Goal: Task Accomplishment & Management: Use online tool/utility

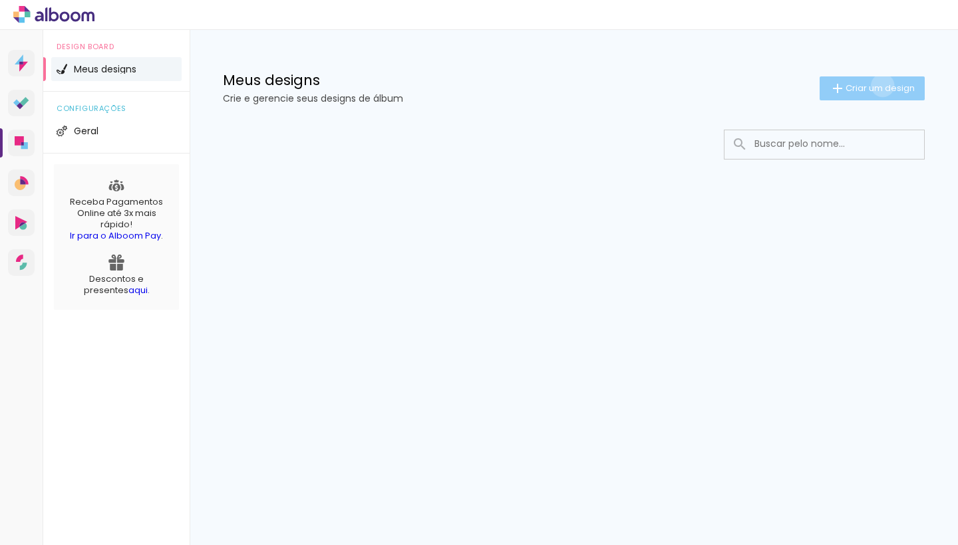
click at [880, 85] on span "Criar um design" at bounding box center [879, 88] width 69 height 9
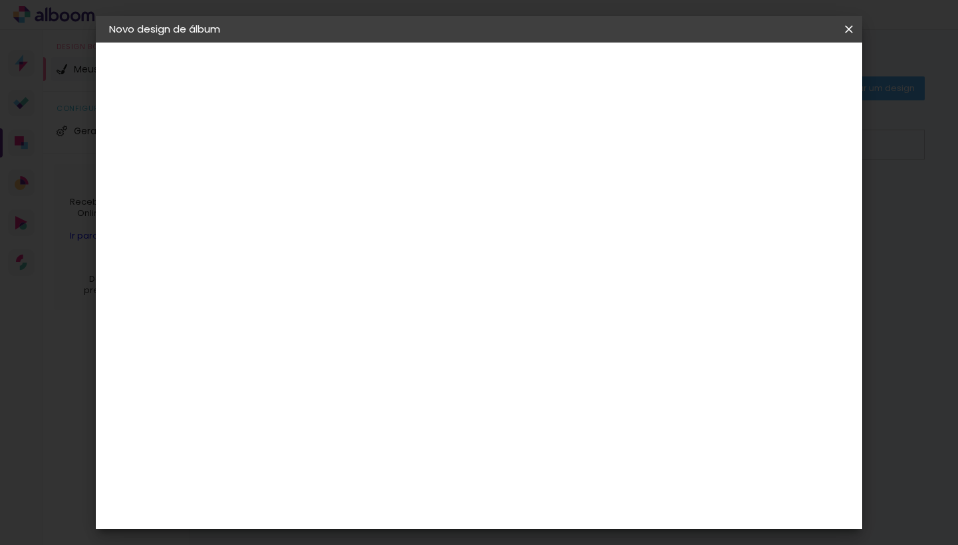
click at [326, 184] on input at bounding box center [326, 178] width 0 height 21
type input "Betina"
type paper-input "Betina"
click at [0, 0] on slot "Avançar" at bounding box center [0, 0] width 0 height 0
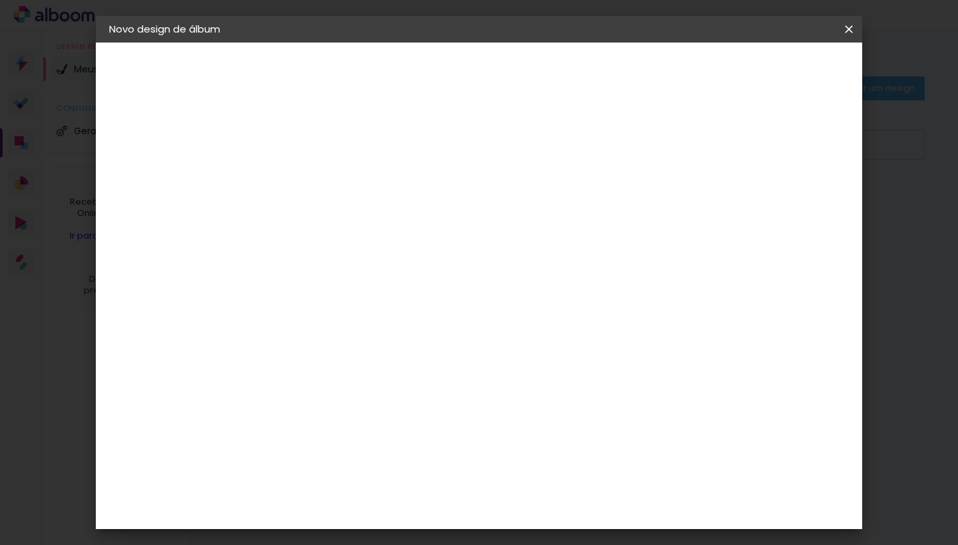
click at [406, 487] on div "Luiz Fotógrafo" at bounding box center [362, 492] width 88 height 11
click at [0, 0] on slot "Avançar" at bounding box center [0, 0] width 0 height 0
click at [394, 223] on iron-icon at bounding box center [386, 231] width 16 height 16
click at [671, 219] on paper-item "Encadernados" at bounding box center [565, 220] width 266 height 27
type input "Encadernados"
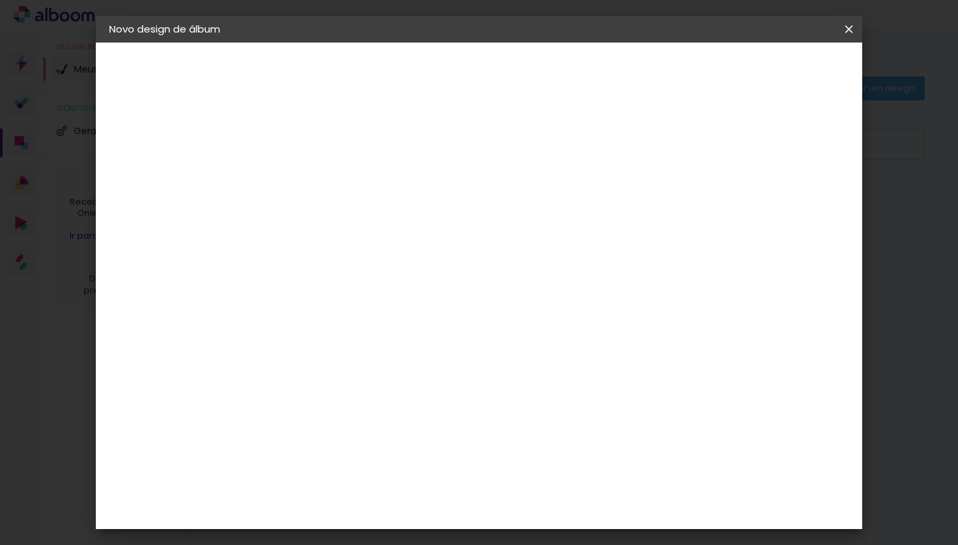
scroll to position [511, 0]
click at [0, 0] on slot "Avançar" at bounding box center [0, 0] width 0 height 0
click at [628, 113] on div at bounding box center [622, 114] width 12 height 12
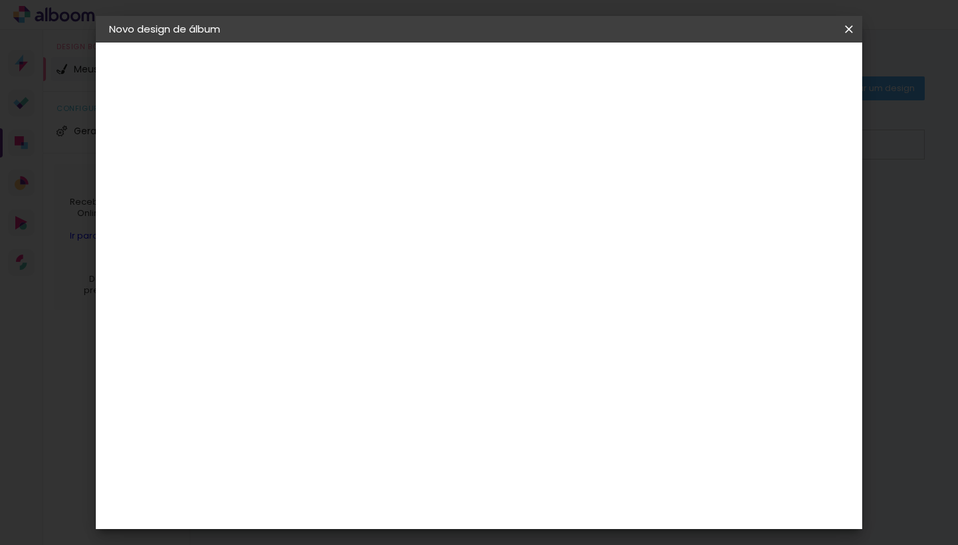
type paper-checkbox "on"
click at [703, 66] on span "Iniciar design" at bounding box center [672, 70] width 61 height 9
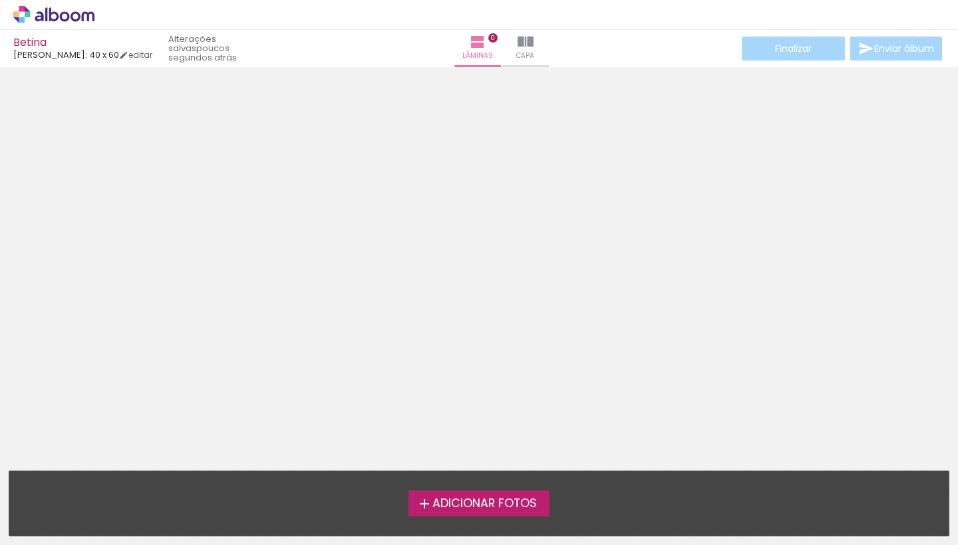
click at [453, 507] on span "Adicionar Fotos" at bounding box center [484, 504] width 104 height 12
click at [0, 0] on input "file" at bounding box center [0, 0] width 0 height 0
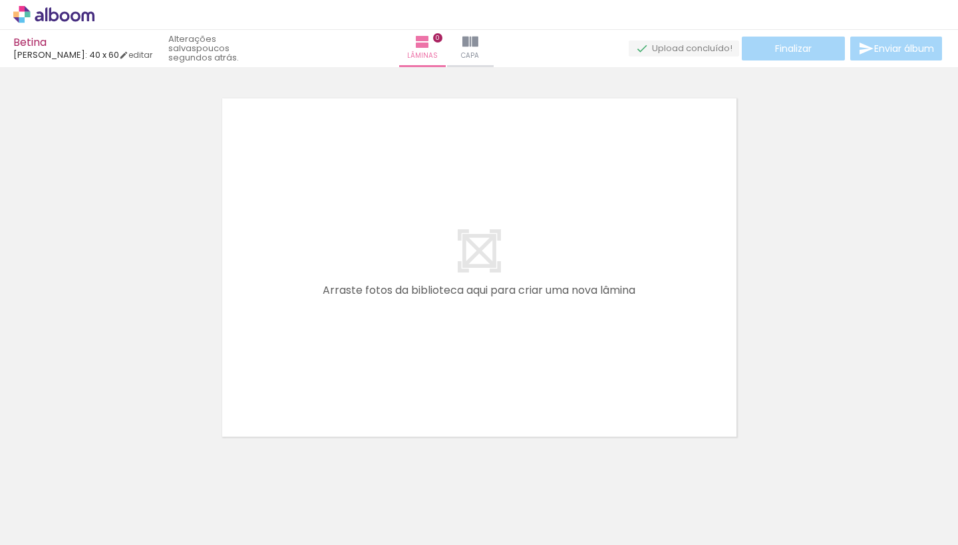
scroll to position [17, 0]
click at [158, 499] on div at bounding box center [133, 501] width 66 height 44
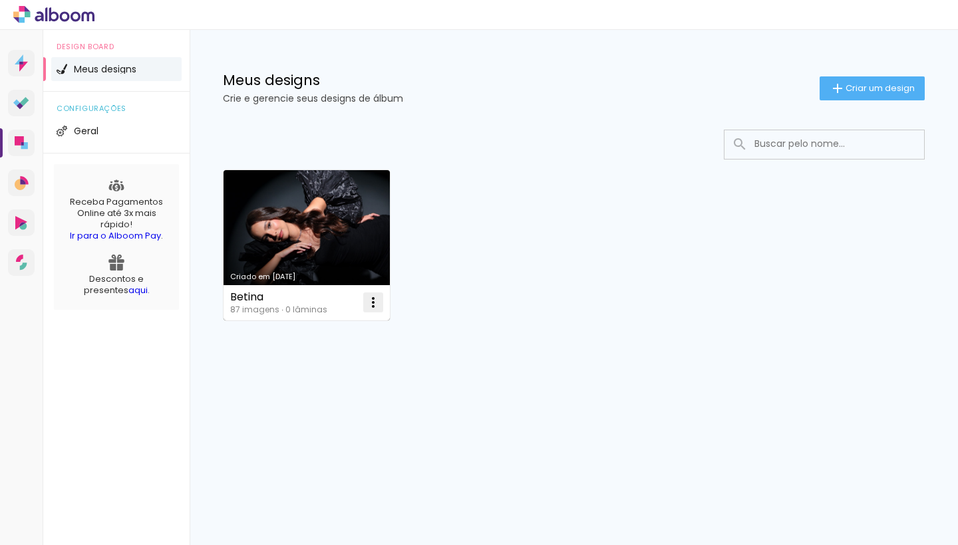
click at [379, 308] on iron-icon at bounding box center [373, 303] width 16 height 16
click at [342, 389] on paper-item "Excluir" at bounding box center [320, 390] width 131 height 27
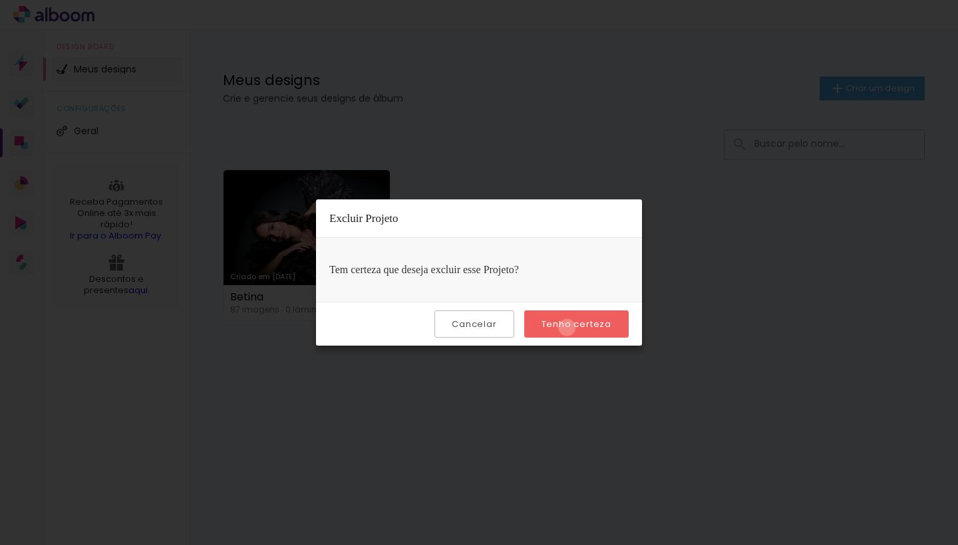
click at [0, 0] on slot "Tenho certeza" at bounding box center [0, 0] width 0 height 0
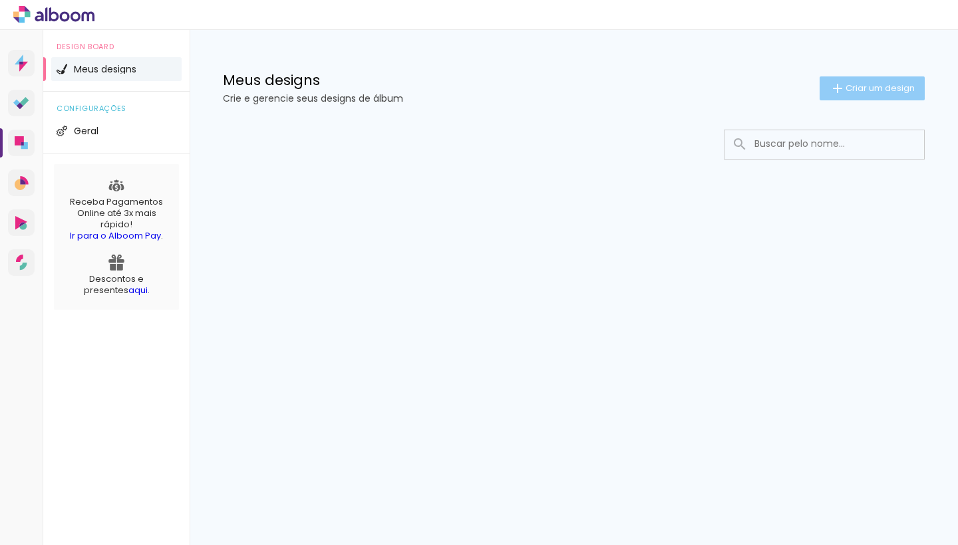
click at [884, 90] on span "Criar um design" at bounding box center [879, 88] width 69 height 9
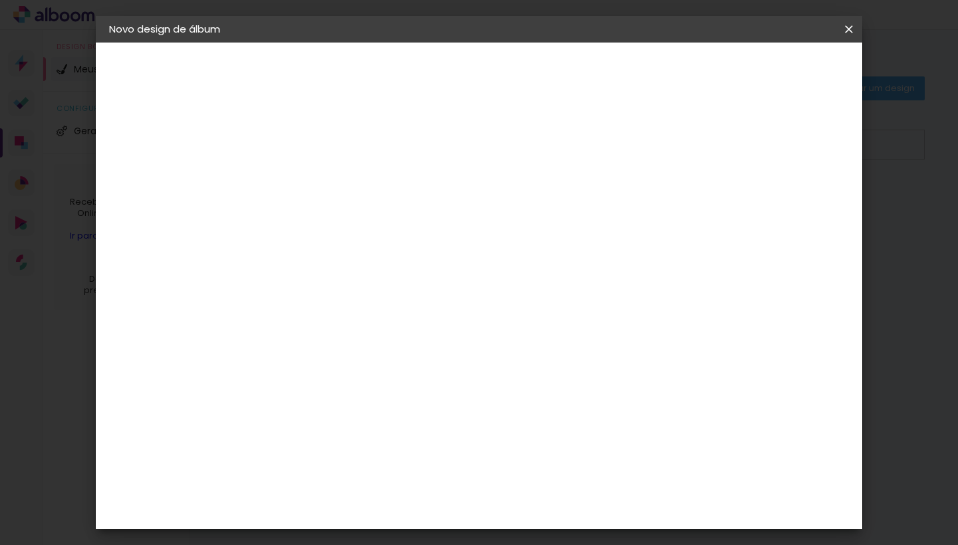
click at [326, 183] on input at bounding box center [326, 178] width 0 height 21
type input "b"
type input "Betina"
type paper-input "Betina"
click at [0, 0] on slot "Avançar" at bounding box center [0, 0] width 0 height 0
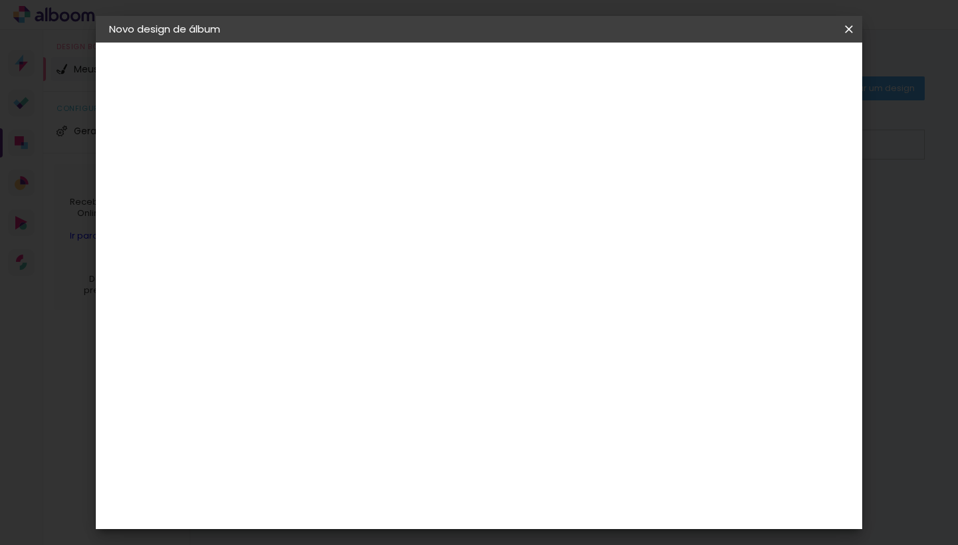
scroll to position [1871, 0]
click at [406, 503] on div "Luiz Fotógrafo" at bounding box center [362, 508] width 88 height 11
click at [0, 0] on slot "Avançar" at bounding box center [0, 0] width 0 height 0
click at [378, 221] on input "text" at bounding box center [352, 231] width 52 height 21
click at [644, 216] on paper-item "Encadernados" at bounding box center [565, 220] width 266 height 27
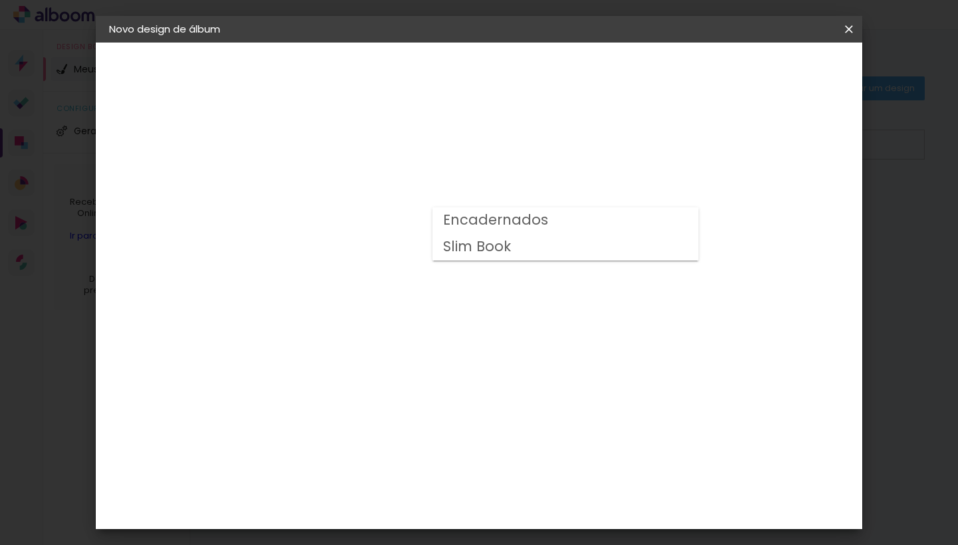
type input "Encadernados"
click at [0, 0] on slot "Avançar" at bounding box center [0, 0] width 0 height 0
click at [703, 71] on span "Iniciar design" at bounding box center [672, 70] width 61 height 9
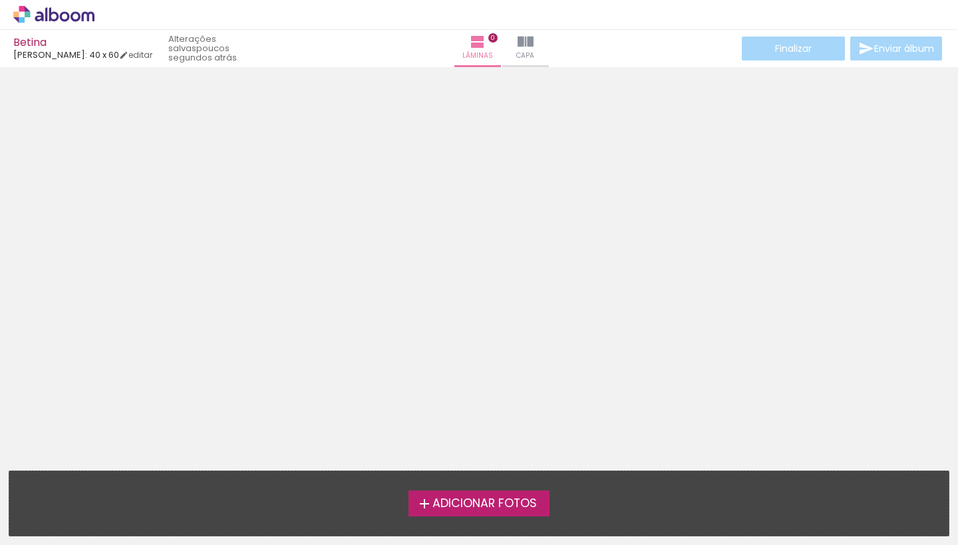
click at [457, 503] on span "Adicionar Fotos" at bounding box center [484, 504] width 104 height 12
click at [0, 0] on input "file" at bounding box center [0, 0] width 0 height 0
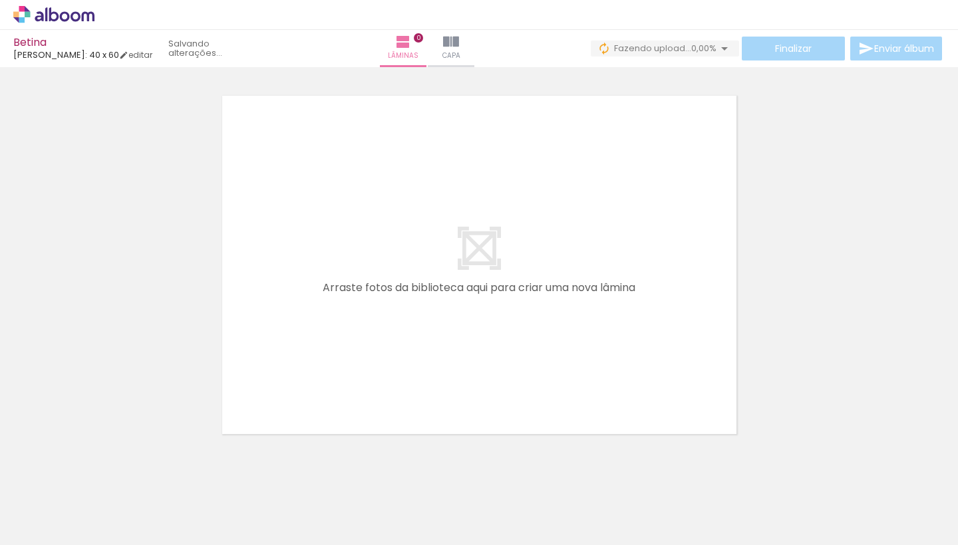
click at [150, 491] on div at bounding box center [133, 501] width 66 height 44
click at [131, 55] on link "editar" at bounding box center [135, 54] width 33 height 11
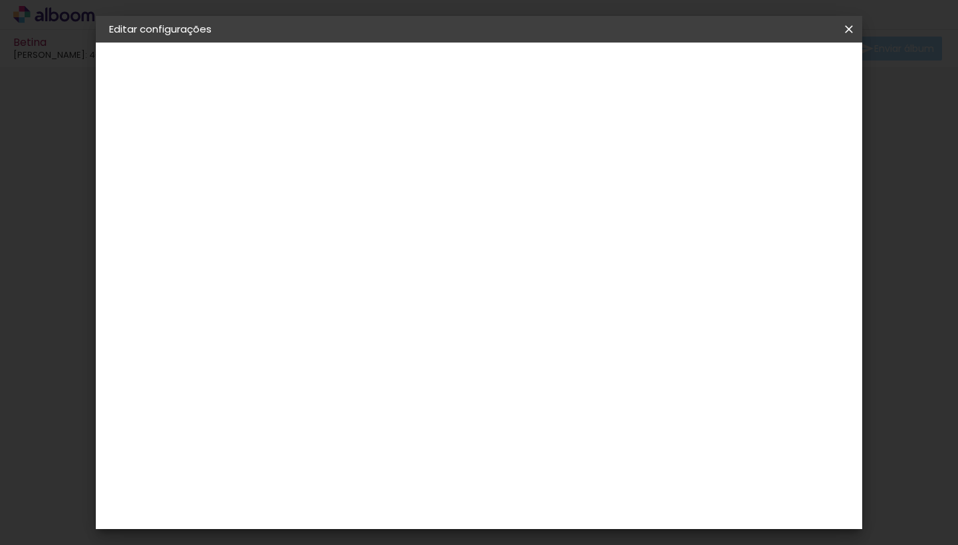
click at [628, 144] on div at bounding box center [622, 144] width 12 height 12
type paper-checkbox "on"
click at [0, 0] on slot "Voltar" at bounding box center [0, 0] width 0 height 0
click at [846, 26] on iron-icon at bounding box center [849, 29] width 16 height 13
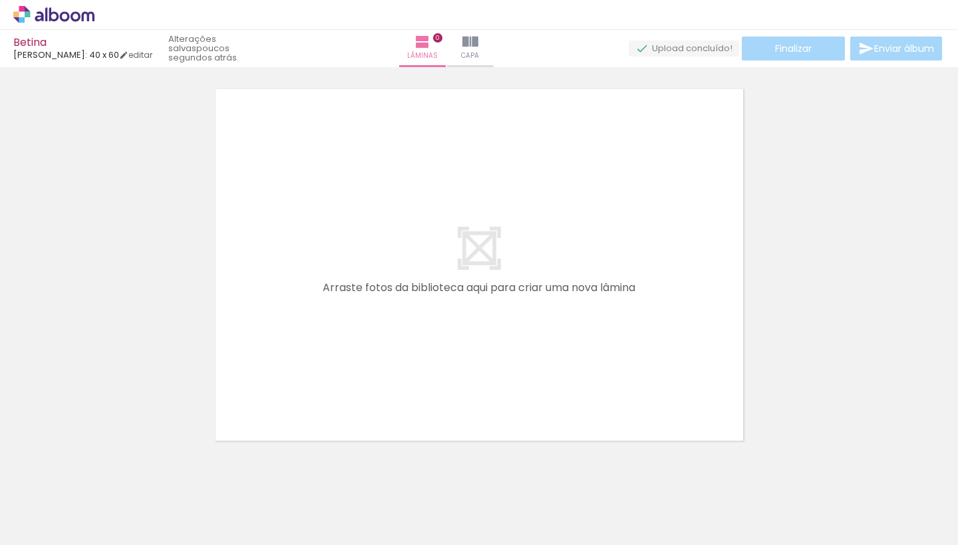
click at [0, 0] on slot "poucos segundos atrás." at bounding box center [0, 0] width 0 height 0
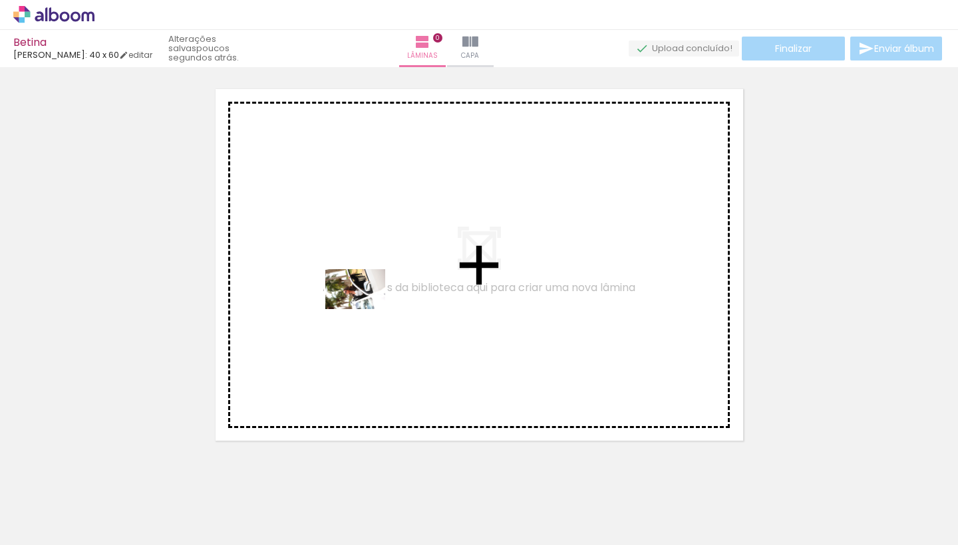
drag, startPoint x: 148, startPoint y: 491, endPoint x: 365, endPoint y: 309, distance: 282.7
click at [365, 309] on quentale-workspace at bounding box center [479, 272] width 958 height 545
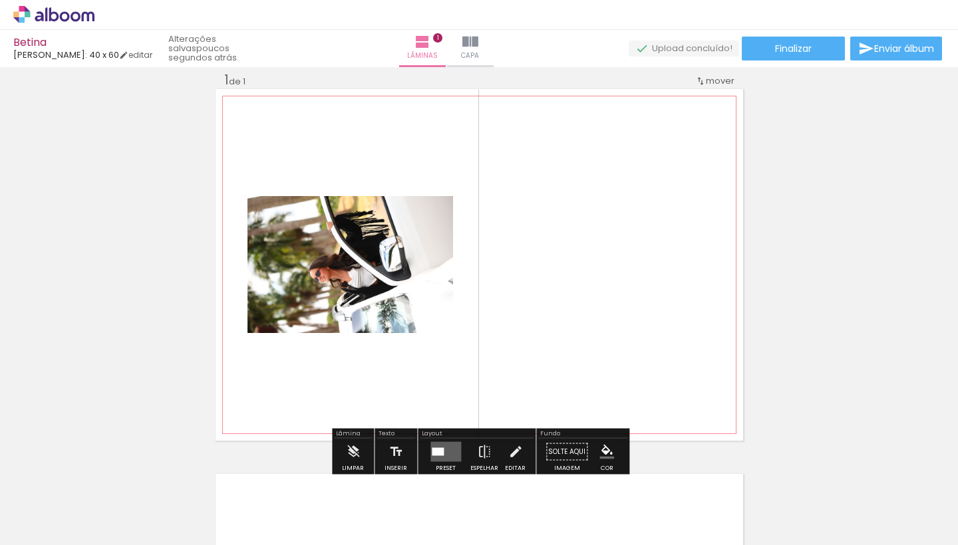
click at [362, 261] on quentale-photo at bounding box center [349, 264] width 205 height 137
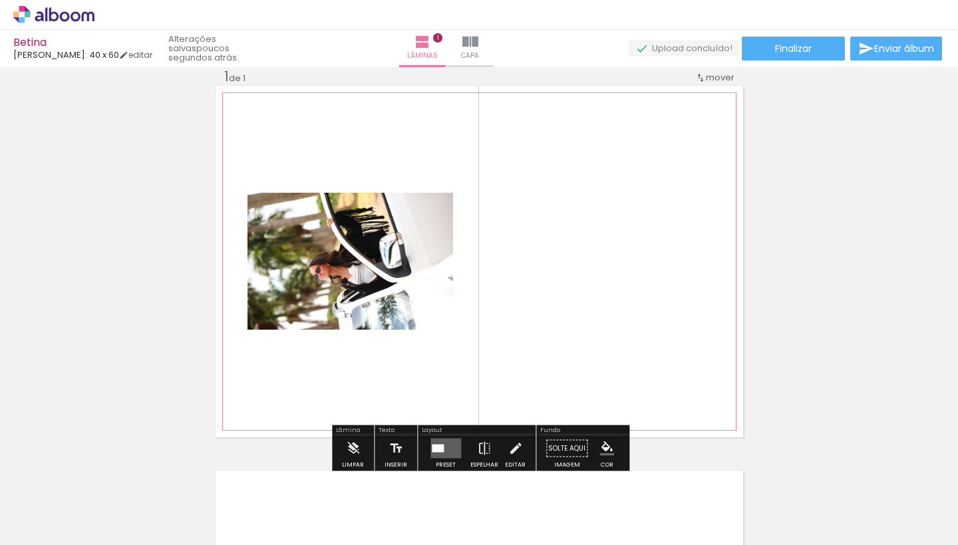
scroll to position [17, 0]
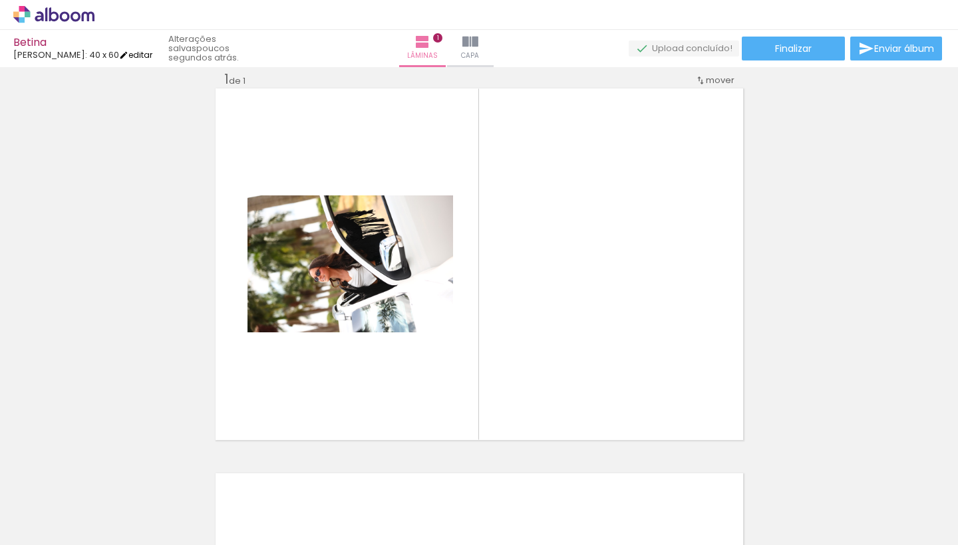
click at [132, 59] on link "editar" at bounding box center [135, 54] width 33 height 11
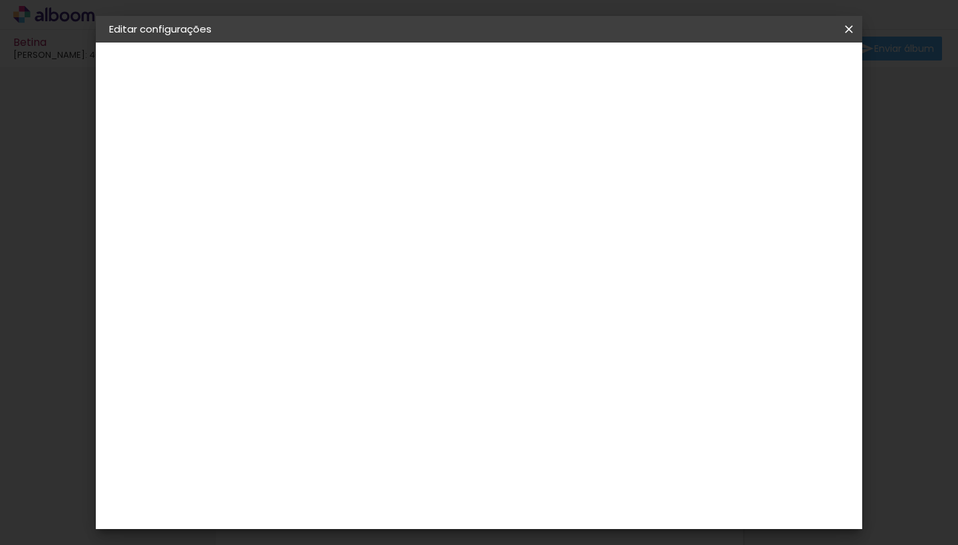
click at [703, 69] on span "Salvar configurações" at bounding box center [653, 70] width 98 height 9
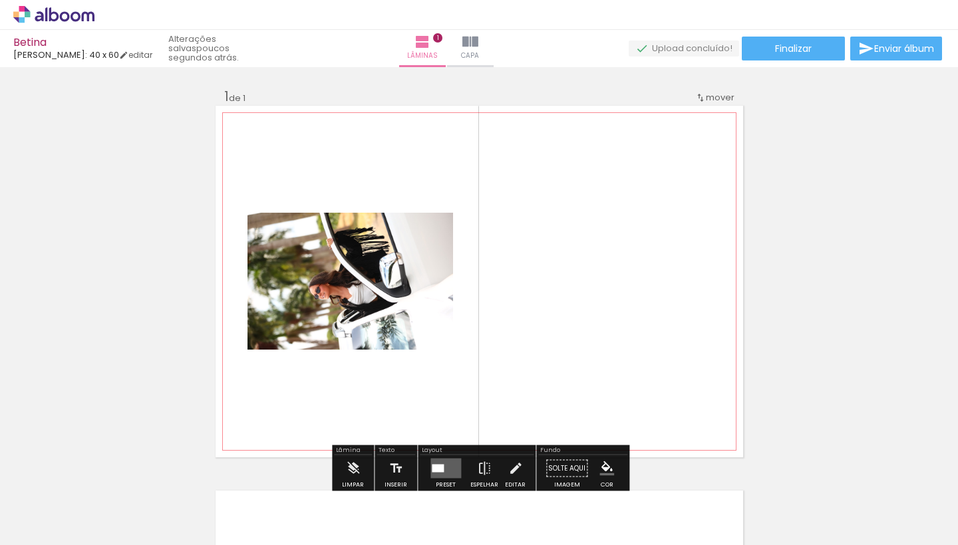
click at [442, 289] on quentale-photo at bounding box center [349, 281] width 205 height 137
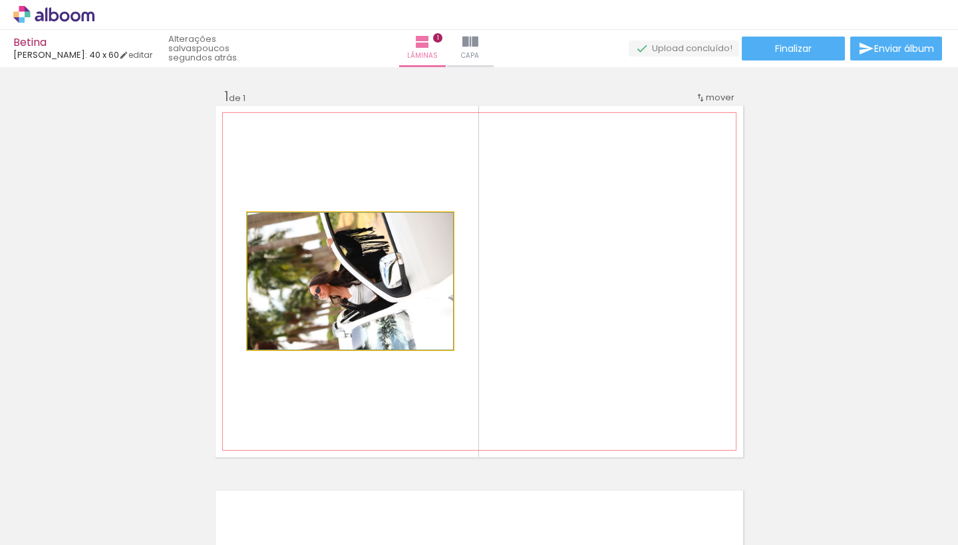
click at [442, 289] on quentale-photo at bounding box center [349, 281] width 205 height 137
click at [361, 283] on quentale-photo at bounding box center [349, 281] width 205 height 137
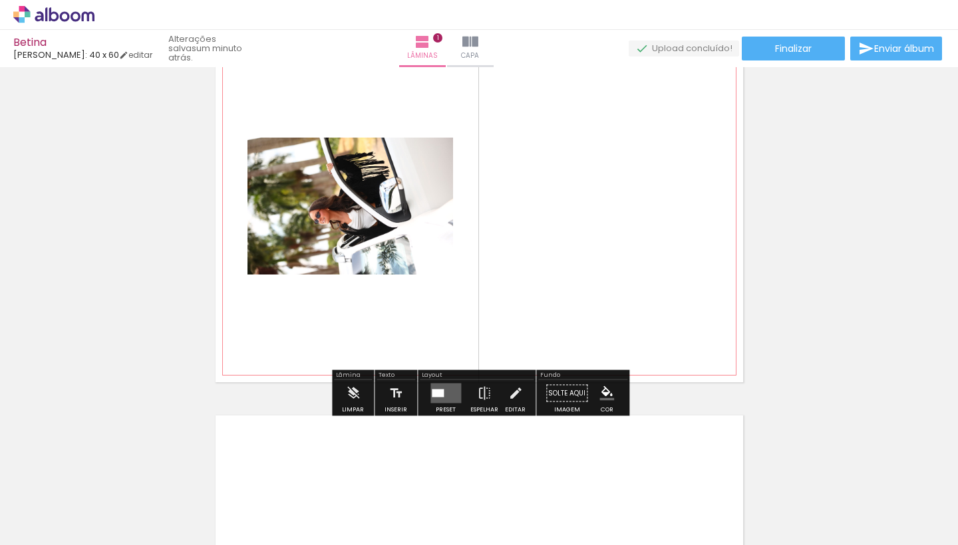
scroll to position [80, 0]
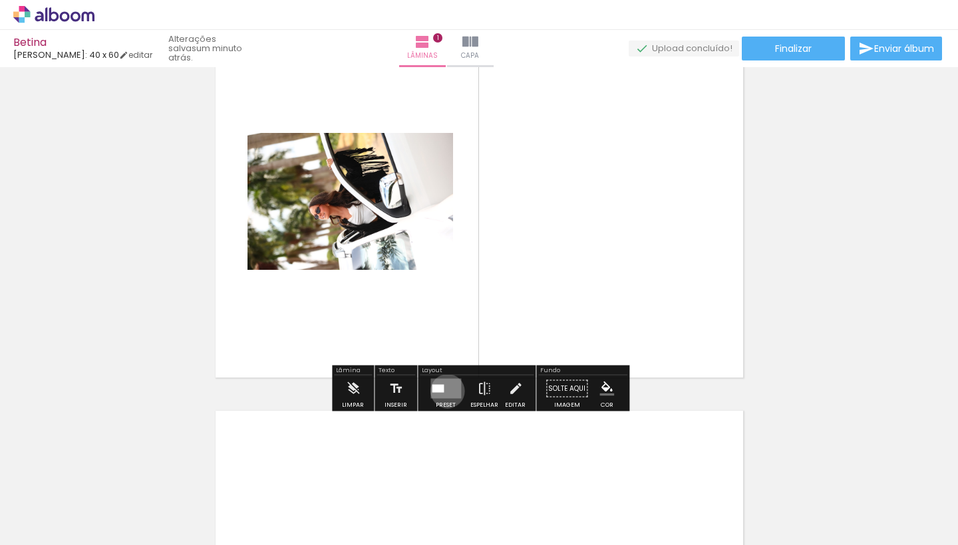
click at [444, 391] on quentale-layouter at bounding box center [445, 389] width 31 height 20
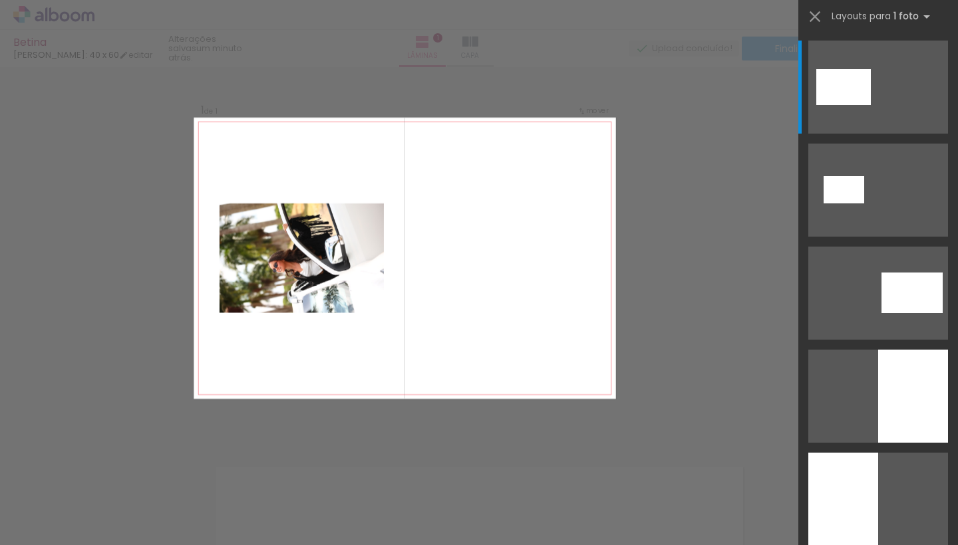
scroll to position [17, 0]
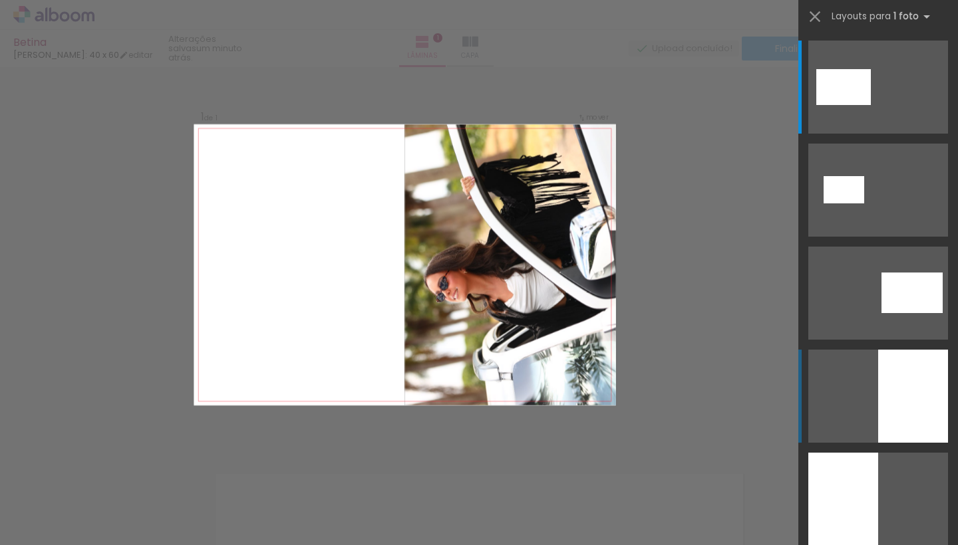
click at [915, 400] on div at bounding box center [913, 396] width 70 height 93
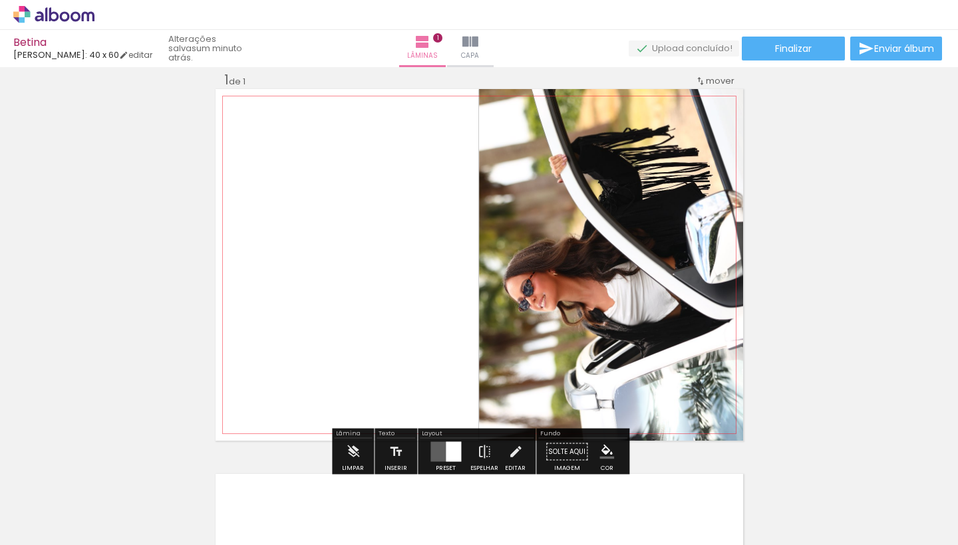
click at [731, 334] on quentale-photo at bounding box center [611, 265] width 264 height 352
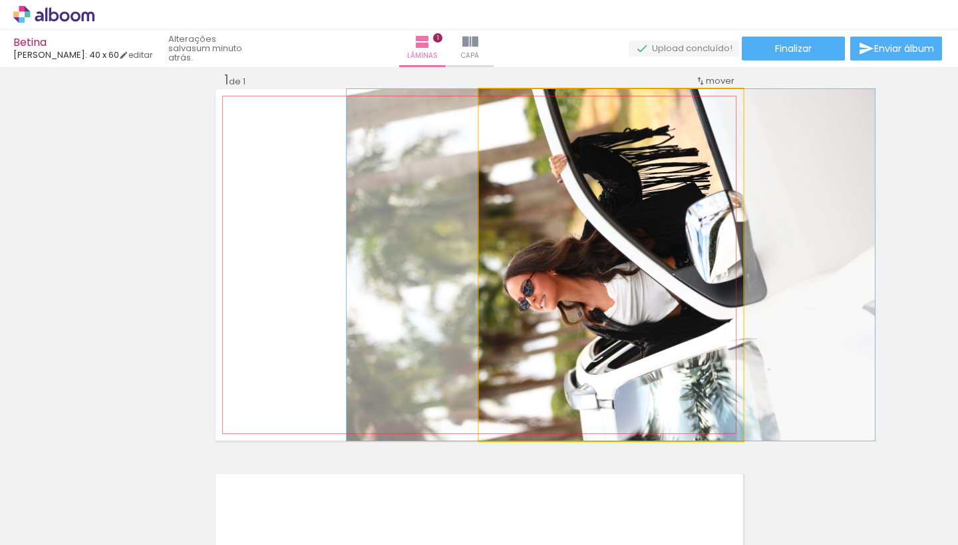
click at [731, 334] on quentale-photo at bounding box center [611, 265] width 264 height 352
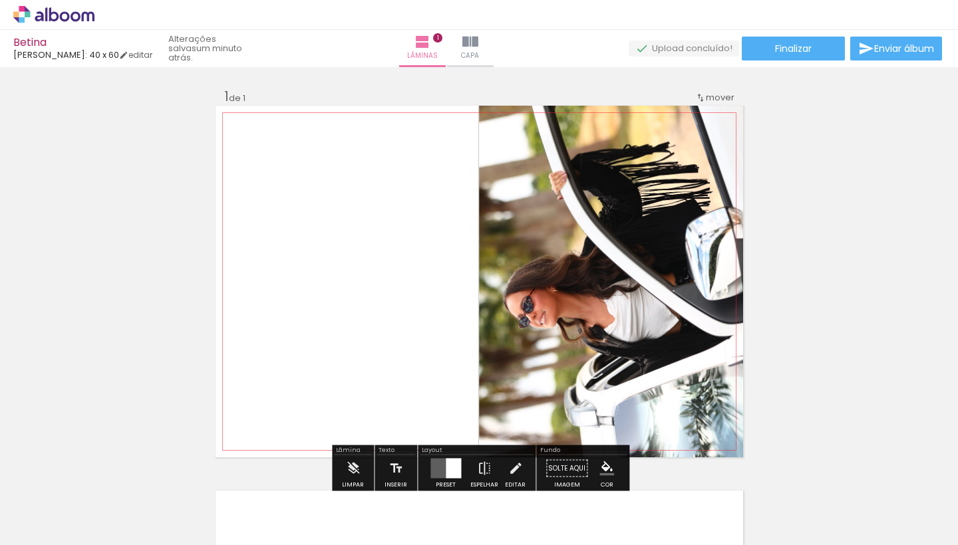
scroll to position [0, 0]
click at [712, 100] on span "mover" at bounding box center [720, 97] width 29 height 13
click at [710, 90] on span "1" at bounding box center [707, 95] width 3 height 22
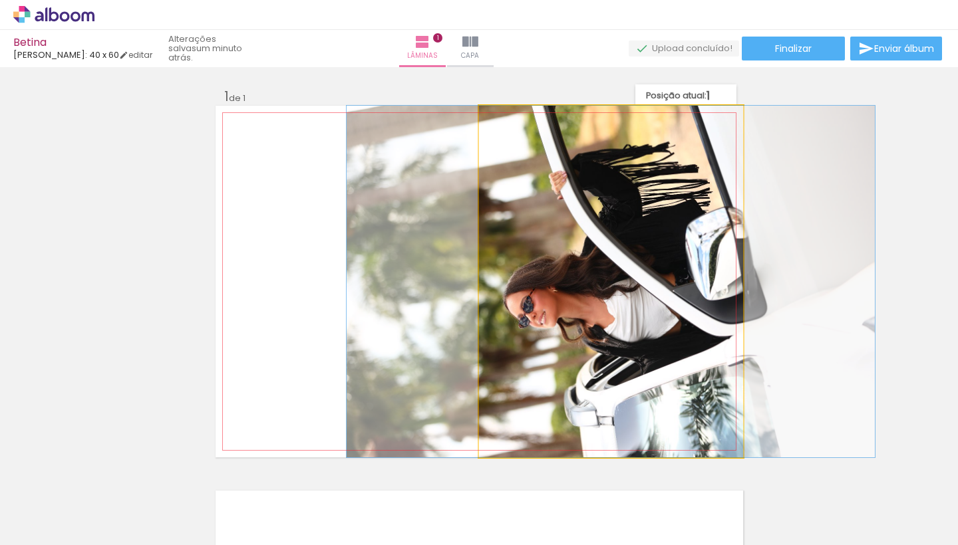
click at [652, 195] on quentale-photo at bounding box center [611, 282] width 264 height 352
drag, startPoint x: 652, startPoint y: 195, endPoint x: 649, endPoint y: 248, distance: 53.3
click at [650, 248] on div at bounding box center [610, 282] width 528 height 352
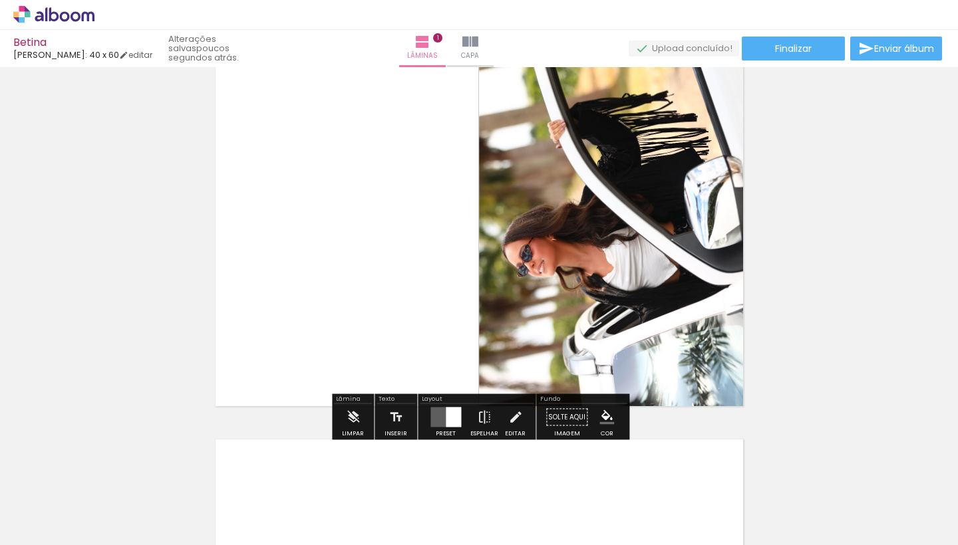
scroll to position [51, 1]
click at [466, 420] on paper-button "Espelhar" at bounding box center [483, 421] width 35 height 34
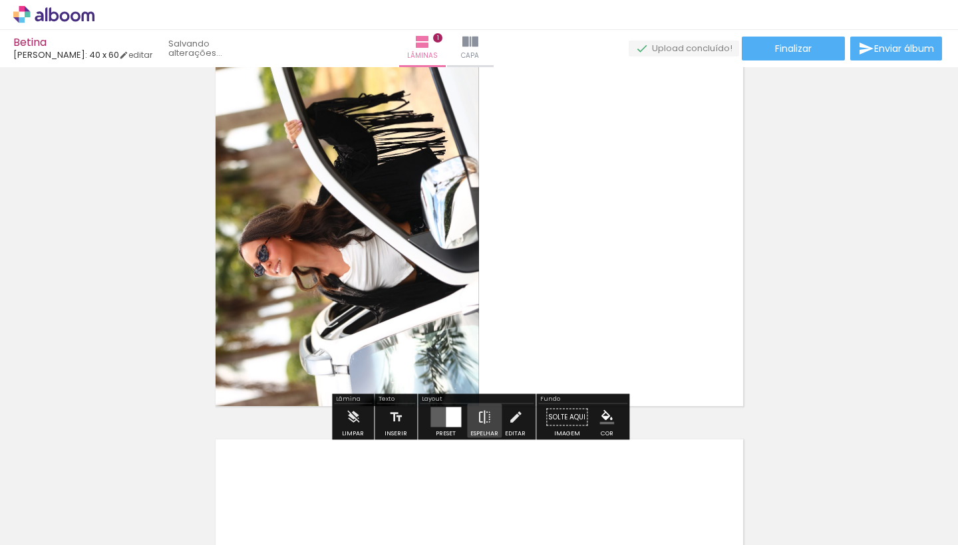
scroll to position [51, 0]
click at [430, 415] on quentale-layouter at bounding box center [445, 418] width 31 height 20
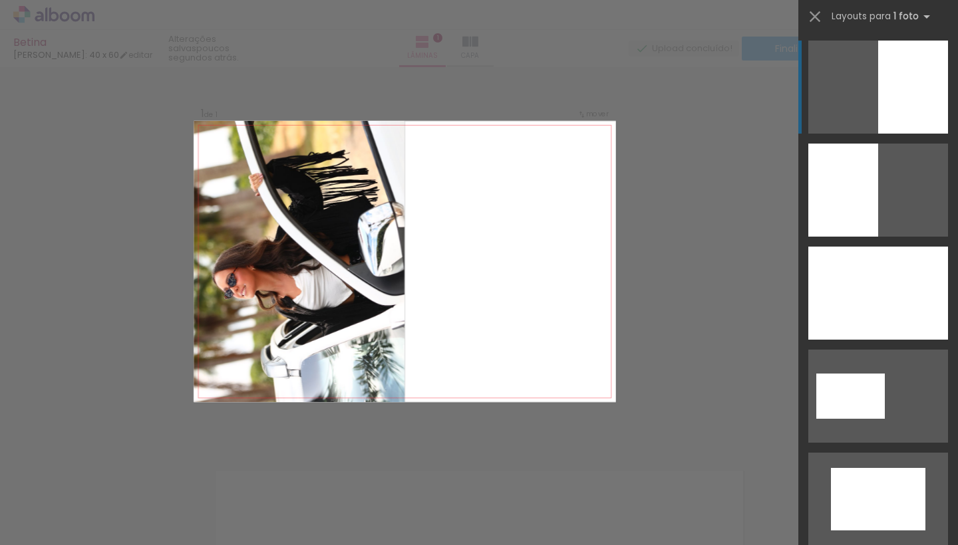
scroll to position [17, 0]
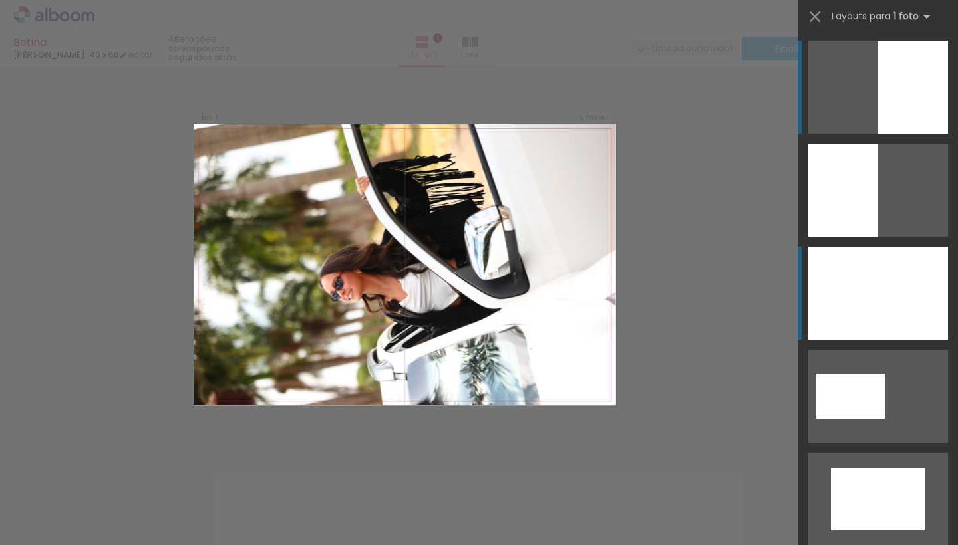
click at [854, 299] on div at bounding box center [878, 293] width 140 height 93
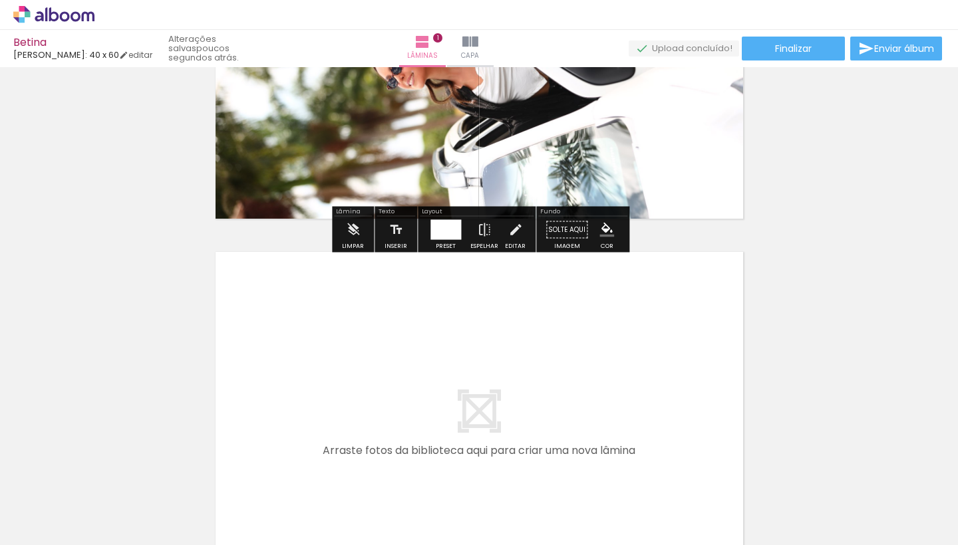
scroll to position [349, 0]
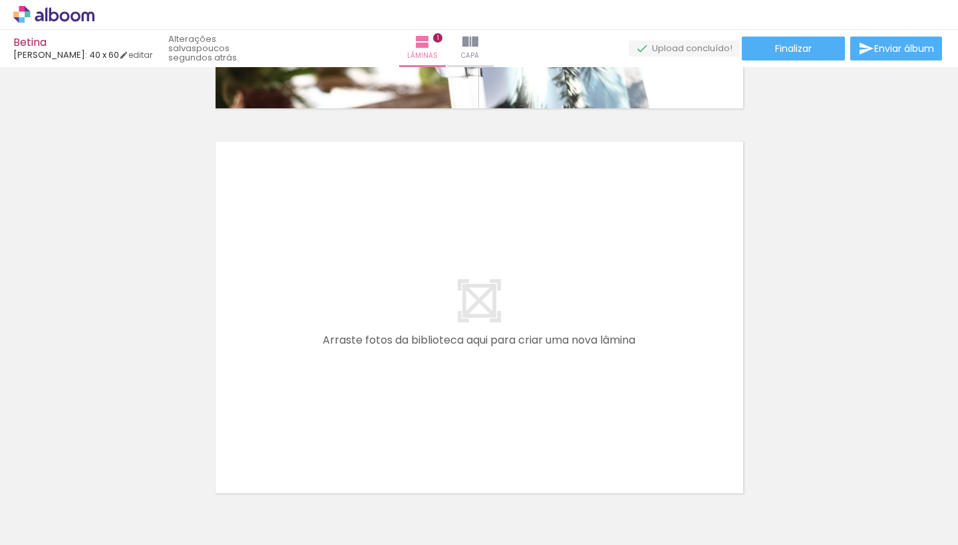
click at [719, 315] on quentale-layouter at bounding box center [478, 318] width 527 height 352
click at [203, 501] on div at bounding box center [208, 501] width 66 height 44
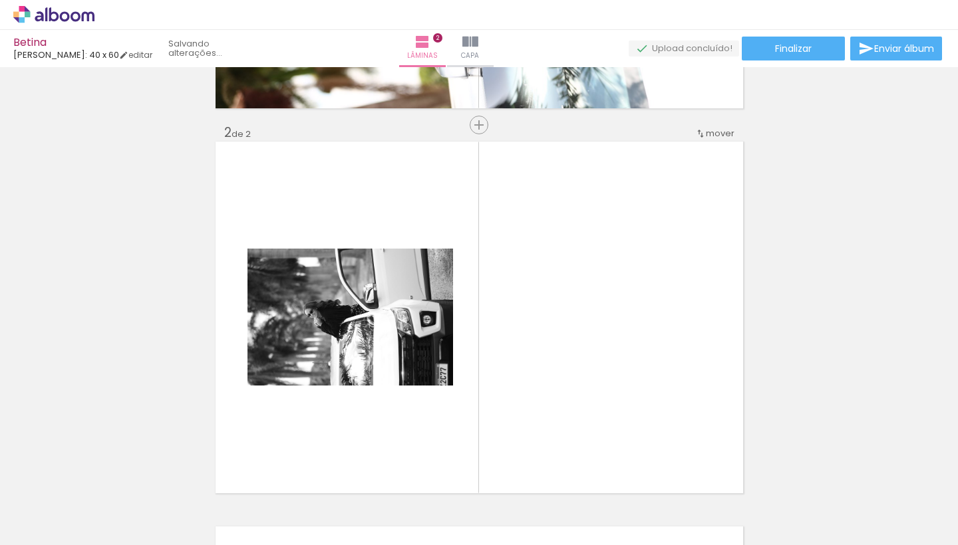
drag, startPoint x: 203, startPoint y: 501, endPoint x: 430, endPoint y: 315, distance: 294.3
click at [430, 315] on quentale-workspace at bounding box center [479, 272] width 958 height 545
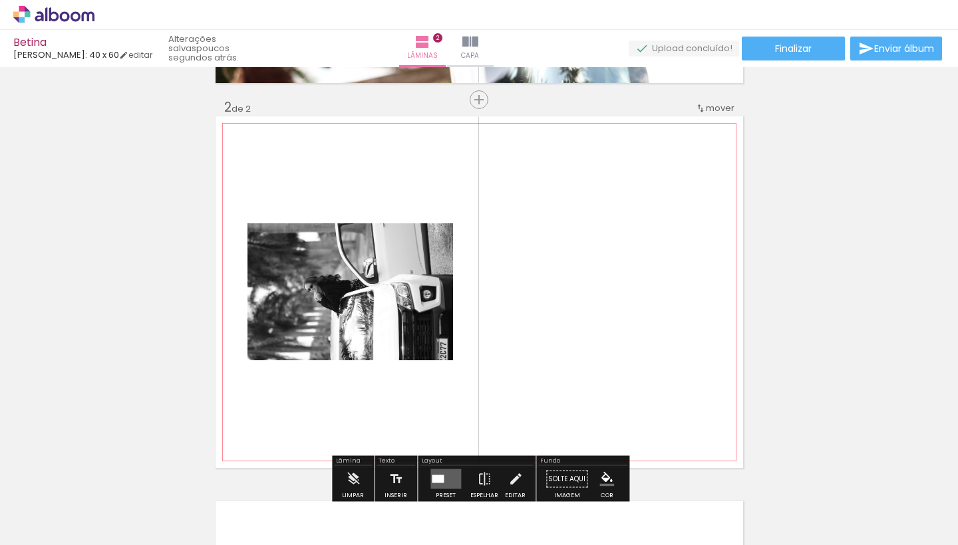
scroll to position [372, 0]
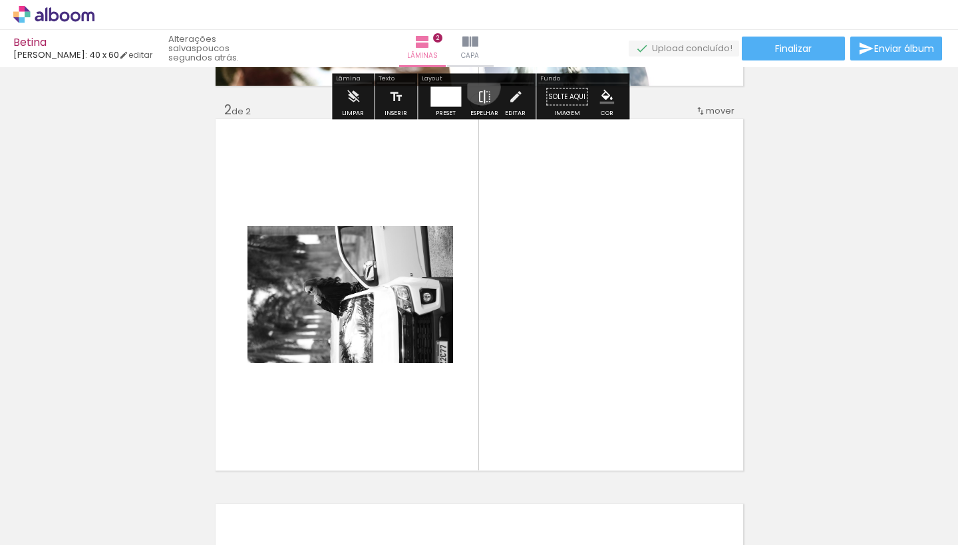
click at [479, 87] on iron-icon at bounding box center [484, 97] width 15 height 27
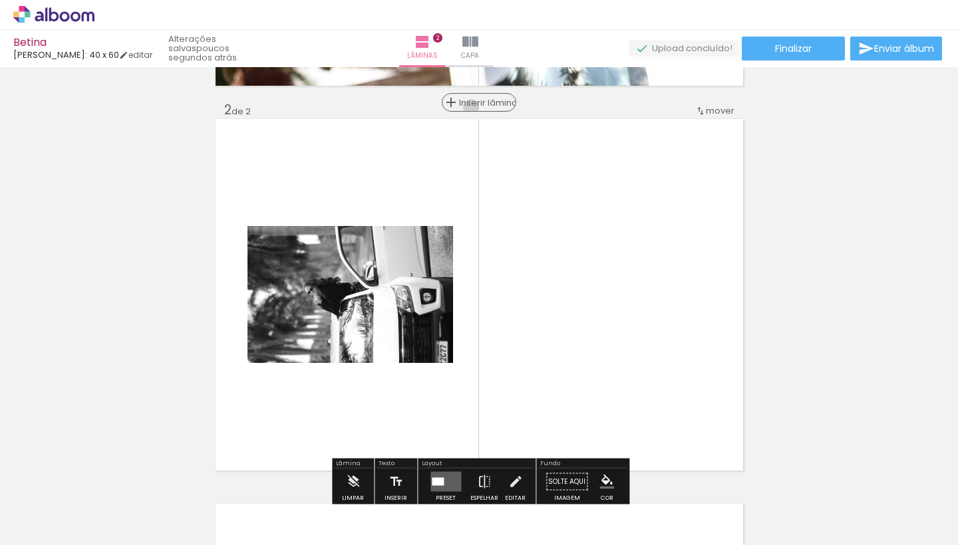
click at [476, 107] on span "Inserir lâmina" at bounding box center [485, 102] width 52 height 9
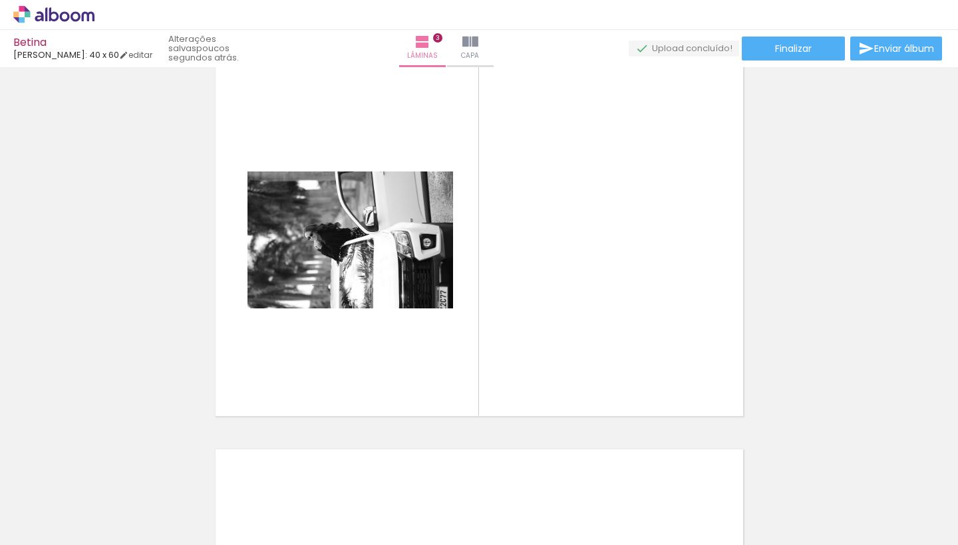
scroll to position [823, 0]
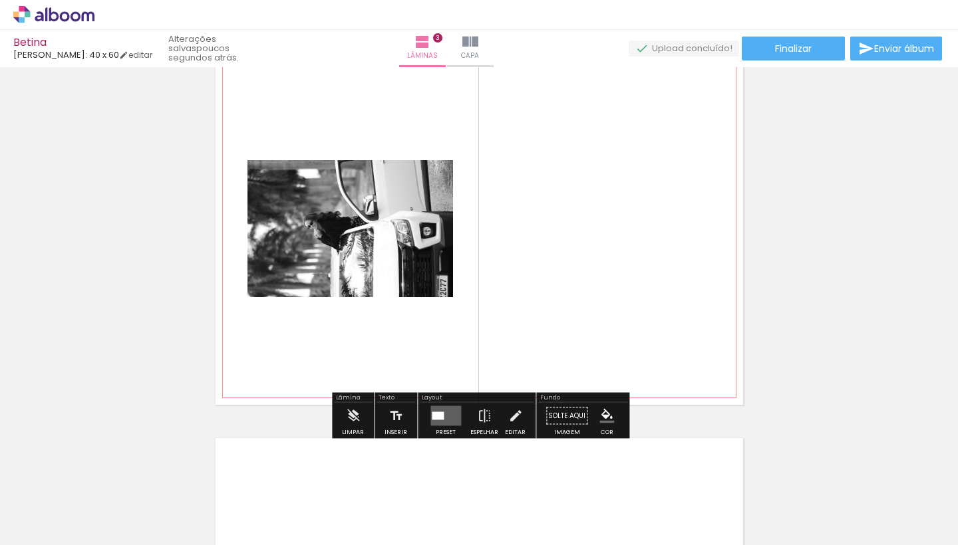
click at [443, 250] on quentale-photo at bounding box center [349, 228] width 205 height 137
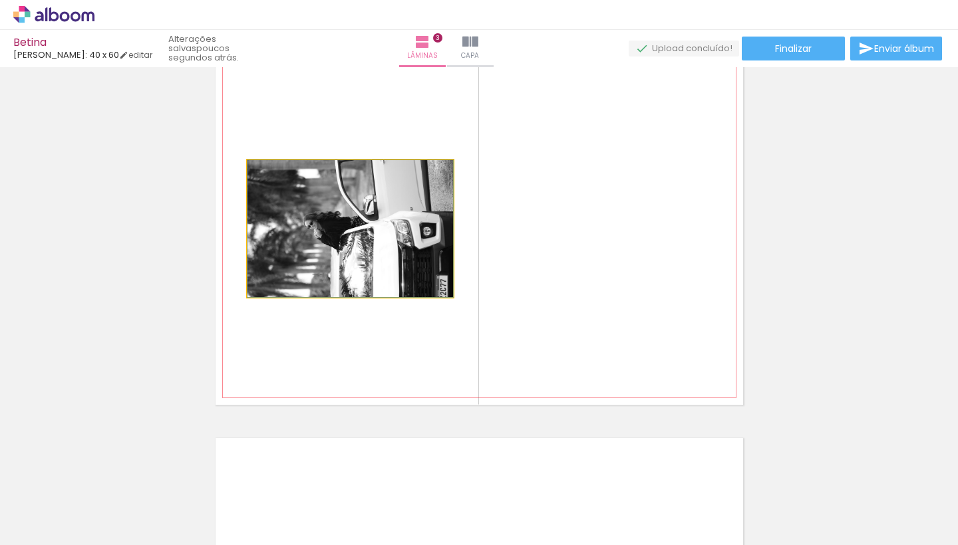
click at [418, 254] on quentale-photo at bounding box center [349, 228] width 205 height 137
click at [259, 171] on iron-icon at bounding box center [261, 174] width 13 height 13
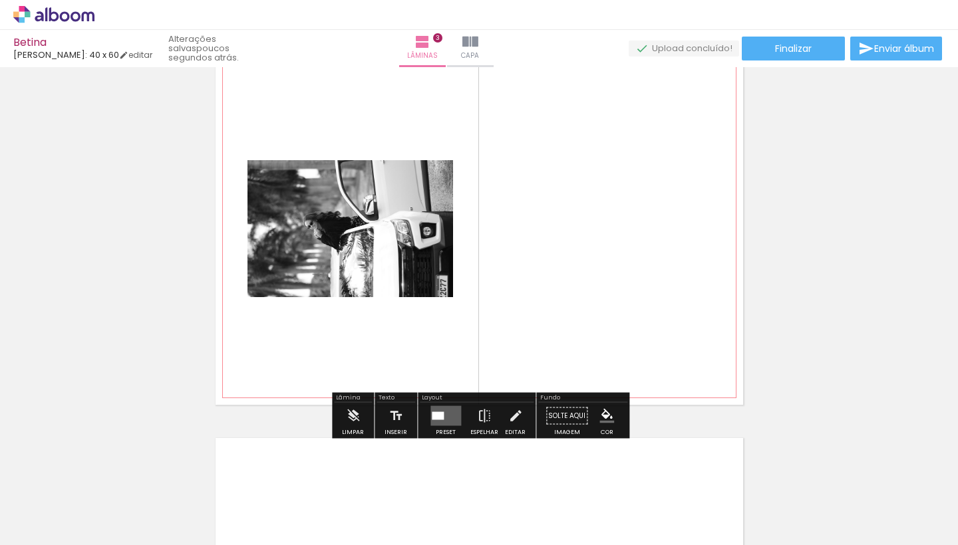
click at [0, 0] on slot "P&B" at bounding box center [0, 0] width 0 height 0
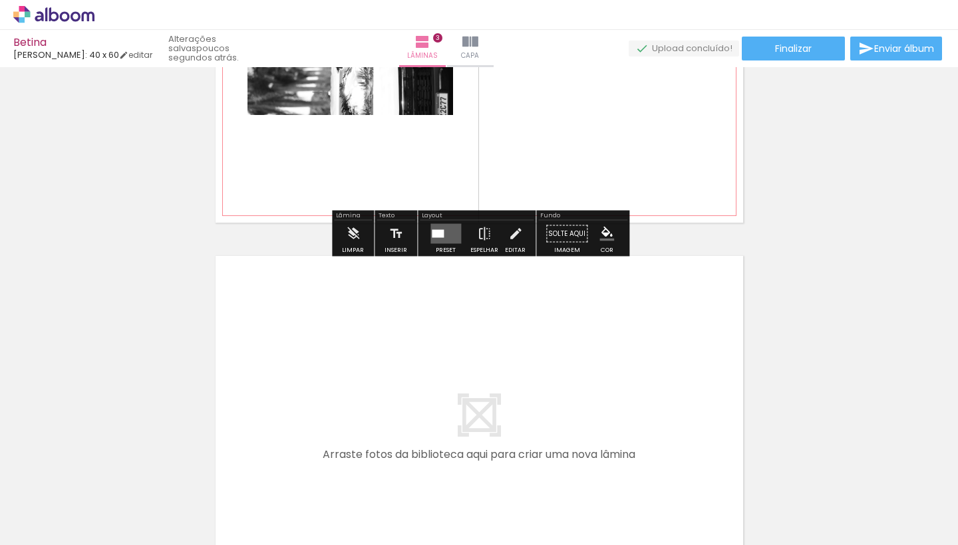
scroll to position [997, 0]
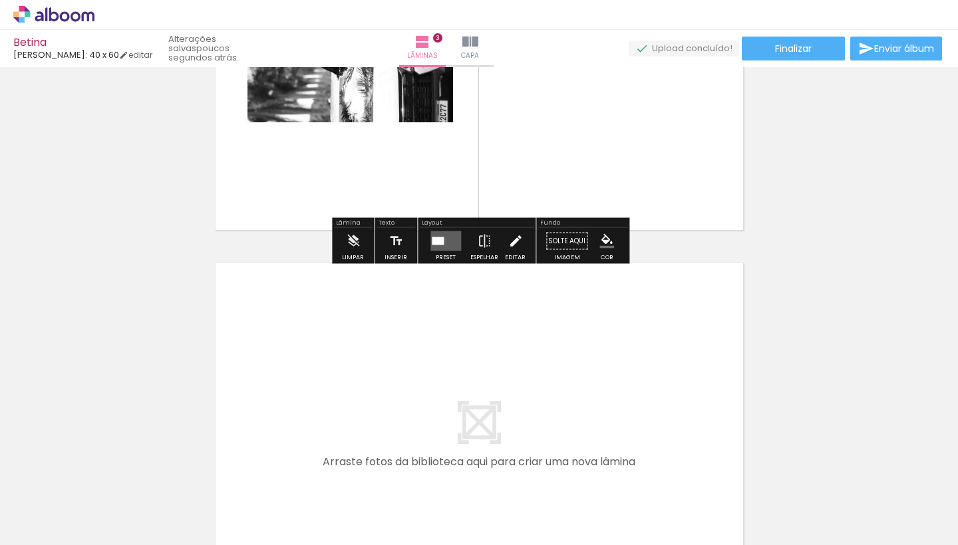
click at [513, 236] on iron-icon at bounding box center [515, 241] width 15 height 27
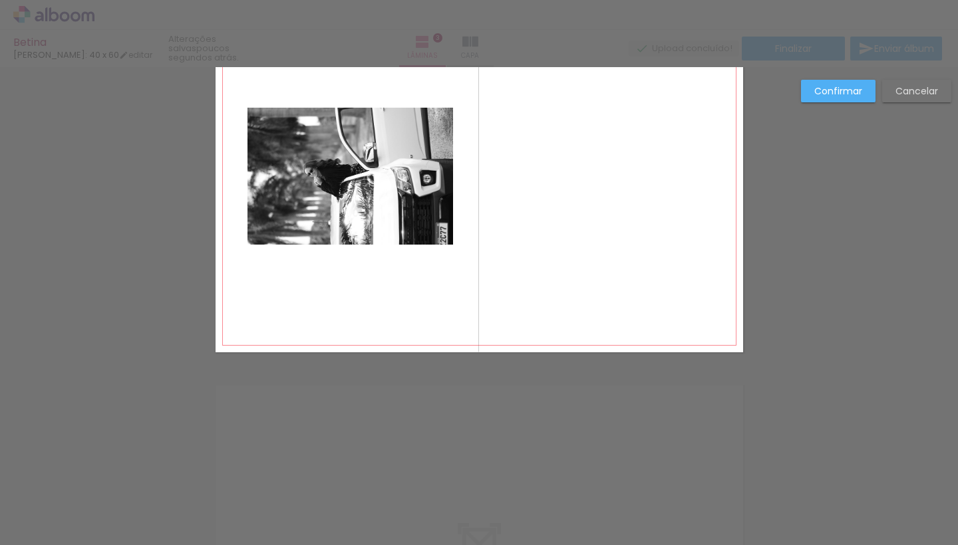
scroll to position [787, 0]
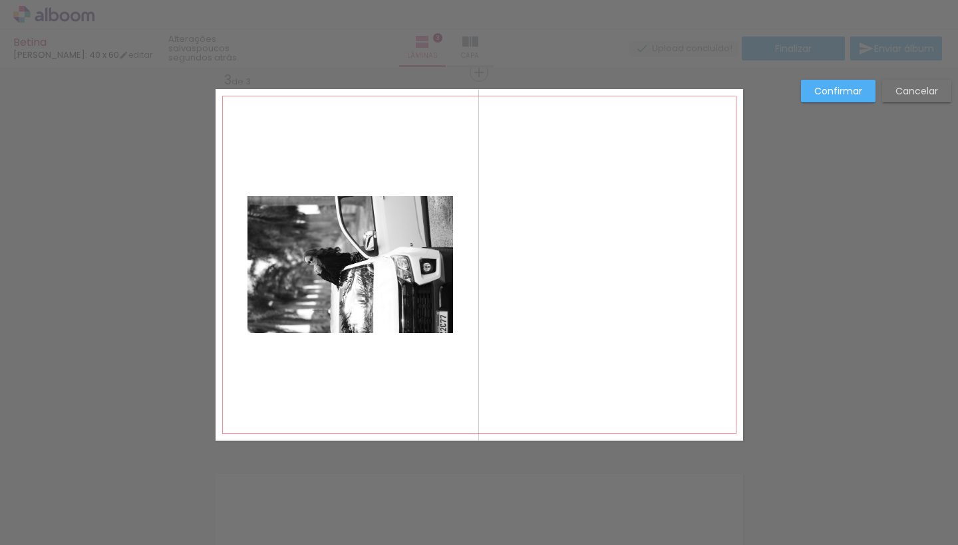
click at [398, 261] on quentale-photo at bounding box center [349, 264] width 205 height 137
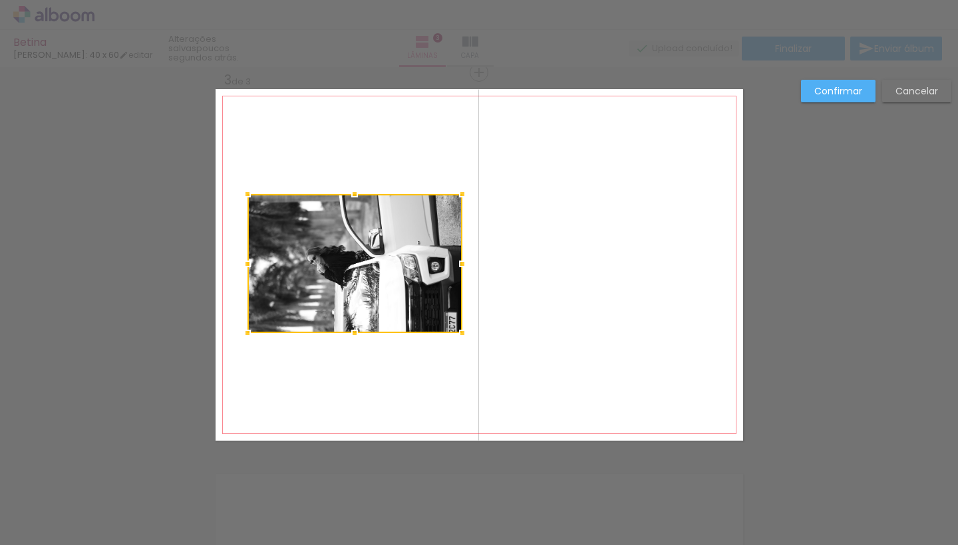
drag, startPoint x: 453, startPoint y: 193, endPoint x: 462, endPoint y: 191, distance: 8.9
click at [462, 191] on div at bounding box center [462, 194] width 27 height 27
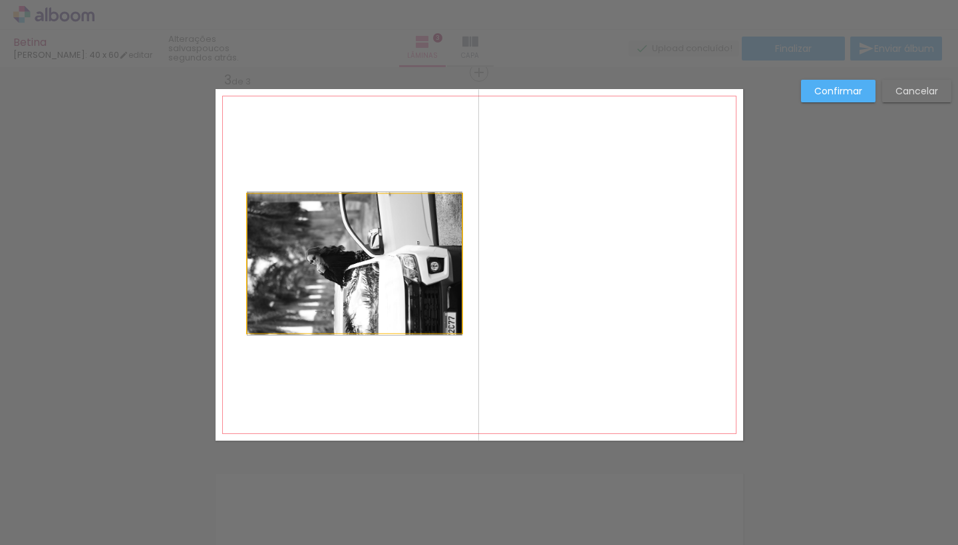
click at [253, 203] on quentale-photo at bounding box center [354, 263] width 214 height 139
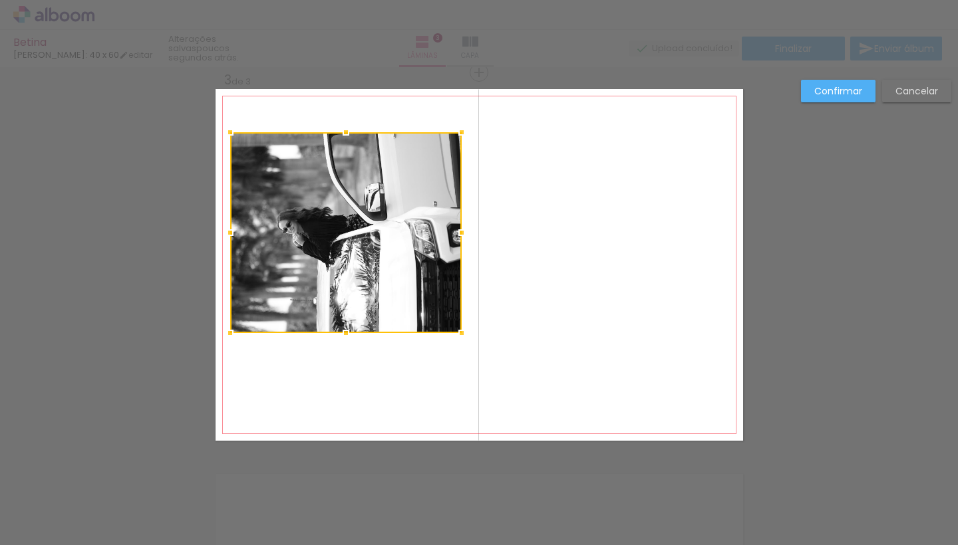
drag, startPoint x: 250, startPoint y: 195, endPoint x: 233, endPoint y: 130, distance: 66.8
click at [233, 130] on div at bounding box center [230, 132] width 27 height 27
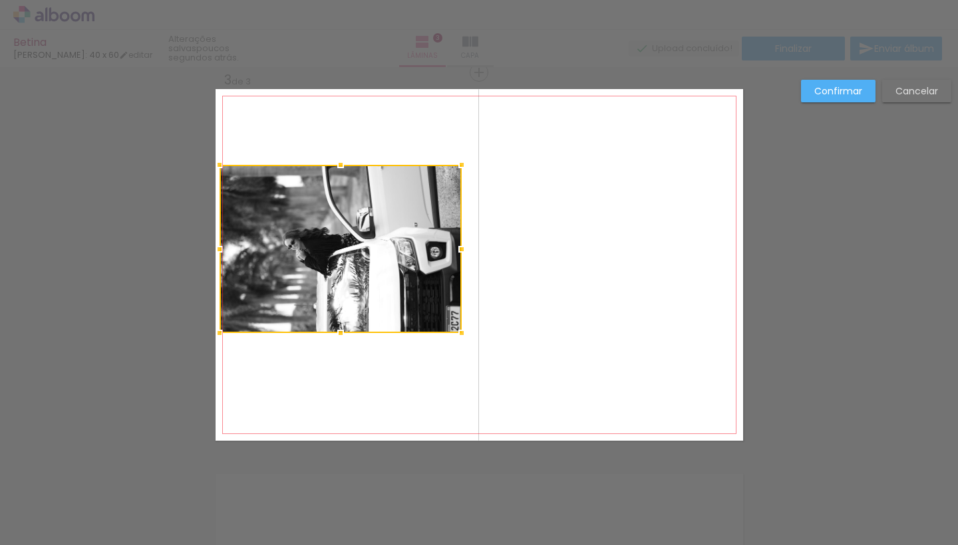
drag, startPoint x: 233, startPoint y: 123, endPoint x: 224, endPoint y: 160, distance: 37.6
click at [224, 160] on div at bounding box center [219, 165] width 27 height 27
click at [461, 251] on div at bounding box center [461, 249] width 27 height 27
click at [380, 211] on div at bounding box center [341, 250] width 240 height 168
click at [434, 276] on div at bounding box center [341, 250] width 240 height 168
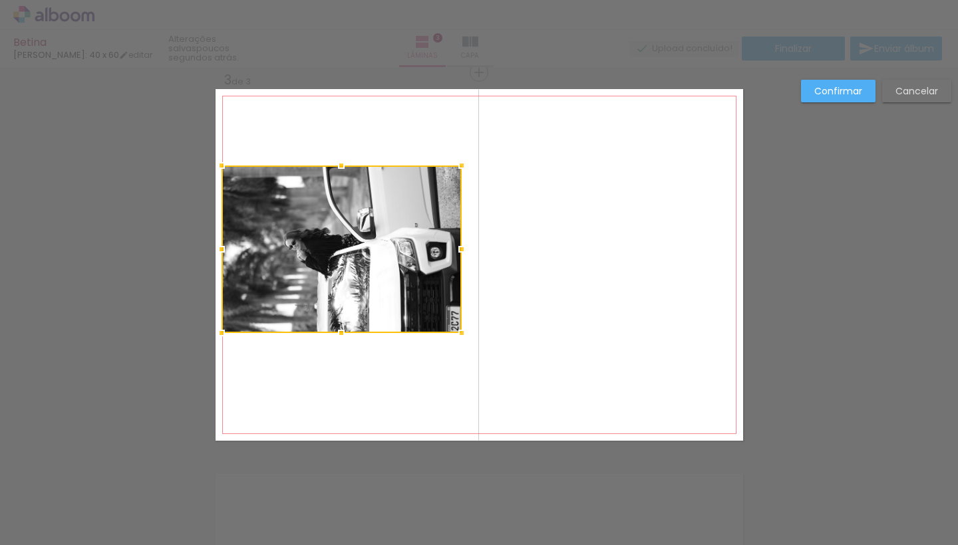
click at [0, 0] on slot "Confirmar" at bounding box center [0, 0] width 0 height 0
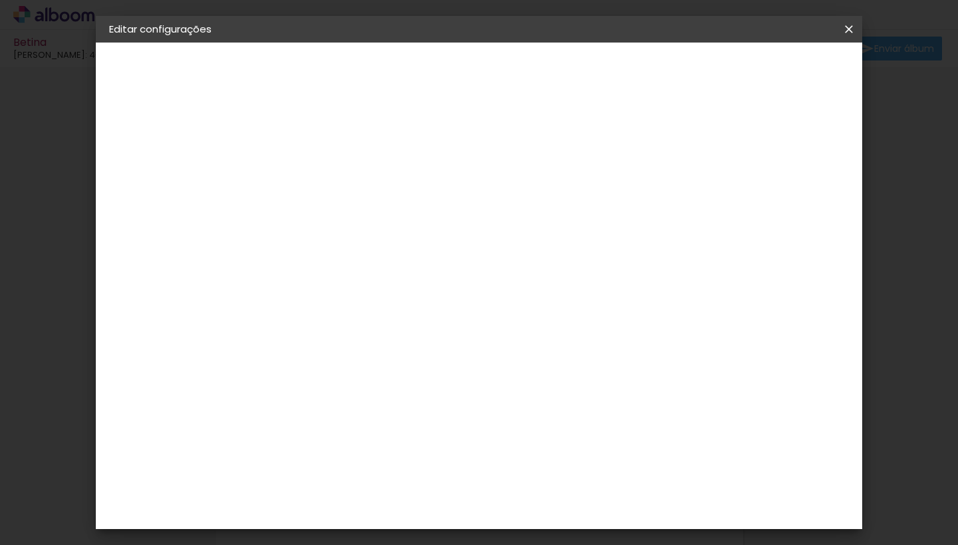
click at [715, 84] on header "Revisão Verifique as configurações do seu álbum. Voltar Salvar configurações" at bounding box center [502, 77] width 467 height 68
click at [0, 0] on slot "Voltar" at bounding box center [0, 0] width 0 height 0
click at [408, 78] on paper-button "Voltar" at bounding box center [381, 70] width 54 height 23
click at [432, 338] on paper-item "Albumaster" at bounding box center [361, 332] width 144 height 29
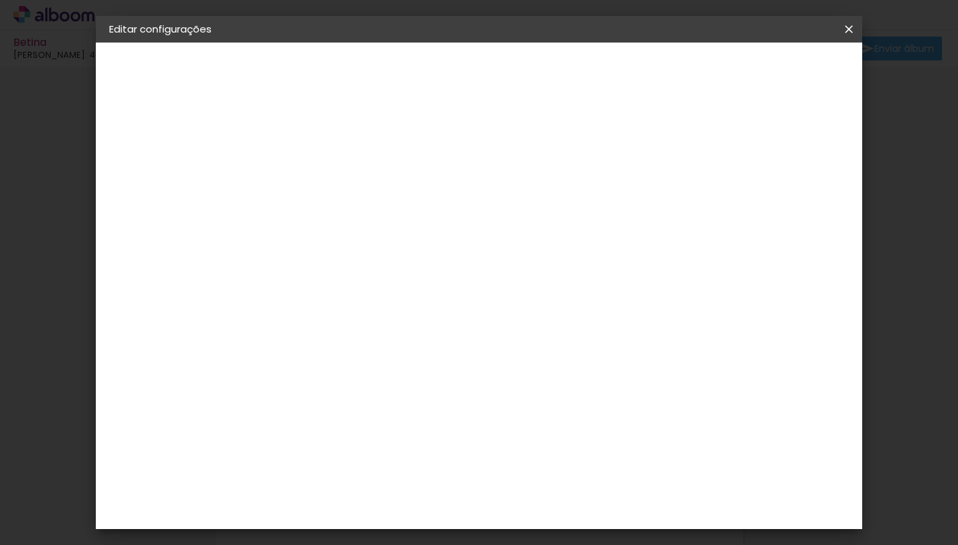
click at [0, 0] on slot "Avançar" at bounding box center [0, 0] width 0 height 0
click at [471, 80] on paper-button "Voltar" at bounding box center [445, 70] width 54 height 23
click at [432, 450] on paper-item "Go image" at bounding box center [361, 467] width 144 height 35
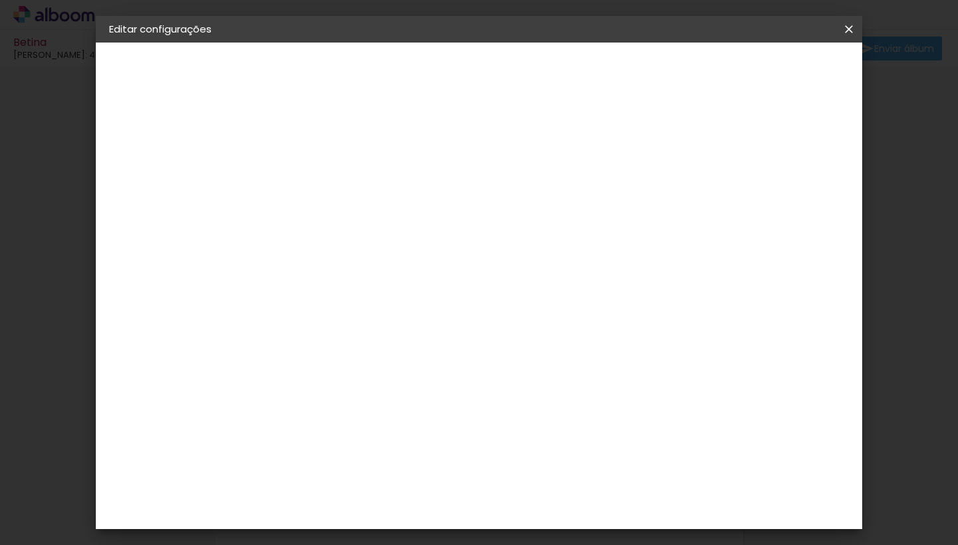
click at [0, 0] on slot "Avançar" at bounding box center [0, 0] width 0 height 0
click at [378, 226] on input "text" at bounding box center [352, 231] width 52 height 21
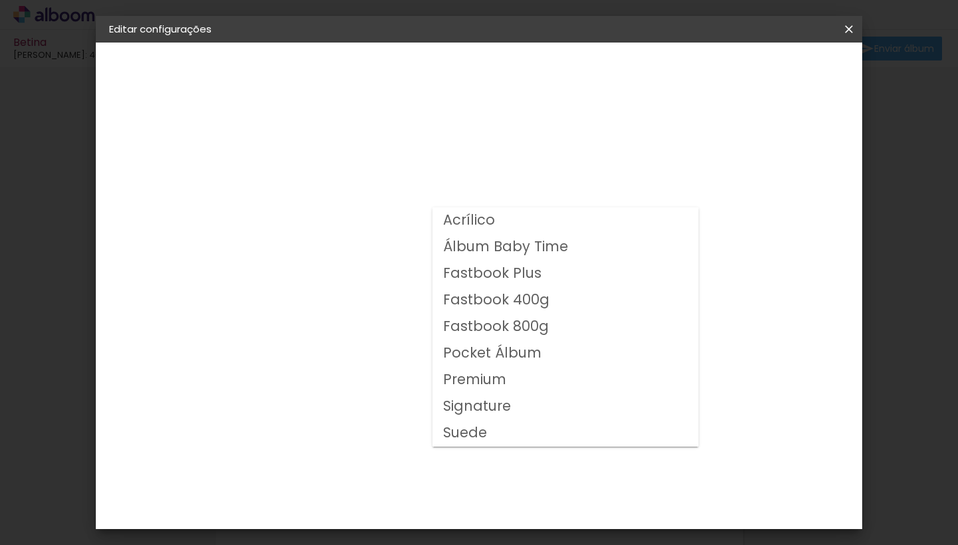
click at [676, 226] on paper-item "Acrílico" at bounding box center [565, 220] width 266 height 27
type input "Acrílico"
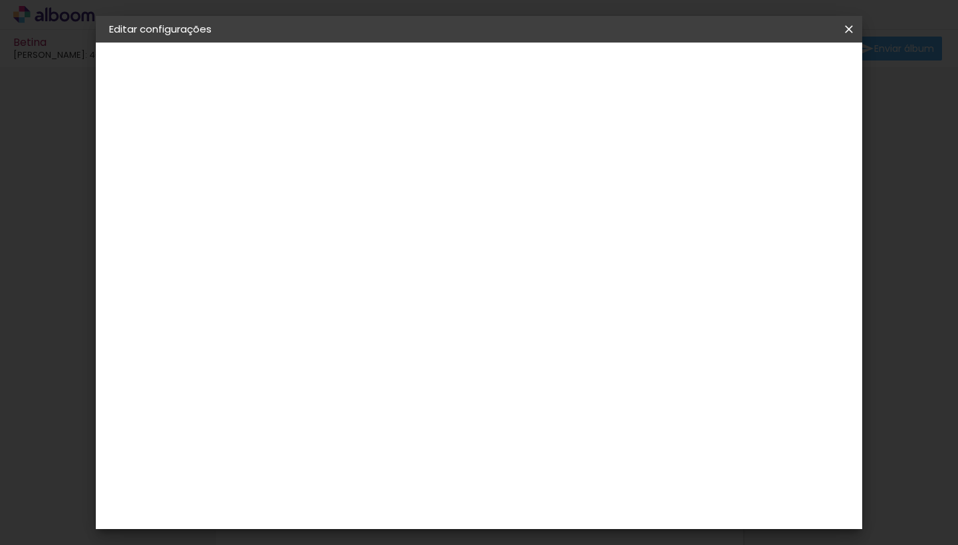
click at [0, 0] on slot "Voltar" at bounding box center [0, 0] width 0 height 0
click at [355, 479] on div "Master Album" at bounding box center [336, 489] width 37 height 21
click at [0, 0] on slot "Avançar" at bounding box center [0, 0] width 0 height 0
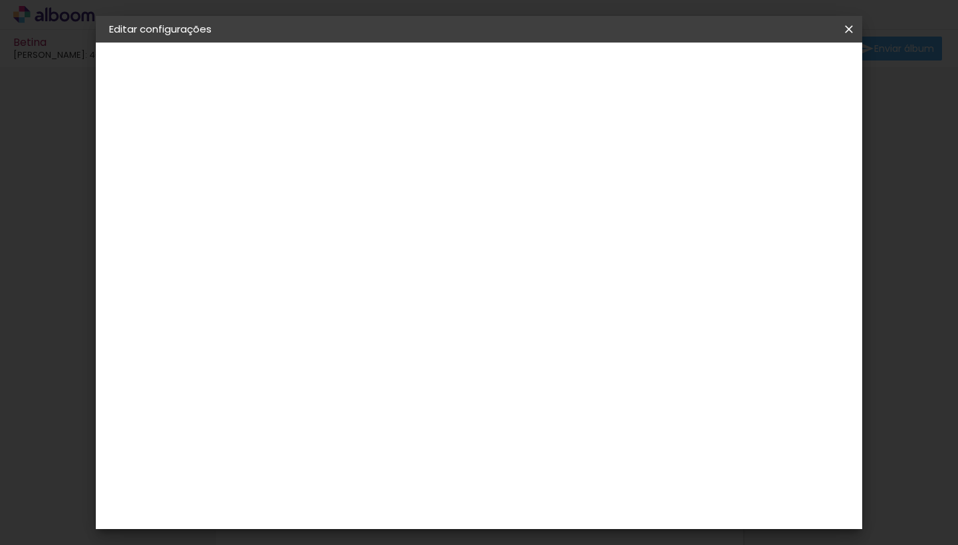
click at [563, 90] on header "Modelo Escolha o modelo do álbum. Voltar Avançar" at bounding box center [416, 82] width 295 height 79
click at [471, 78] on paper-button "Voltar" at bounding box center [445, 70] width 54 height 23
click at [380, 310] on div "Albumaster" at bounding box center [349, 314] width 62 height 11
click at [0, 0] on slot "Avançar" at bounding box center [0, 0] width 0 height 0
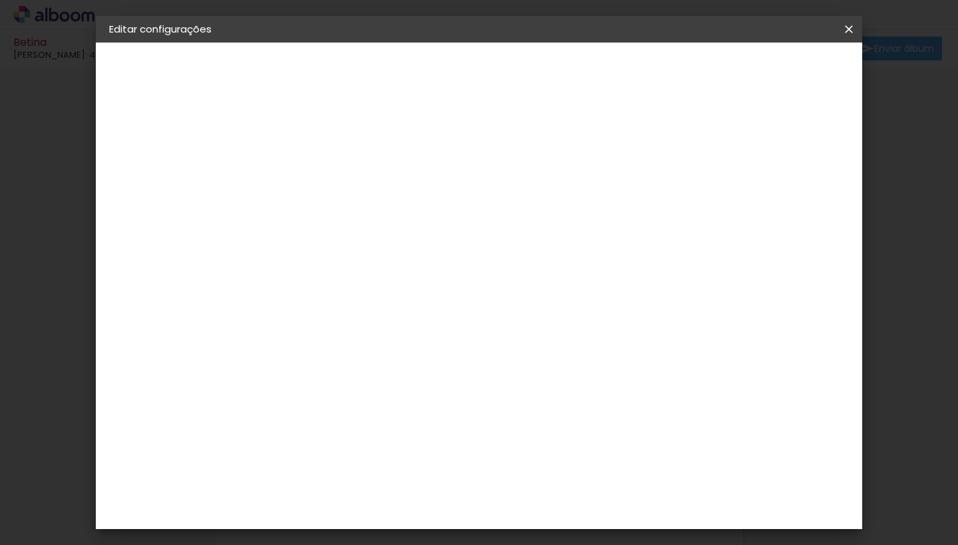
scroll to position [446, 0]
click at [471, 63] on paper-button "Voltar" at bounding box center [445, 70] width 54 height 23
click at [406, 485] on div "Luiz Fotógrafo" at bounding box center [362, 490] width 88 height 11
click at [0, 0] on slot "Avançar" at bounding box center [0, 0] width 0 height 0
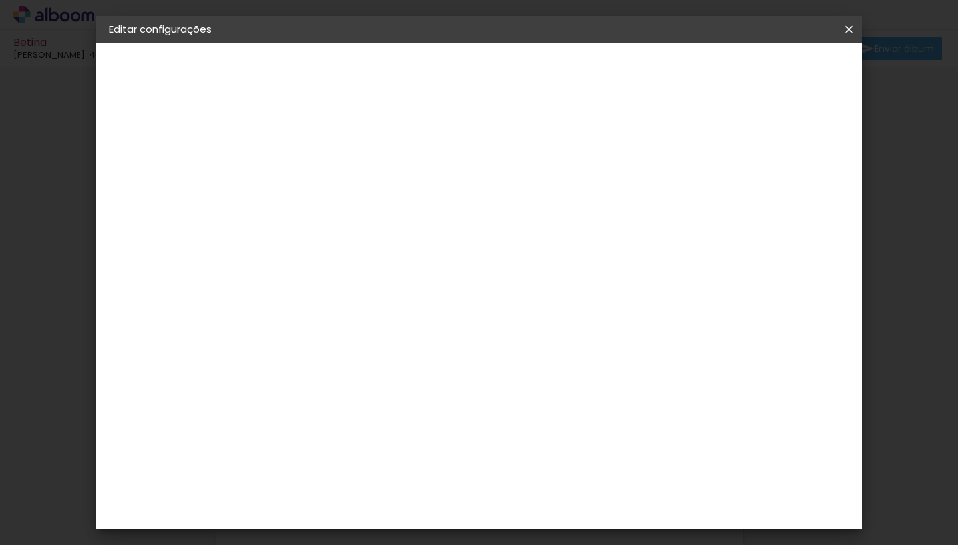
click at [394, 223] on iron-icon at bounding box center [386, 231] width 16 height 16
click at [647, 250] on paper-item "Slim Book" at bounding box center [565, 247] width 266 height 27
type input "Slim Book"
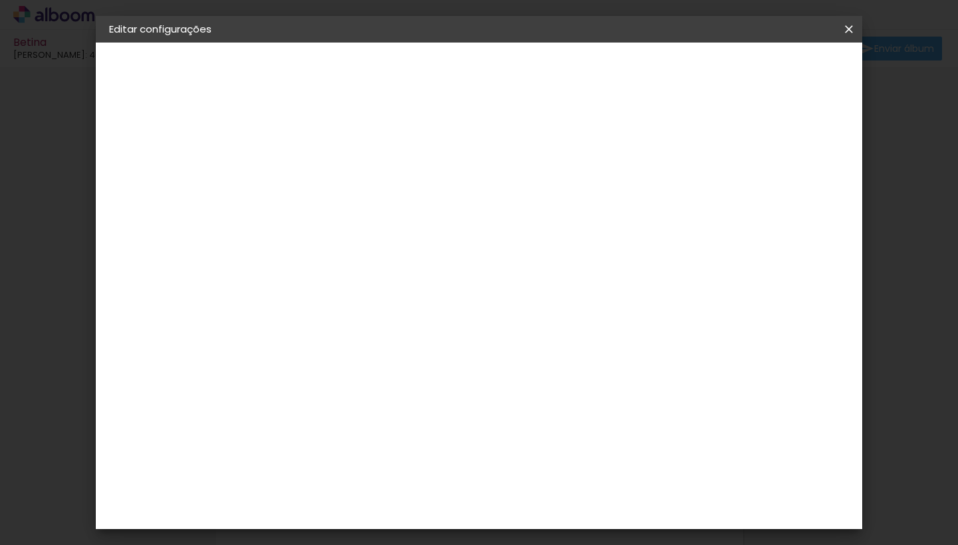
click at [0, 0] on slot "Avançar" at bounding box center [0, 0] width 0 height 0
click at [703, 66] on span "Salvar configurações" at bounding box center [653, 70] width 98 height 9
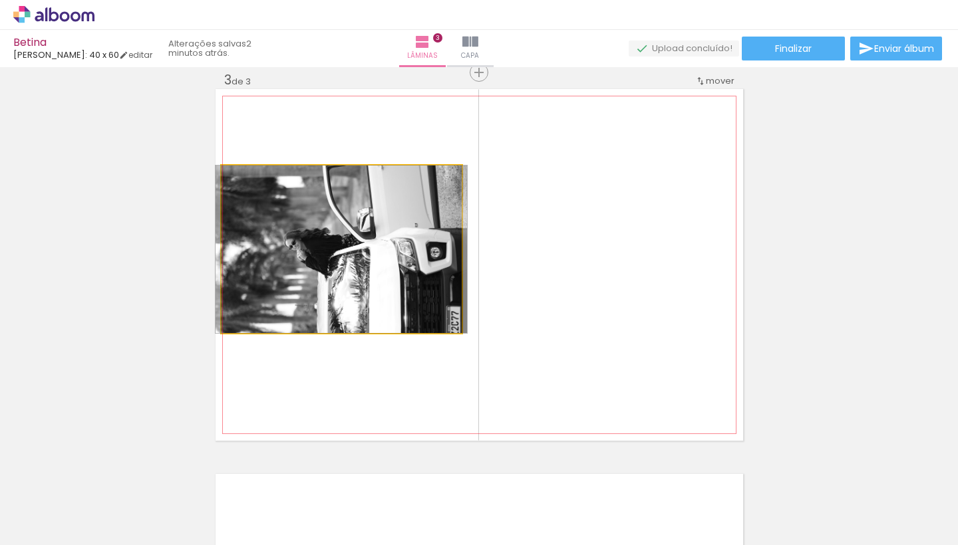
click at [380, 237] on quentale-photo at bounding box center [341, 250] width 240 height 168
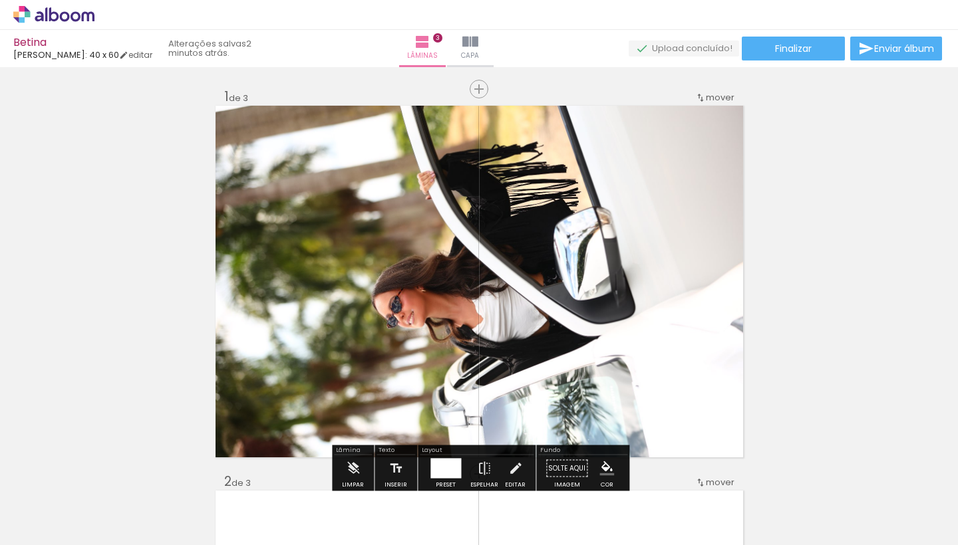
click at [651, 45] on quentale-upload-monitor at bounding box center [683, 49] width 110 height 17
click at [702, 102] on iron-icon at bounding box center [700, 97] width 11 height 11
click at [690, 117] on span "2" at bounding box center [693, 117] width 7 height 22
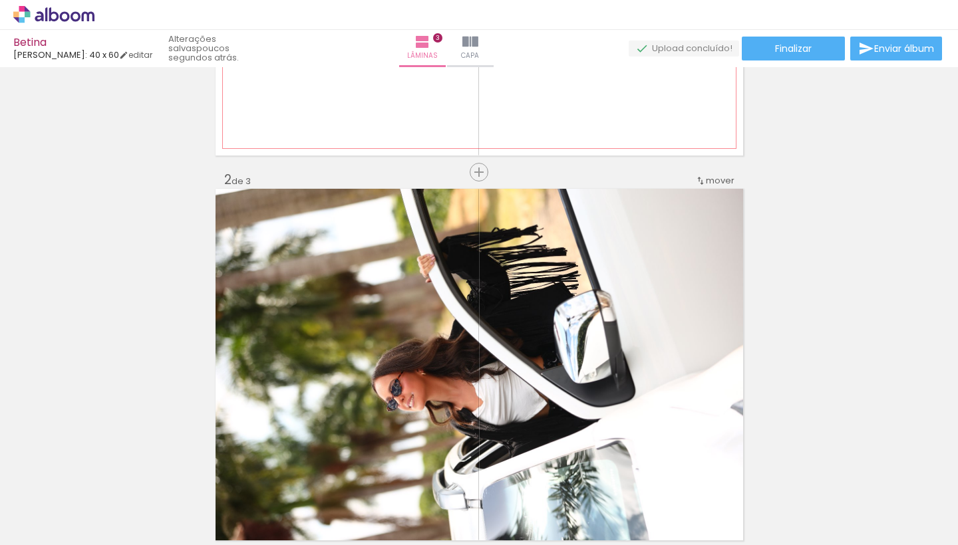
scroll to position [402, 0]
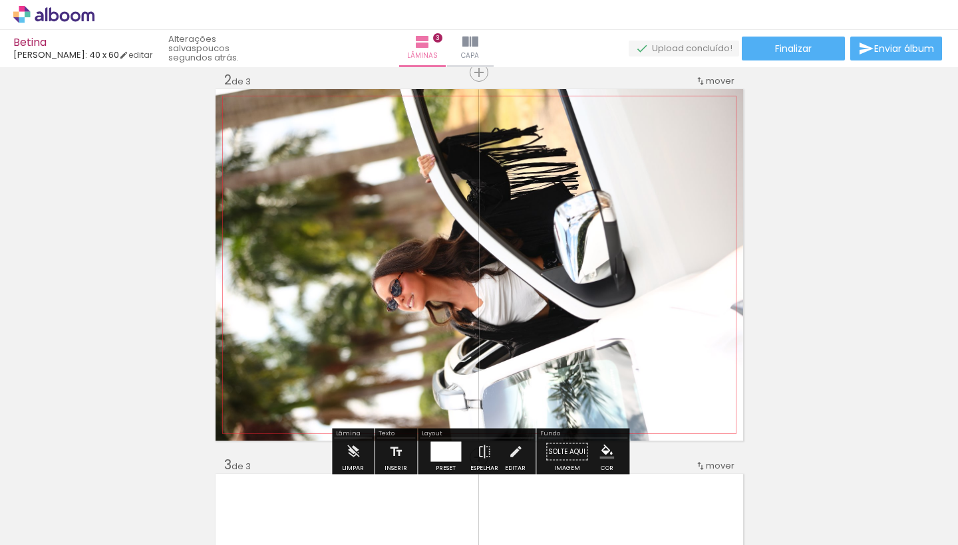
click at [716, 84] on span "mover" at bounding box center [720, 80] width 29 height 13
click at [706, 120] on paper-item "depois da 3" at bounding box center [685, 123] width 101 height 22
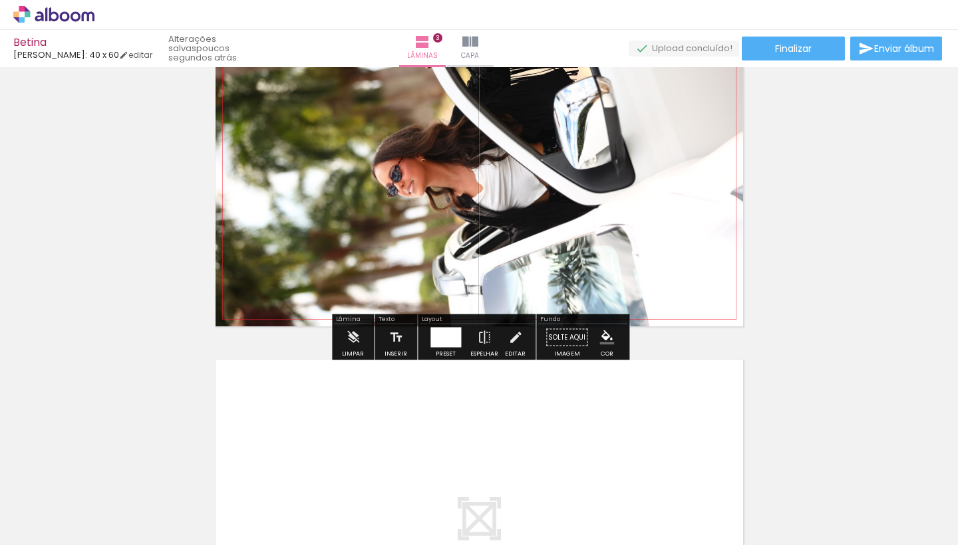
scroll to position [849, 0]
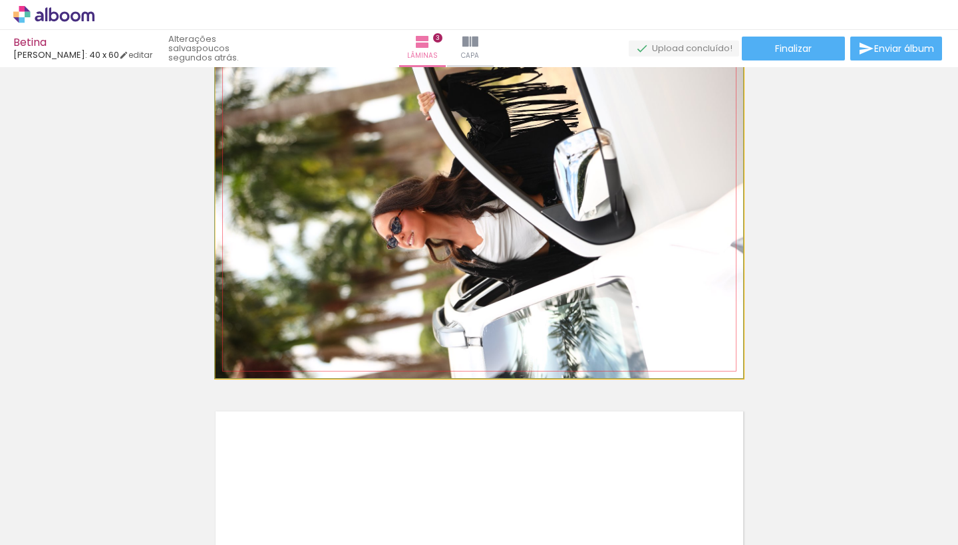
click at [674, 162] on quentale-photo at bounding box center [478, 203] width 527 height 352
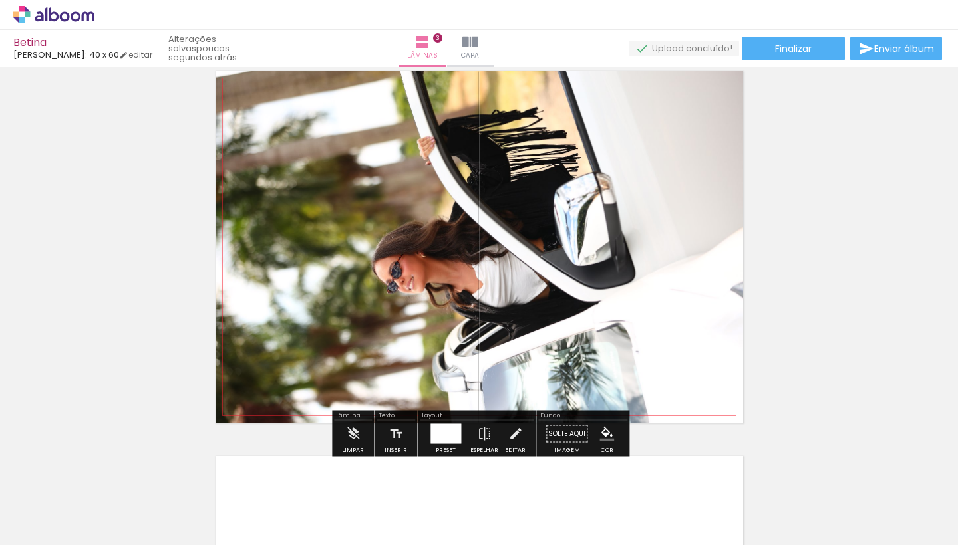
scroll to position [823, 0]
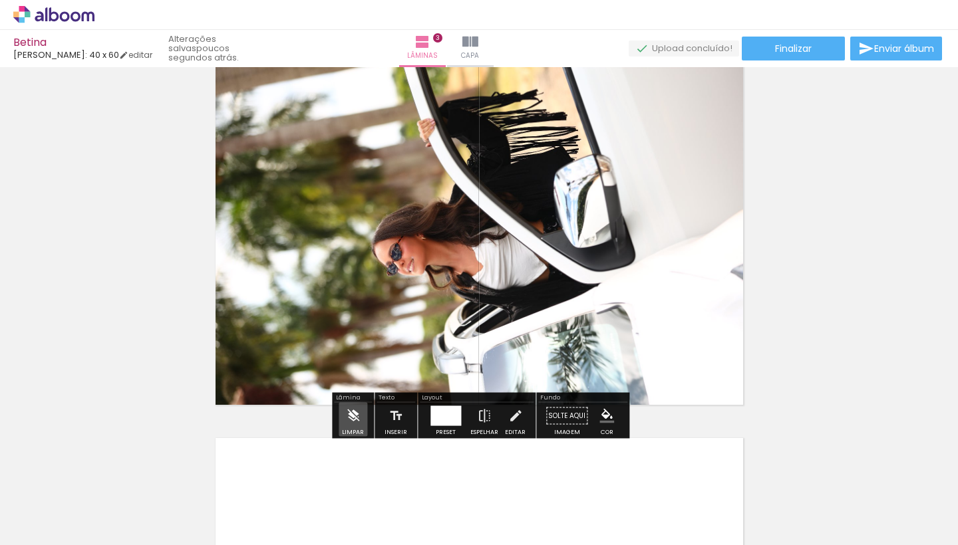
click at [354, 418] on iron-icon at bounding box center [353, 416] width 15 height 27
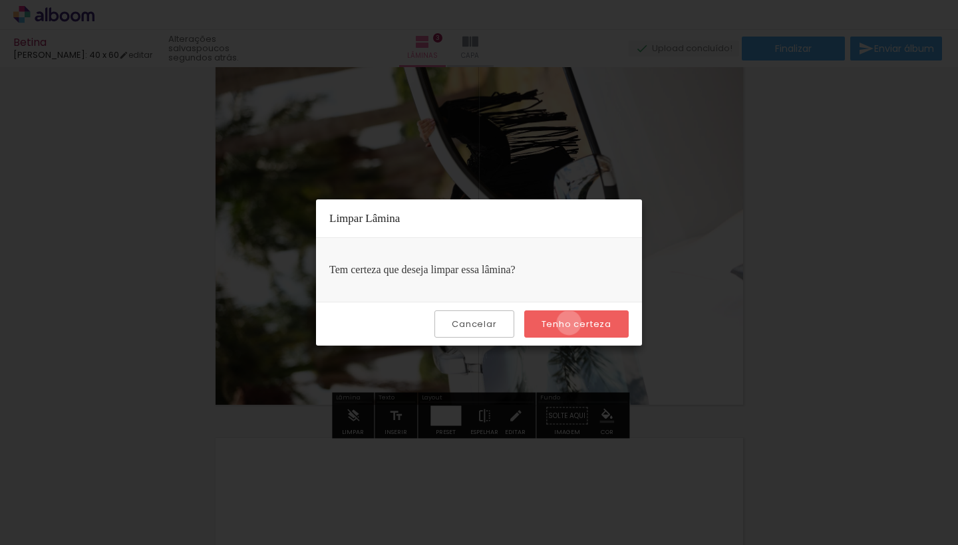
click at [0, 0] on slot "Tenho certeza" at bounding box center [0, 0] width 0 height 0
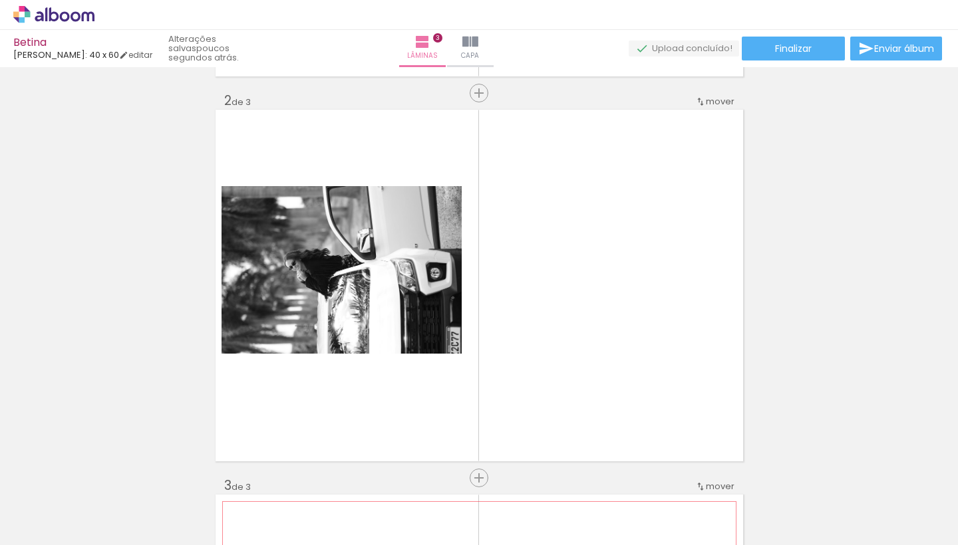
scroll to position [0, 0]
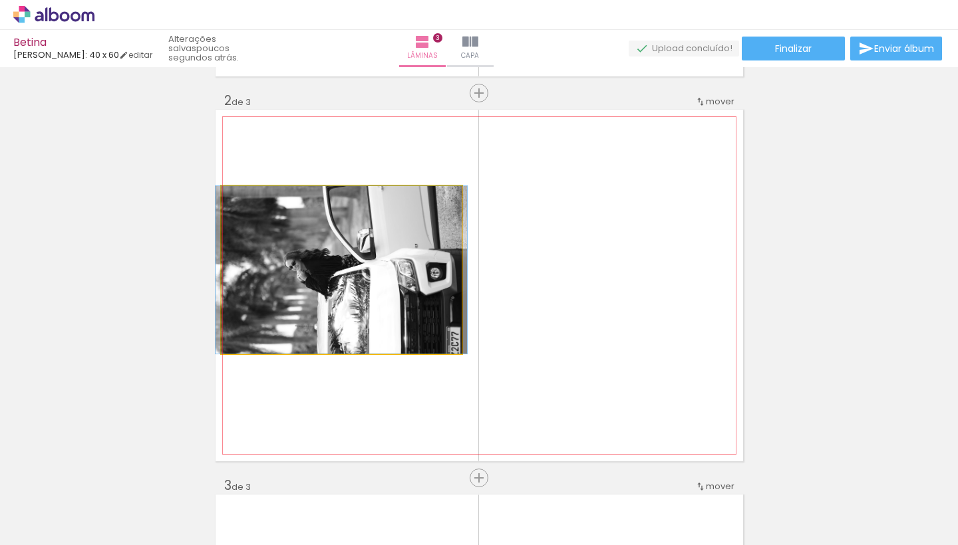
click at [394, 275] on quentale-photo at bounding box center [341, 270] width 240 height 168
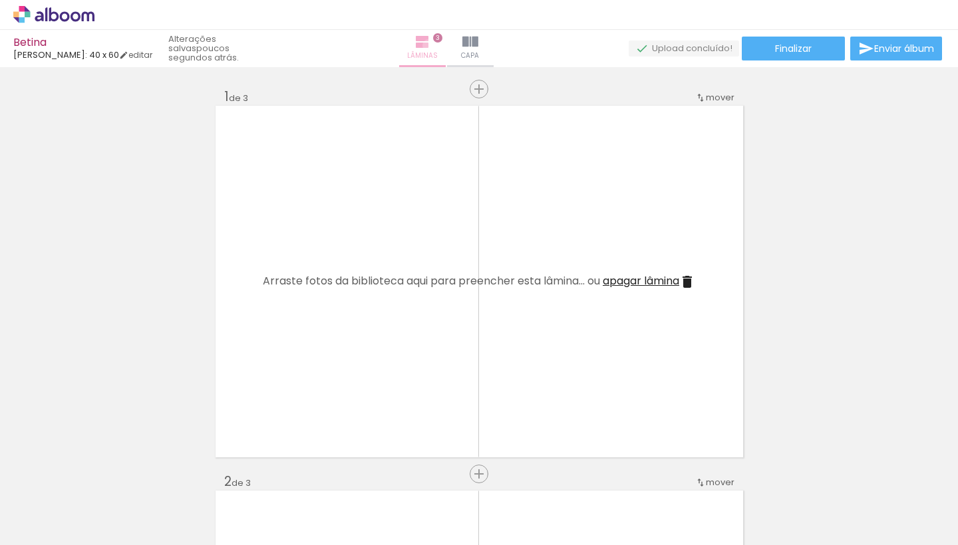
click at [430, 45] on iron-icon at bounding box center [422, 42] width 16 height 16
click at [138, 50] on link "editar" at bounding box center [135, 54] width 33 height 11
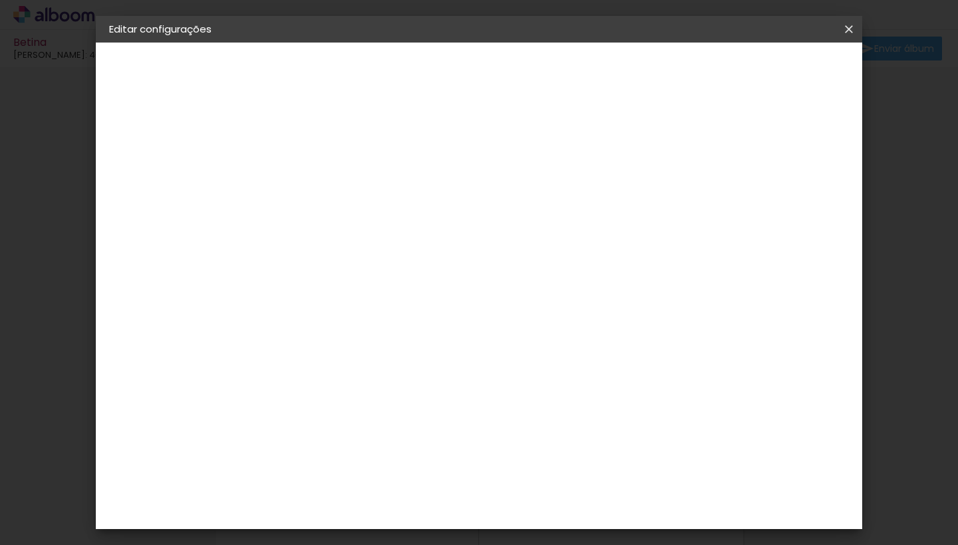
click at [853, 27] on iron-icon at bounding box center [849, 29] width 16 height 13
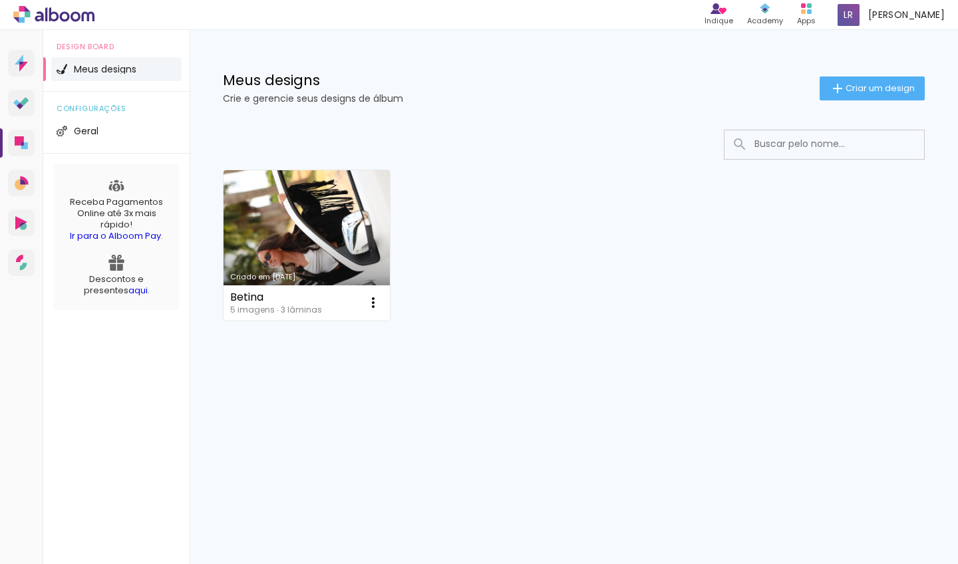
click at [338, 247] on link "Criado em [DATE]" at bounding box center [306, 245] width 166 height 150
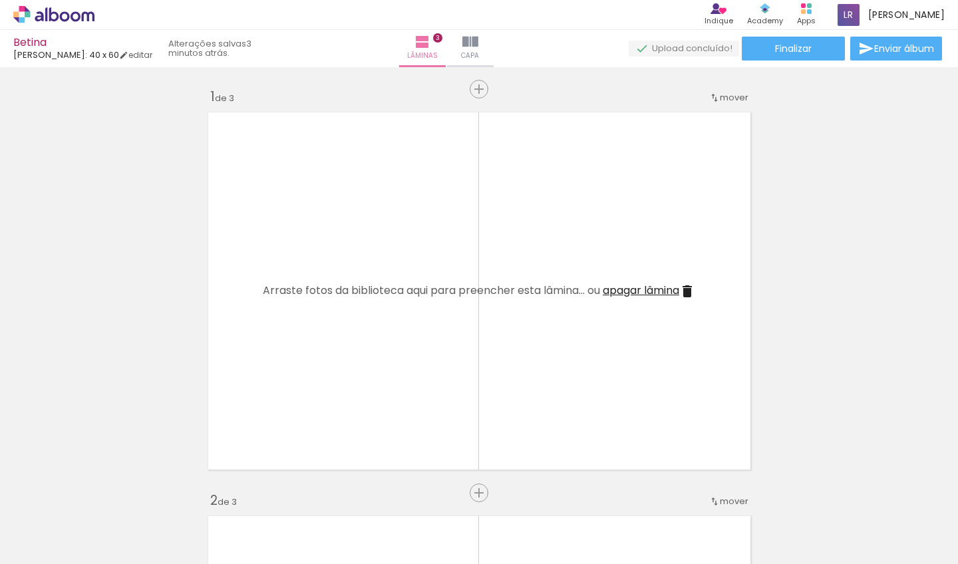
click at [152, 511] on div at bounding box center [133, 519] width 66 height 44
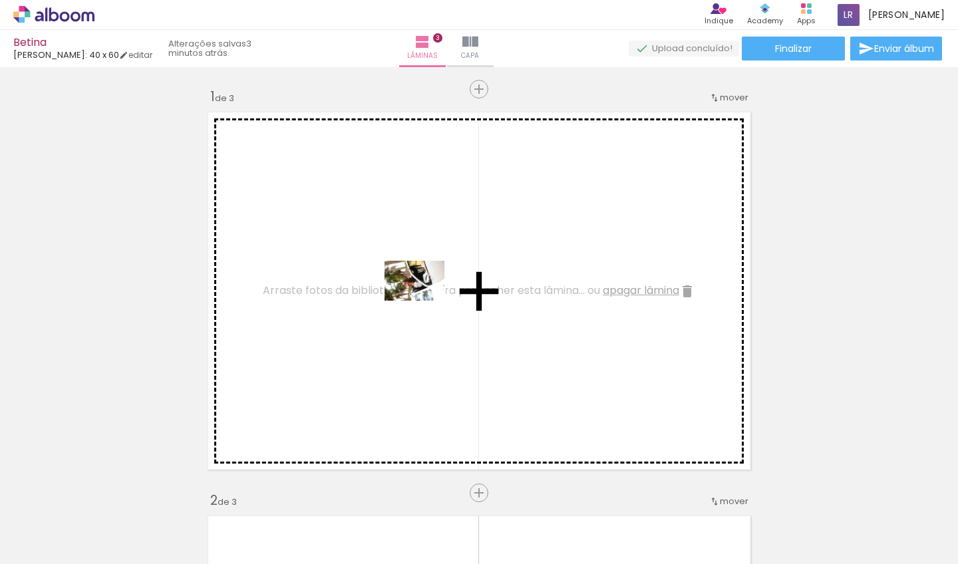
drag, startPoint x: 162, startPoint y: 511, endPoint x: 424, endPoint y: 301, distance: 335.8
click at [424, 301] on quentale-workspace at bounding box center [479, 282] width 958 height 564
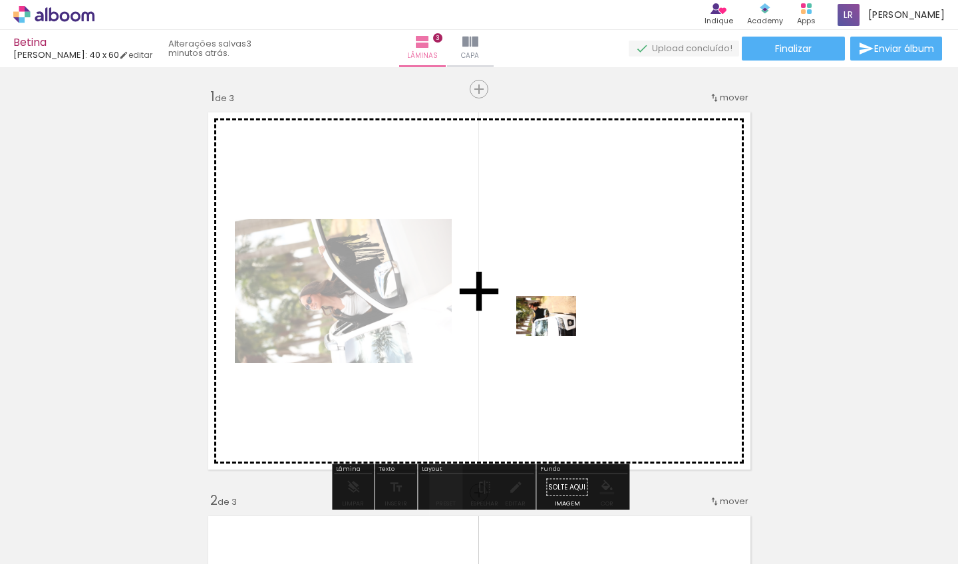
drag, startPoint x: 293, startPoint y: 523, endPoint x: 556, endPoint y: 336, distance: 322.3
click at [556, 336] on quentale-workspace at bounding box center [479, 282] width 958 height 564
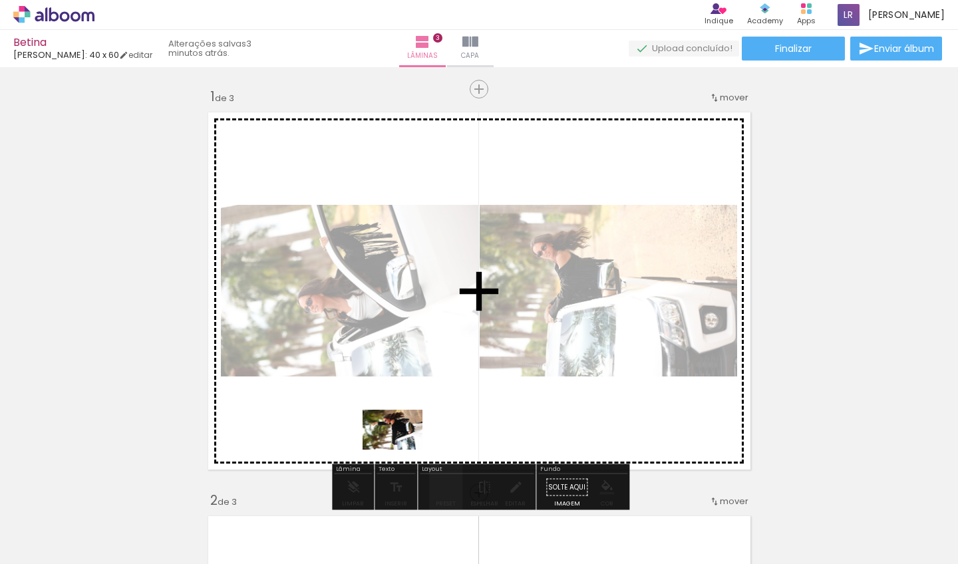
drag, startPoint x: 358, startPoint y: 526, endPoint x: 402, endPoint y: 448, distance: 89.3
click at [402, 448] on quentale-workspace at bounding box center [479, 282] width 958 height 564
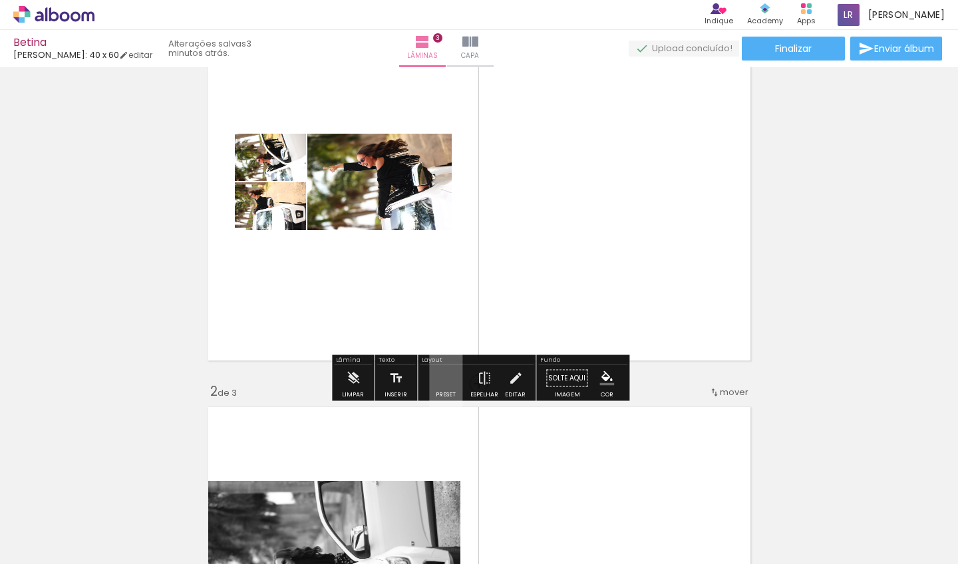
scroll to position [110, 0]
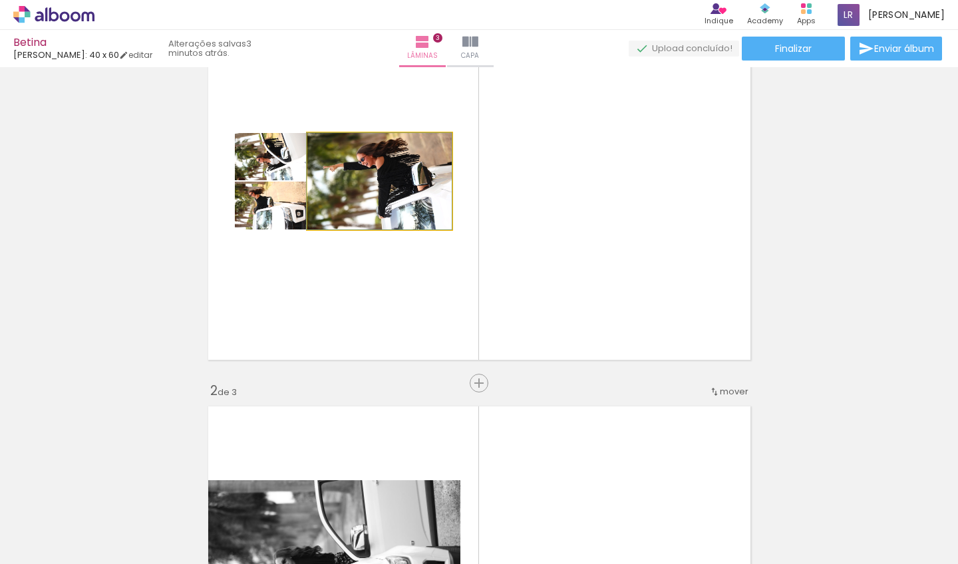
click at [416, 203] on quentale-photo at bounding box center [379, 181] width 144 height 96
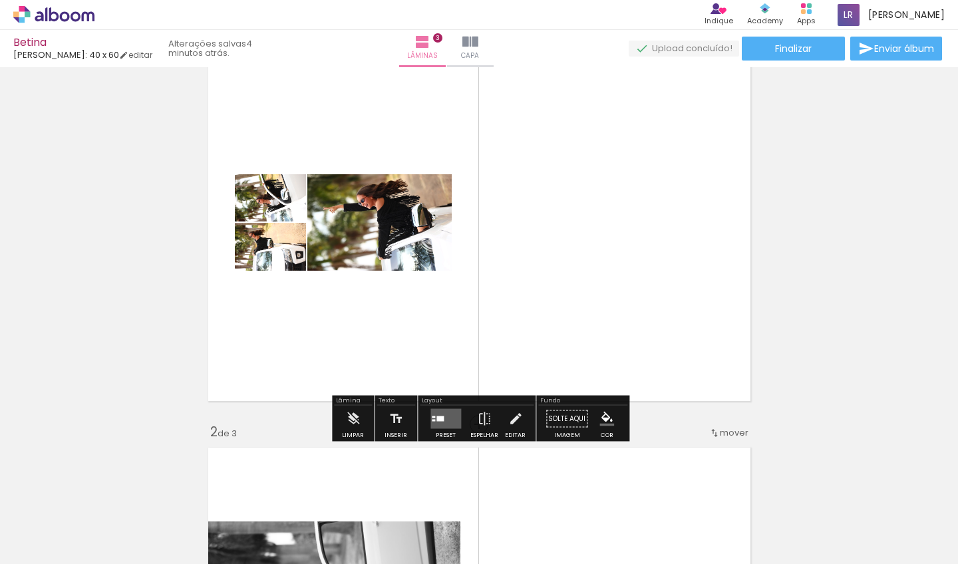
scroll to position [70, 0]
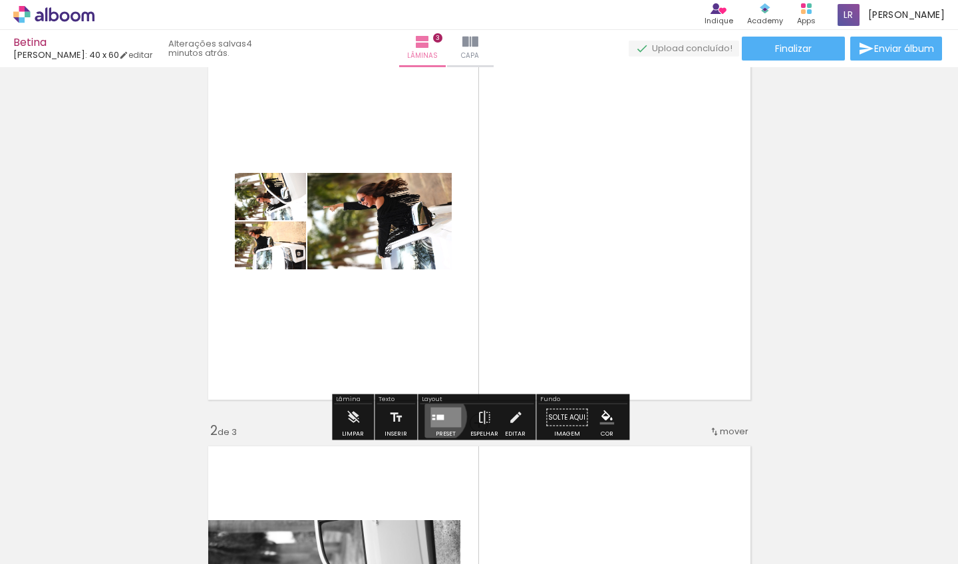
click at [438, 416] on div at bounding box center [439, 417] width 7 height 5
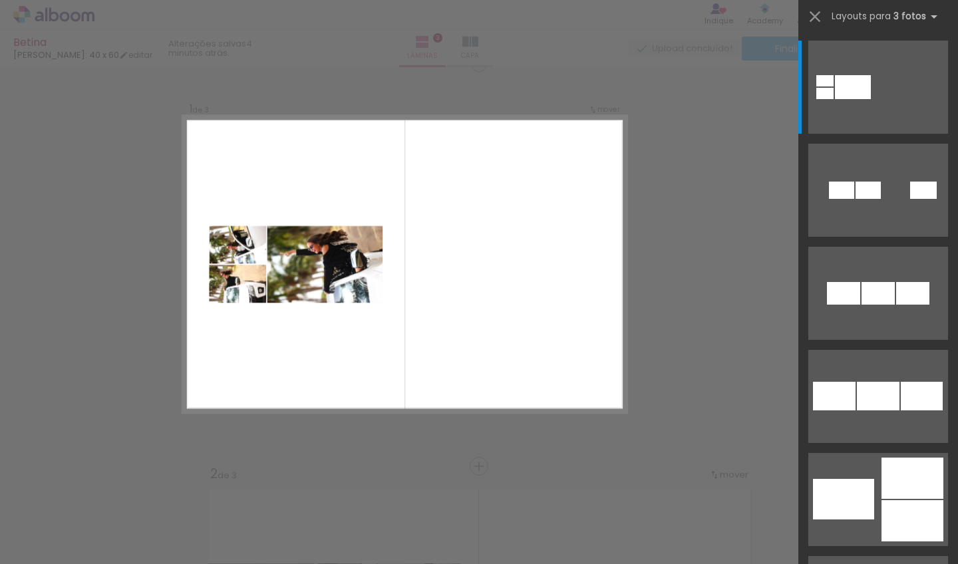
scroll to position [17, 0]
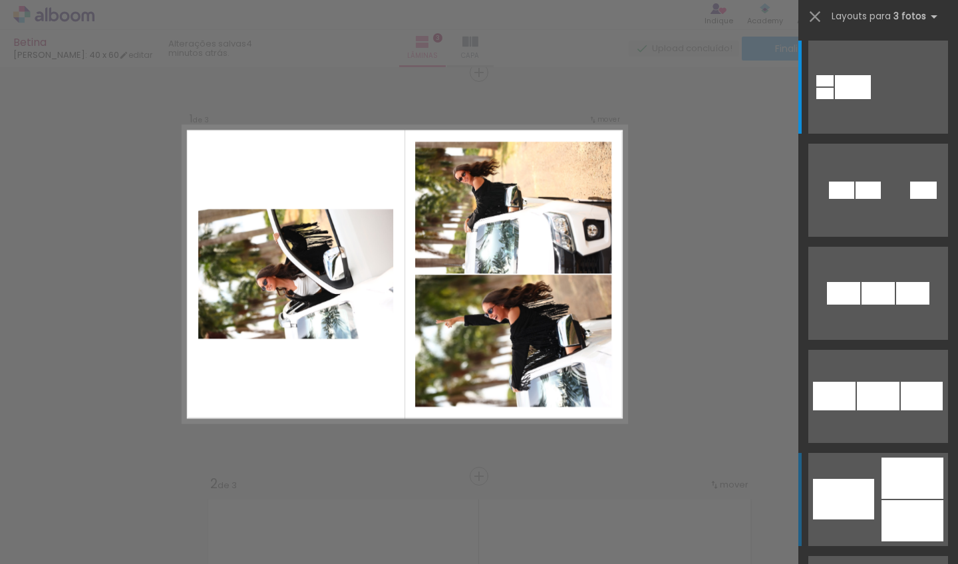
click at [844, 478] on quentale-layouter at bounding box center [878, 499] width 140 height 93
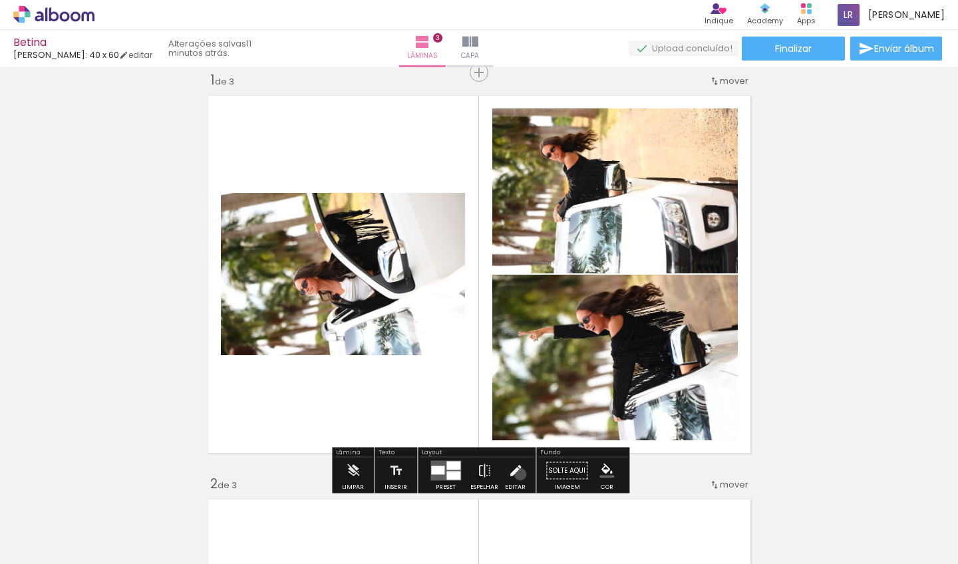
click at [517, 474] on iron-icon at bounding box center [515, 470] width 15 height 27
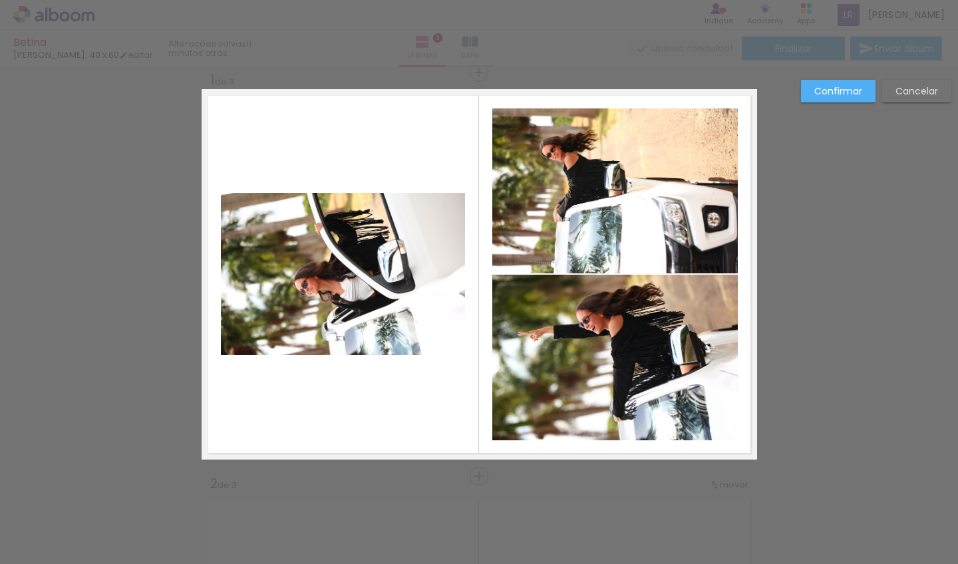
click at [678, 168] on quentale-photo at bounding box center [614, 190] width 245 height 165
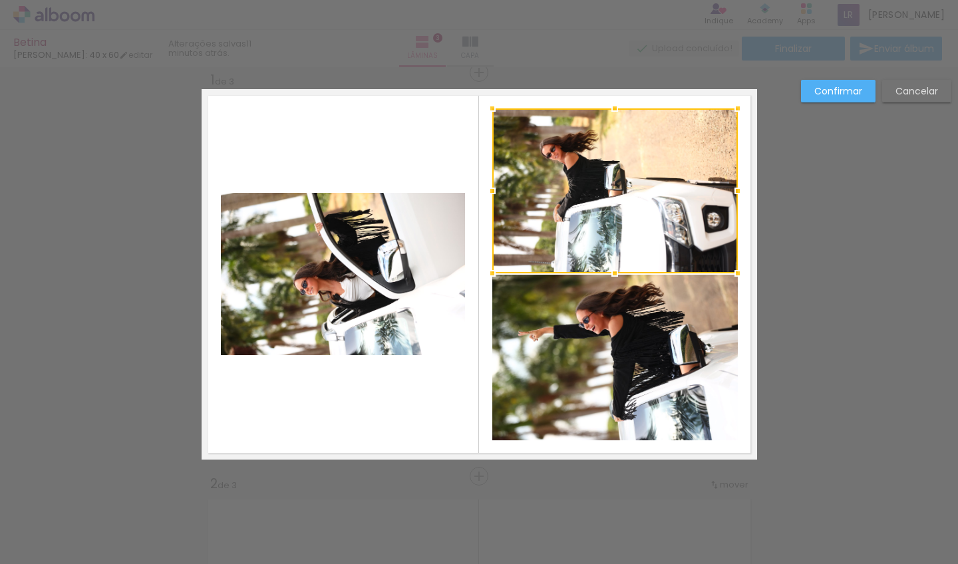
click at [678, 169] on div at bounding box center [614, 190] width 245 height 165
click at [598, 170] on div at bounding box center [614, 190] width 245 height 165
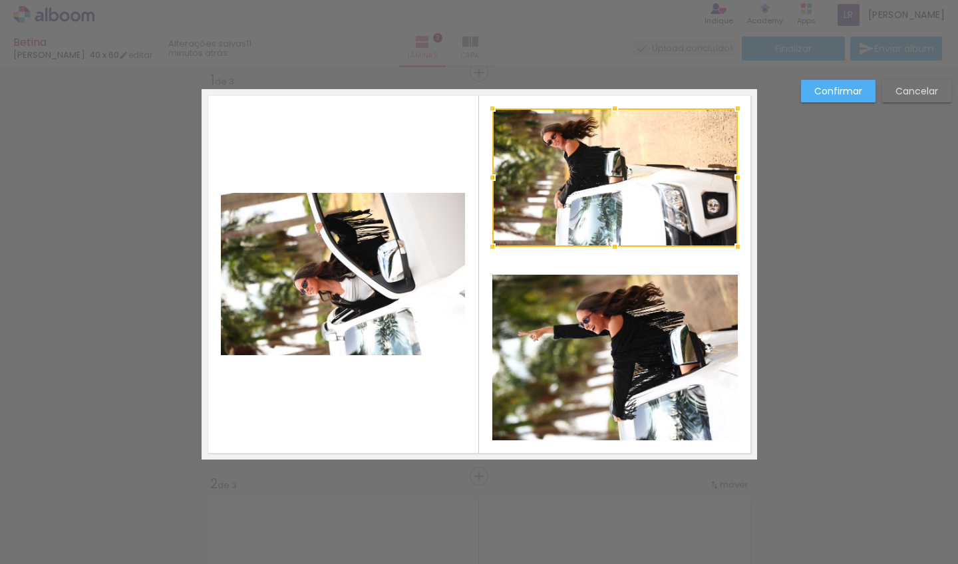
drag, startPoint x: 616, startPoint y: 274, endPoint x: 592, endPoint y: 247, distance: 35.8
click at [592, 247] on album-spread "1 de 3" at bounding box center [478, 274] width 555 height 370
click at [604, 203] on div at bounding box center [614, 176] width 245 height 137
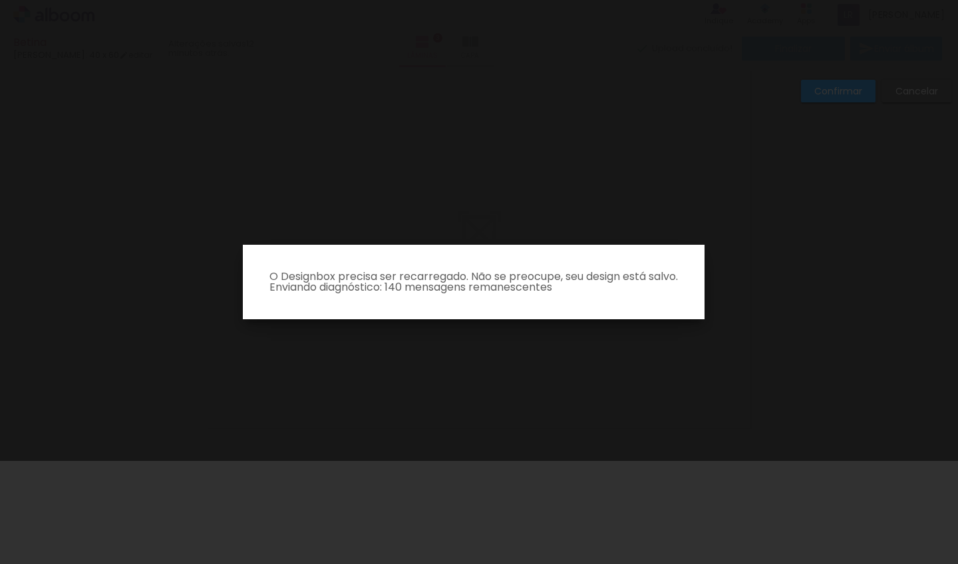
scroll to position [0, 0]
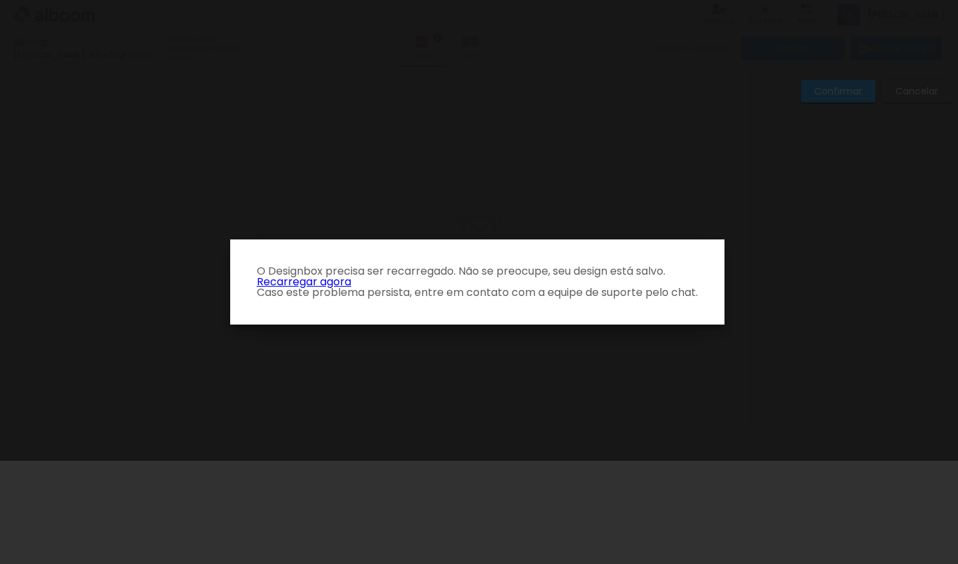
click at [287, 279] on link "Recarregar agora" at bounding box center [304, 281] width 94 height 15
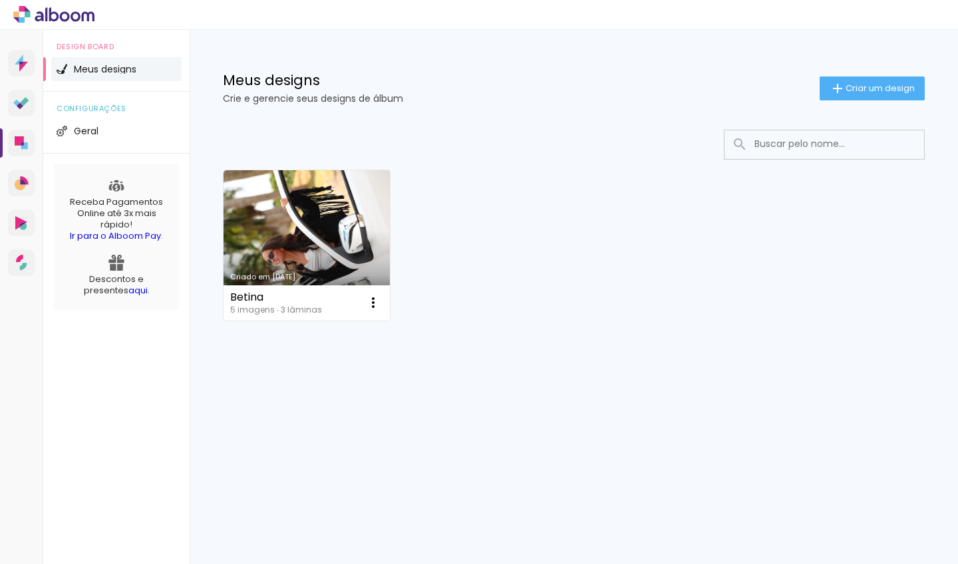
click at [120, 67] on span "Meus designs" at bounding box center [105, 69] width 63 height 9
click at [23, 182] on icon at bounding box center [22, 181] width 5 height 5
click at [24, 144] on icon at bounding box center [24, 145] width 7 height 7
click at [89, 137] on li "Geral" at bounding box center [116, 131] width 130 height 24
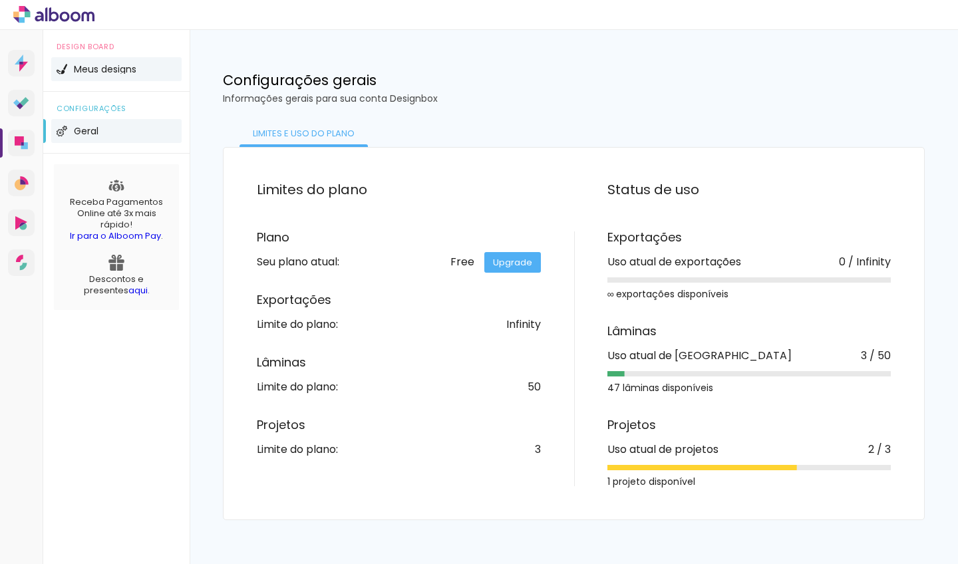
click at [114, 65] on span "Meus designs" at bounding box center [105, 69] width 63 height 9
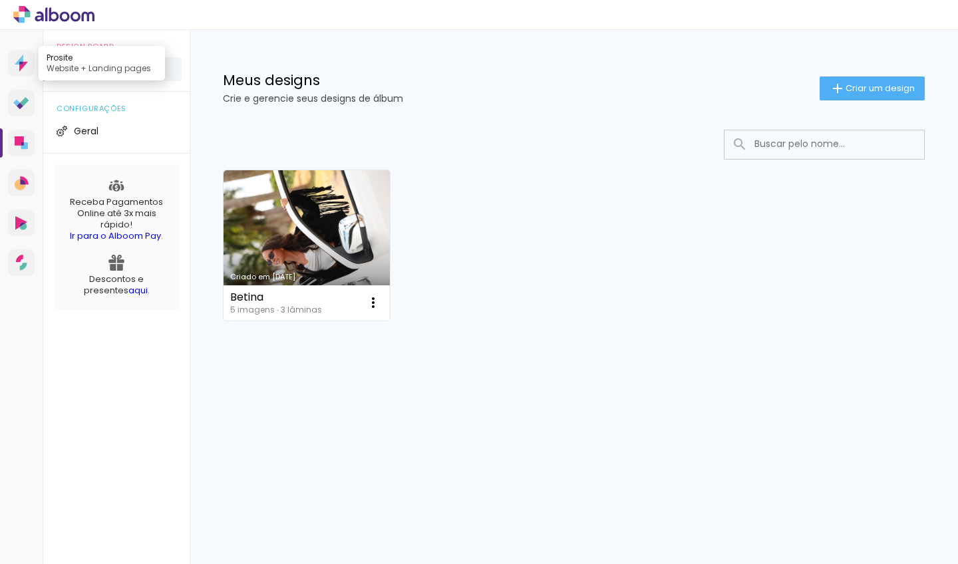
click at [31, 71] on link "Prosite Website + Landing pages" at bounding box center [21, 63] width 27 height 27
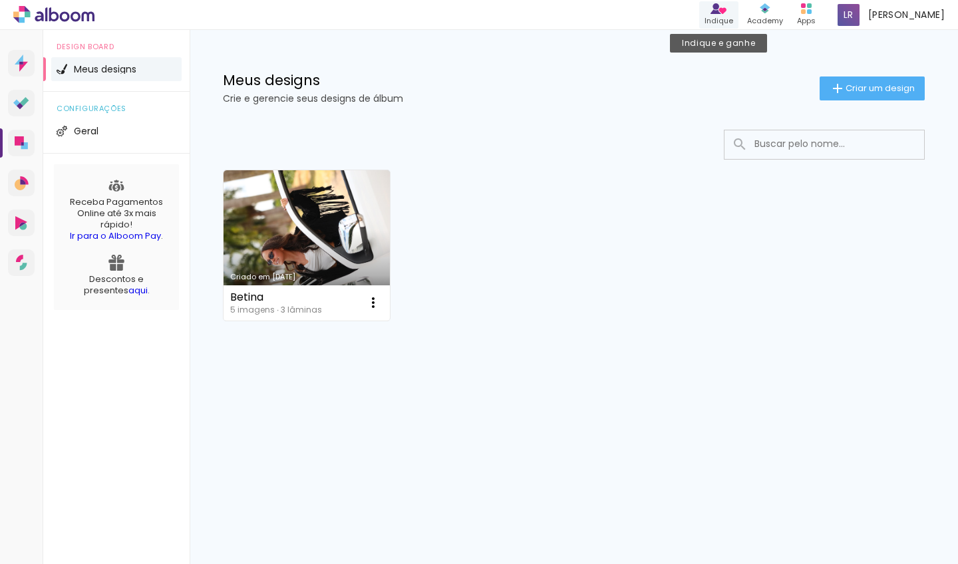
click at [733, 15] on div "Indique" at bounding box center [718, 20] width 29 height 11
click at [25, 64] on icon at bounding box center [23, 67] width 9 height 10
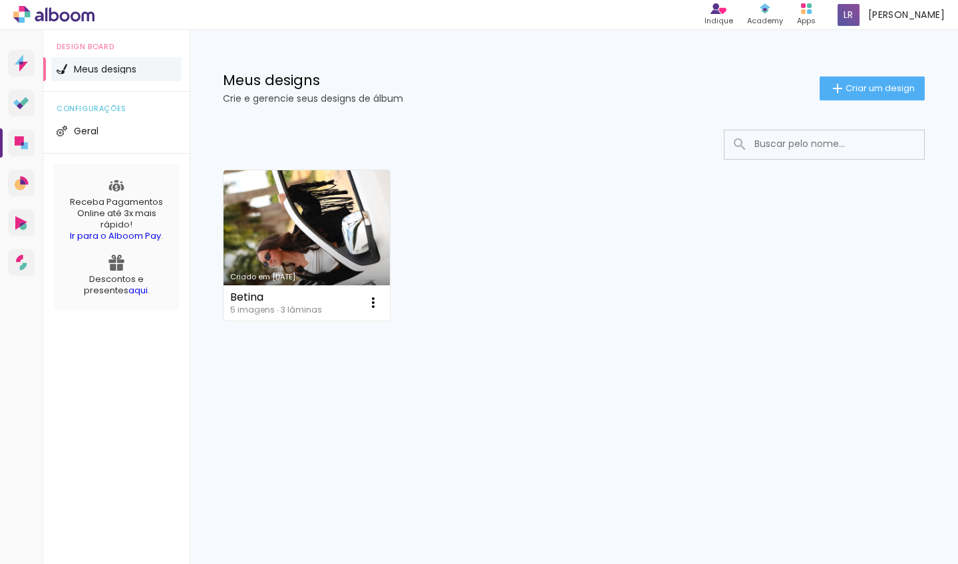
click at [329, 213] on link "Criado em [DATE]" at bounding box center [306, 245] width 166 height 150
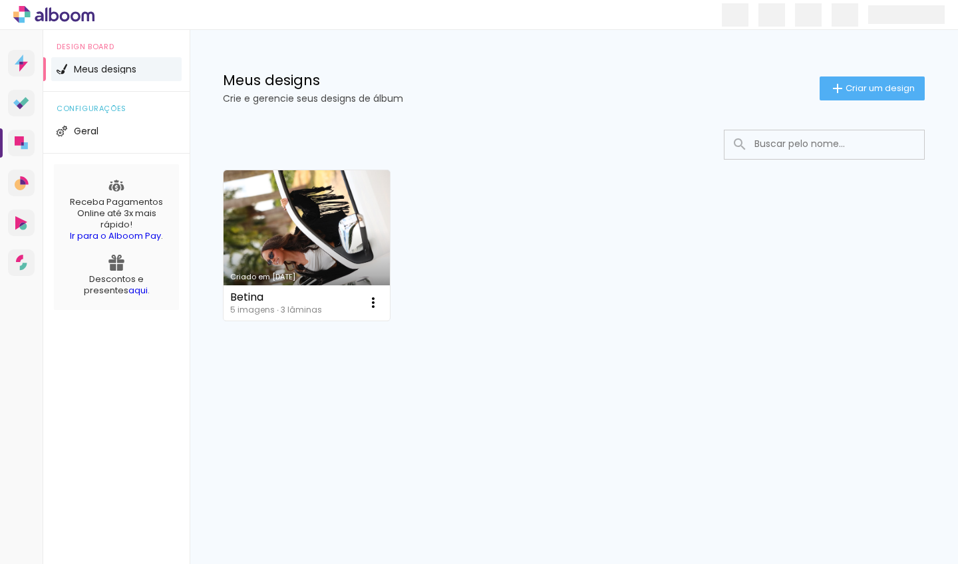
click at [65, 16] on icon at bounding box center [53, 14] width 81 height 17
click at [108, 69] on span "Meus designs" at bounding box center [105, 69] width 63 height 9
click at [345, 101] on p "Crie e gerencie seus designs de álbum" at bounding box center [521, 98] width 596 height 9
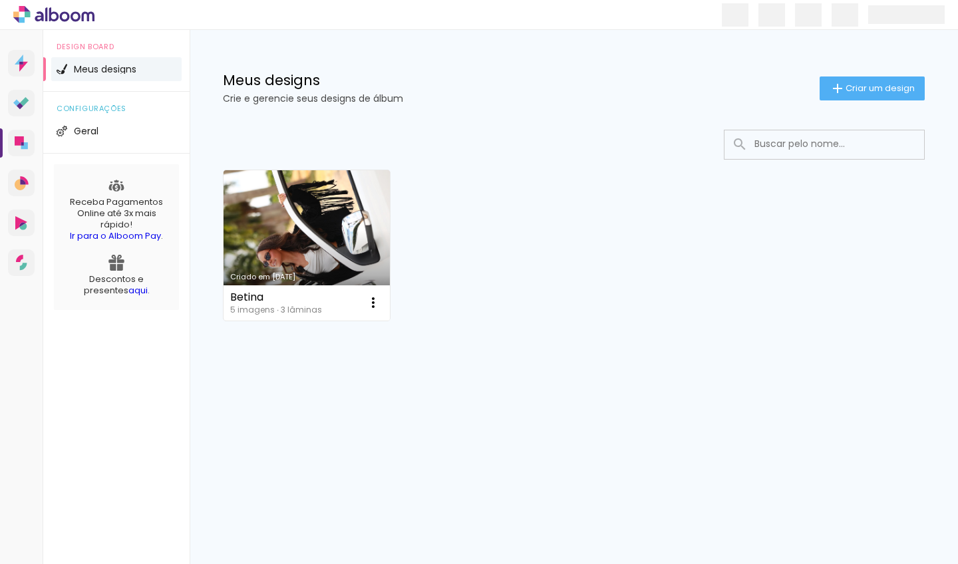
click at [319, 315] on div "Betina 5 imagens ∙ 3 lâminas Abrir Fazer uma cópia Excluir" at bounding box center [306, 302] width 166 height 35
click at [376, 299] on iron-icon at bounding box center [373, 303] width 16 height 16
click at [301, 341] on paper-item "Abrir" at bounding box center [319, 333] width 133 height 27
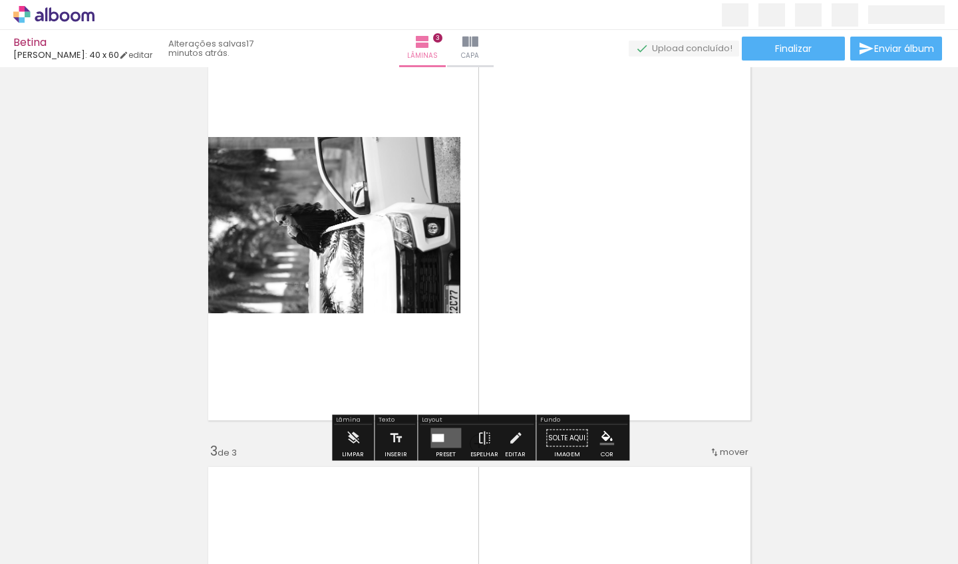
scroll to position [454, 0]
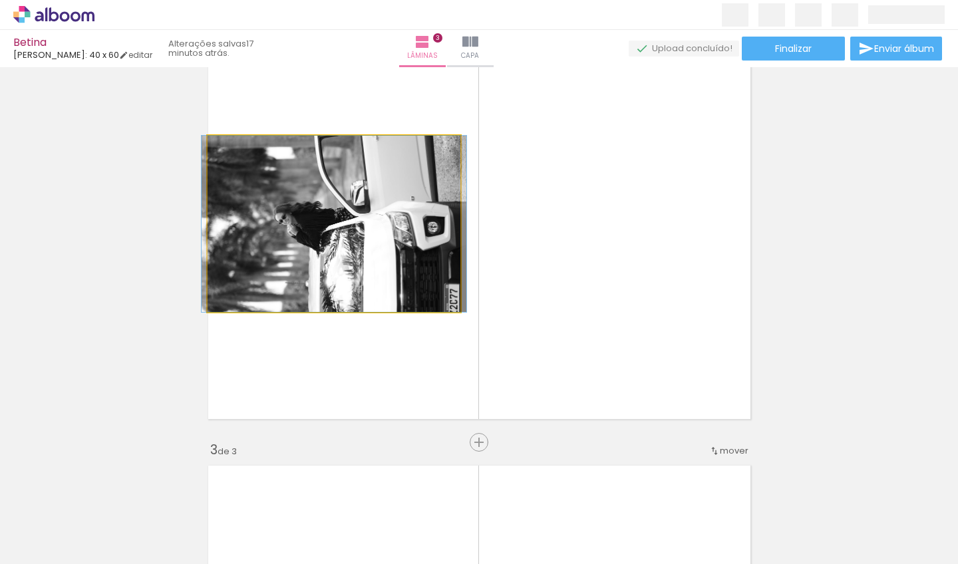
click at [378, 273] on quentale-photo at bounding box center [333, 224] width 253 height 176
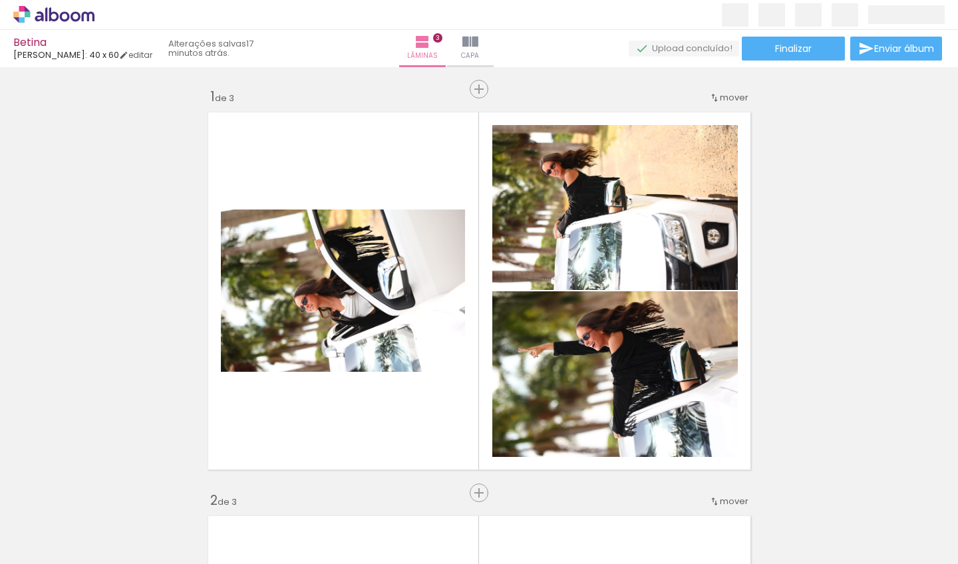
scroll to position [0, 0]
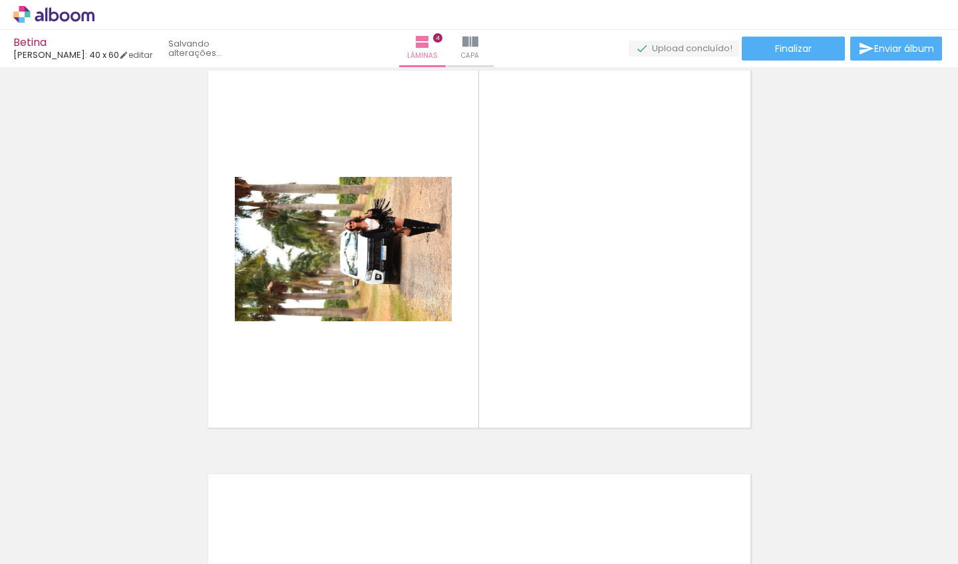
drag, startPoint x: 438, startPoint y: 517, endPoint x: 495, endPoint y: 339, distance: 186.7
click at [495, 339] on quentale-workspace at bounding box center [479, 282] width 958 height 564
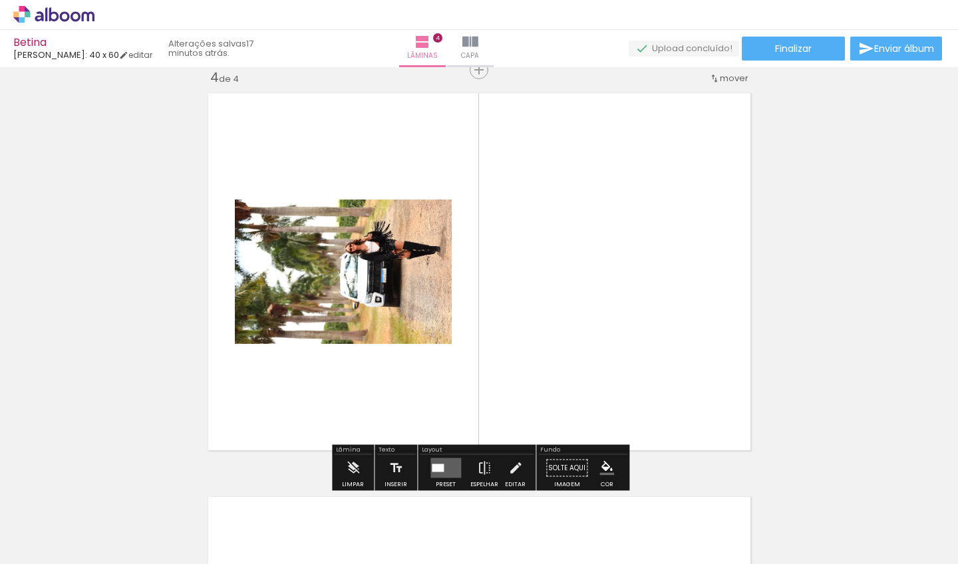
scroll to position [1228, 0]
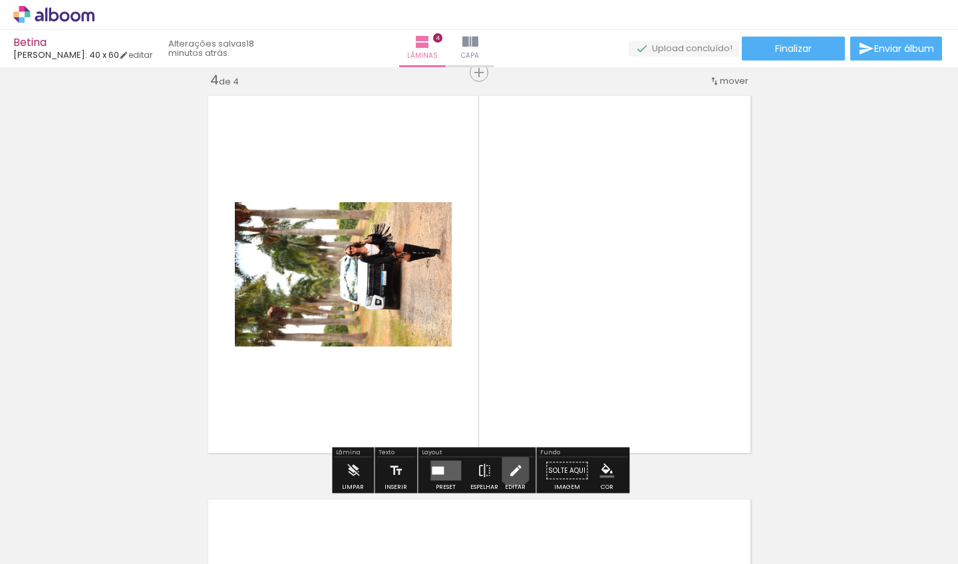
click at [511, 469] on iron-icon at bounding box center [515, 470] width 15 height 27
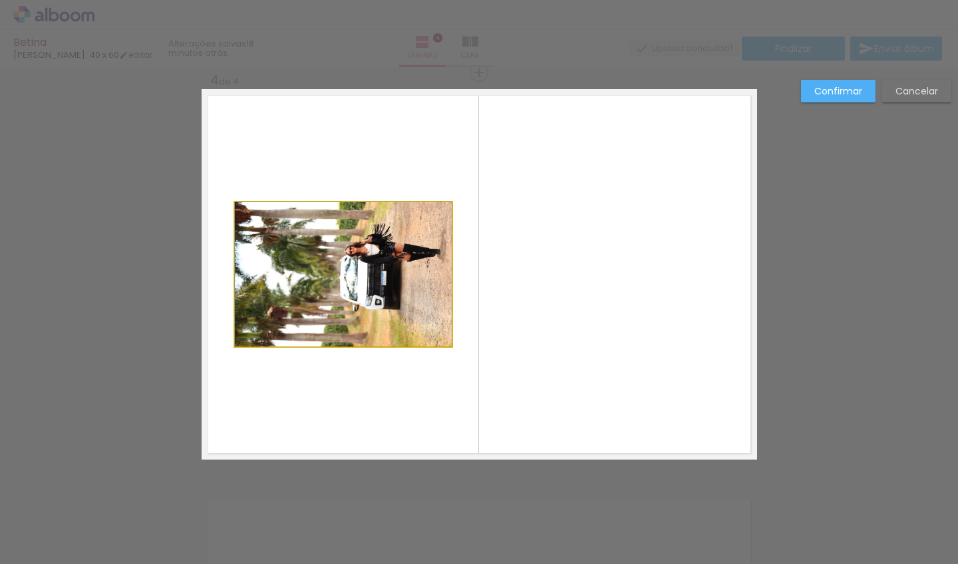
click at [395, 277] on quentale-photo at bounding box center [343, 274] width 217 height 144
drag, startPoint x: 451, startPoint y: 273, endPoint x: 450, endPoint y: 283, distance: 10.0
click at [450, 283] on div at bounding box center [451, 274] width 27 height 27
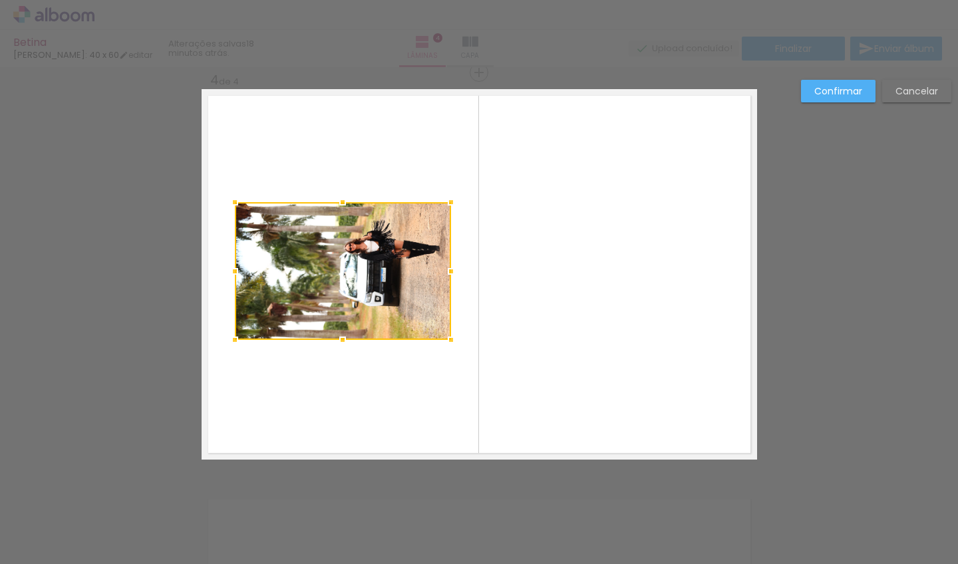
drag, startPoint x: 344, startPoint y: 346, endPoint x: 344, endPoint y: 339, distance: 6.7
click at [344, 339] on div at bounding box center [342, 339] width 27 height 27
click at [233, 336] on div at bounding box center [234, 338] width 27 height 27
click at [237, 203] on quentale-photo at bounding box center [343, 270] width 216 height 136
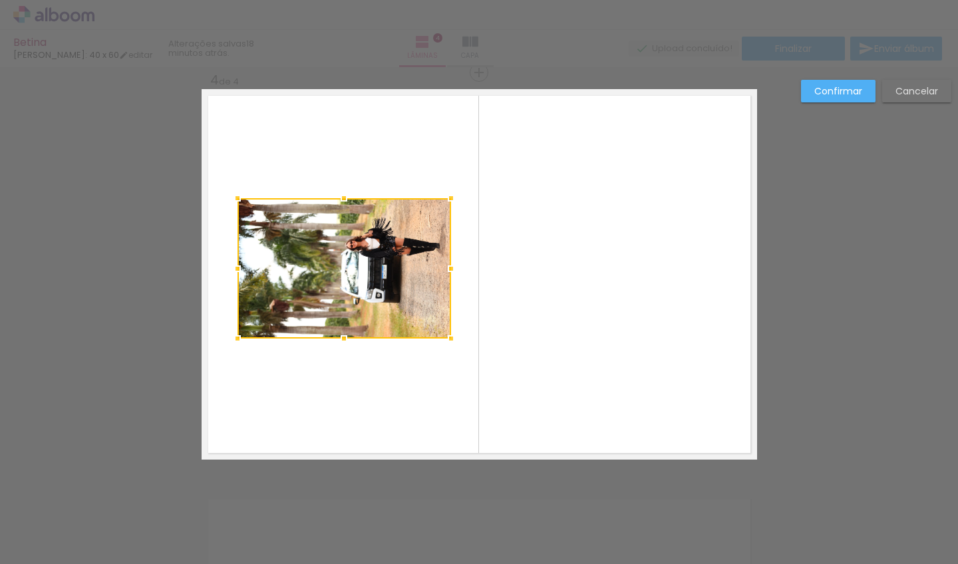
click at [238, 197] on div at bounding box center [237, 198] width 27 height 27
click at [245, 201] on div at bounding box center [236, 198] width 27 height 27
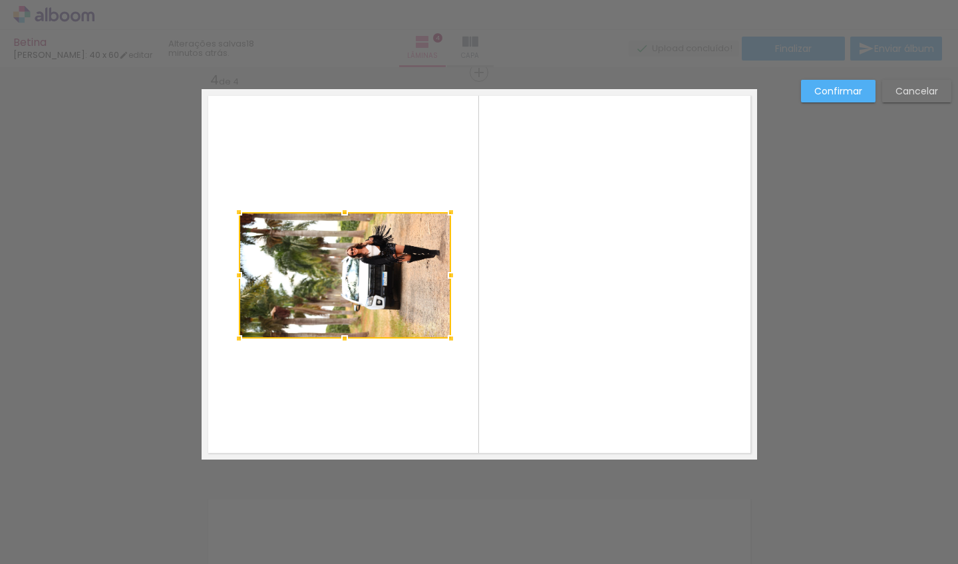
drag, startPoint x: 239, startPoint y: 202, endPoint x: 243, endPoint y: 219, distance: 17.9
click at [243, 219] on div at bounding box center [238, 212] width 27 height 27
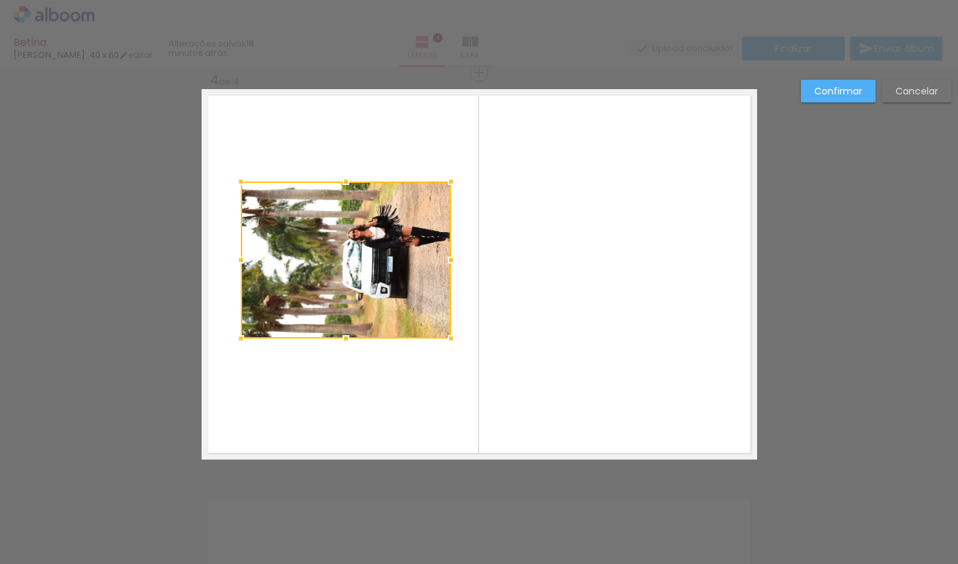
drag, startPoint x: 346, startPoint y: 215, endPoint x: 349, endPoint y: 181, distance: 34.1
click at [349, 181] on div at bounding box center [345, 181] width 27 height 27
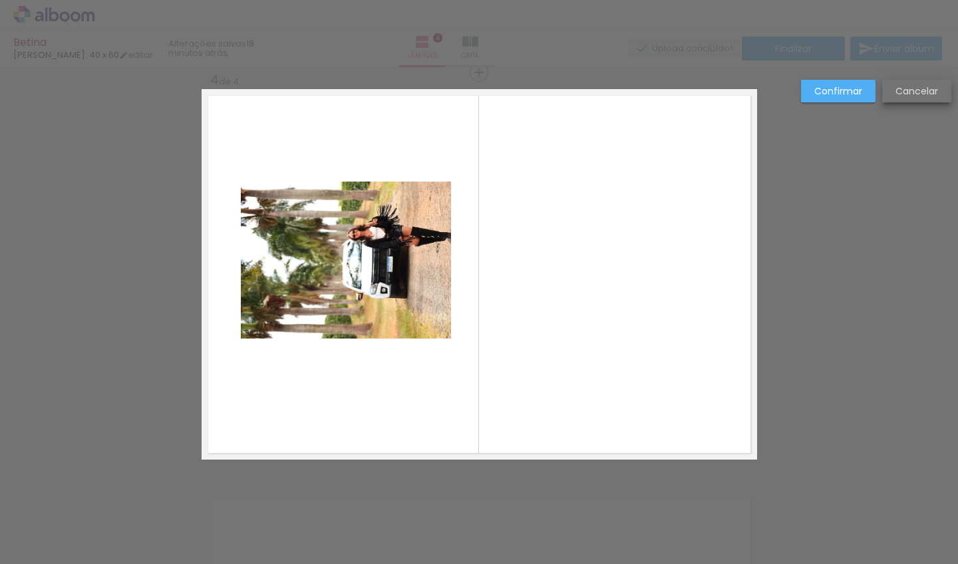
click at [0, 0] on slot "Cancelar" at bounding box center [0, 0] width 0 height 0
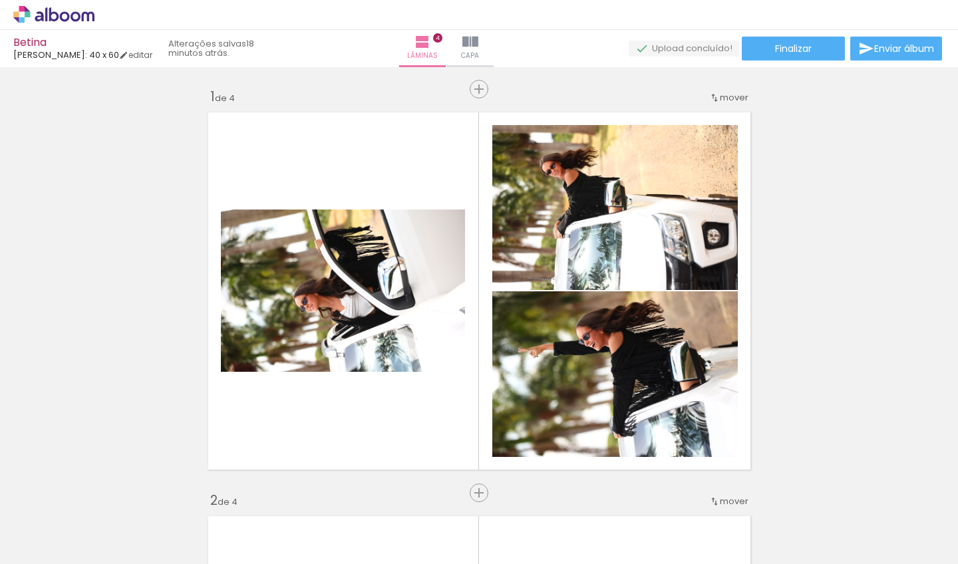
scroll to position [0, 0]
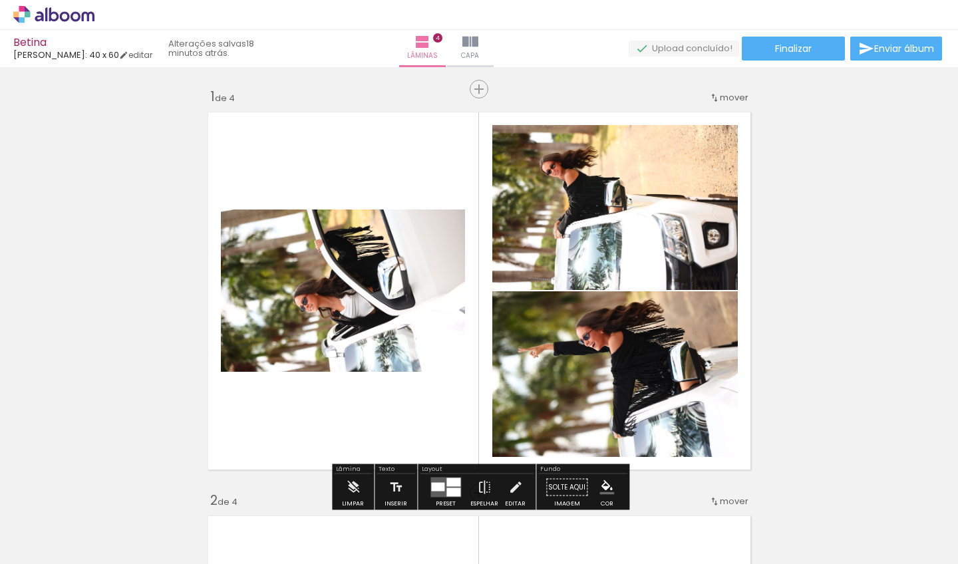
click at [61, 527] on input "Todas as fotos" at bounding box center [37, 523] width 51 height 11
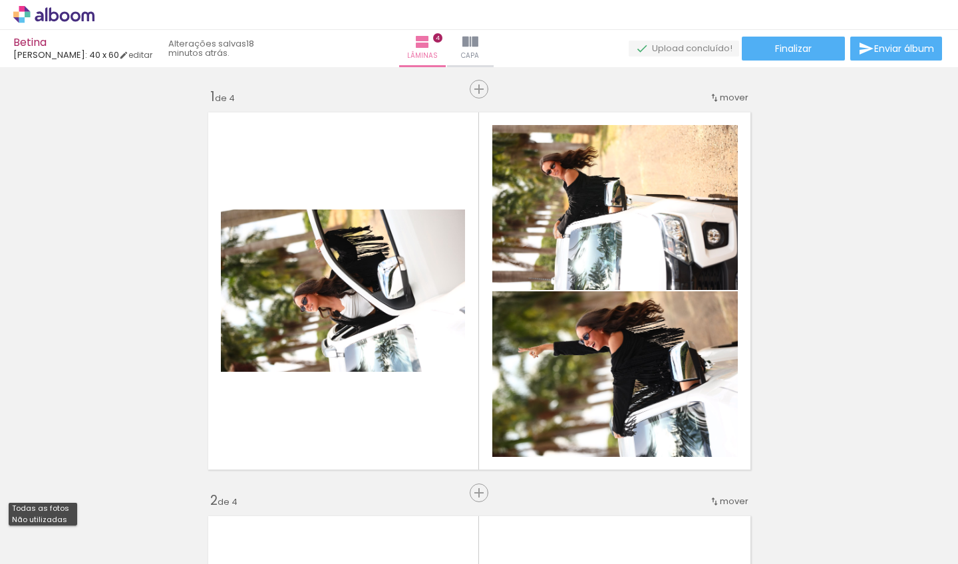
click at [0, 0] on slot "Não utilizadas" at bounding box center [0, 0] width 0 height 0
click at [68, 519] on iron-icon at bounding box center [68, 524] width 11 height 11
click at [0, 0] on slot "Todas as fotos" at bounding box center [0, 0] width 0 height 0
type input "Todas as fotos"
click at [59, 553] on span "Adicionar Fotos" at bounding box center [47, 546] width 40 height 15
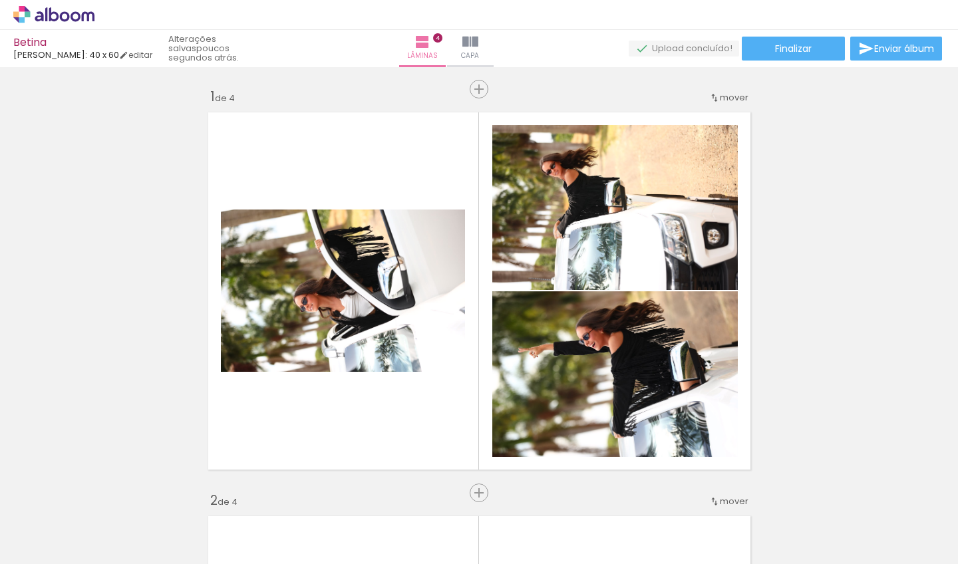
click at [0, 0] on input "file" at bounding box center [0, 0] width 0 height 0
click at [519, 512] on div at bounding box center [506, 519] width 66 height 44
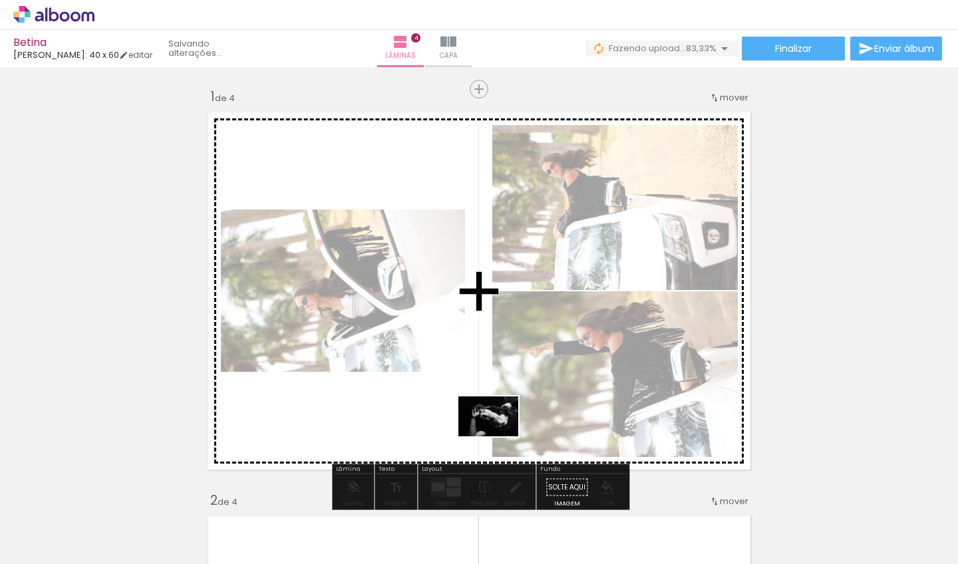
drag, startPoint x: 519, startPoint y: 512, endPoint x: 500, endPoint y: 437, distance: 77.6
click at [500, 437] on quentale-workspace at bounding box center [479, 282] width 958 height 564
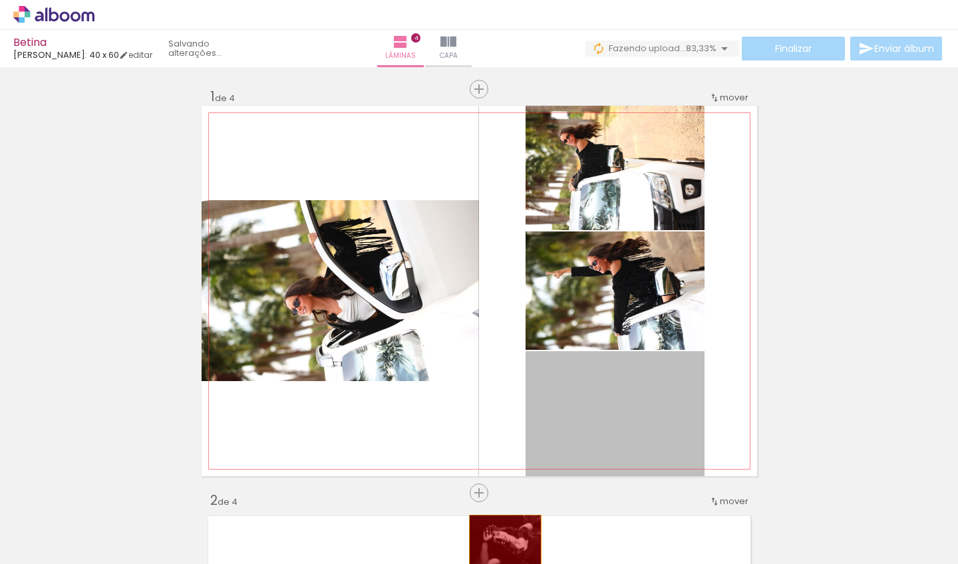
drag, startPoint x: 580, startPoint y: 429, endPoint x: 505, endPoint y: 539, distance: 133.0
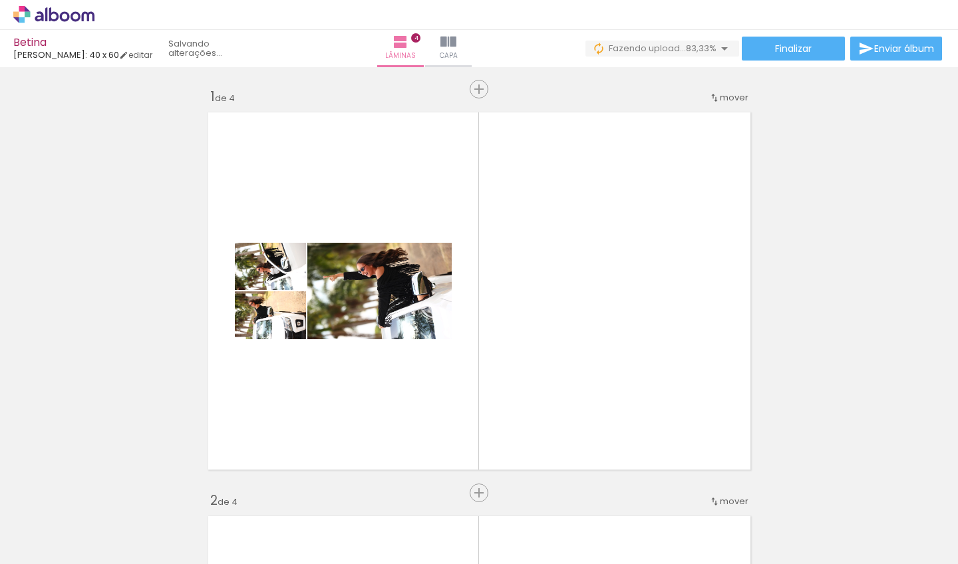
click at [521, 519] on div at bounding box center [506, 519] width 66 height 44
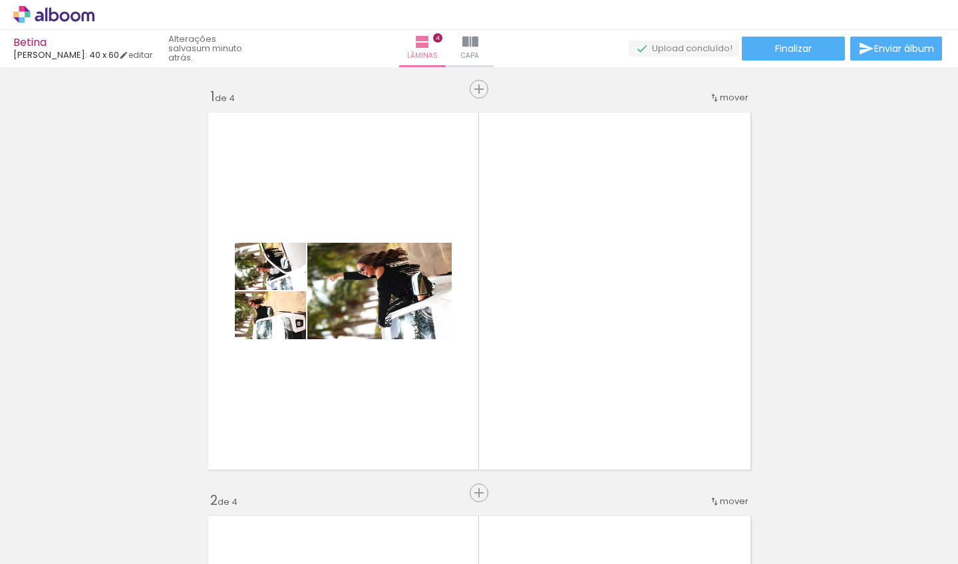
click at [521, 519] on div at bounding box center [506, 519] width 66 height 44
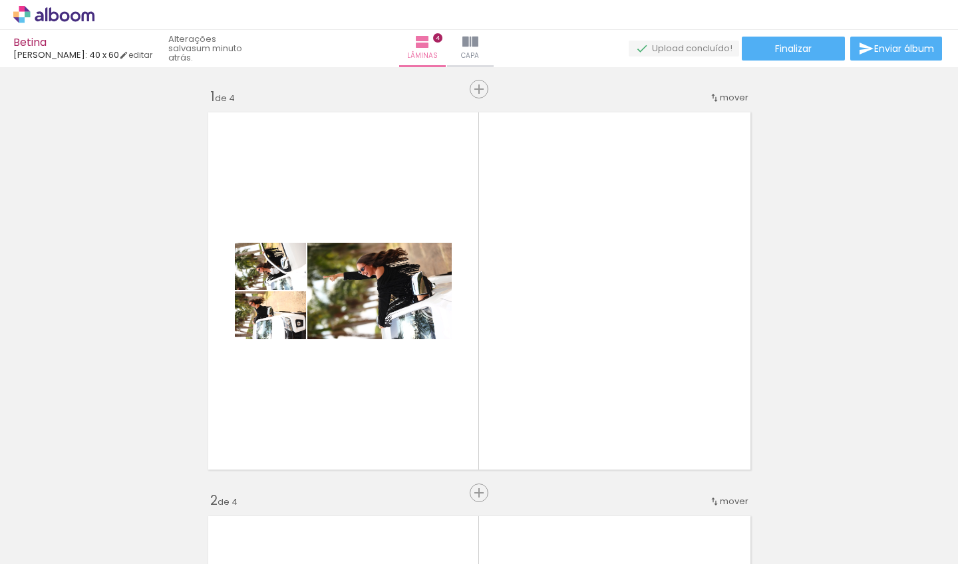
click at [521, 519] on div at bounding box center [506, 519] width 66 height 44
click at [515, 509] on div at bounding box center [506, 519] width 66 height 44
click at [481, 493] on iron-icon at bounding box center [476, 492] width 14 height 14
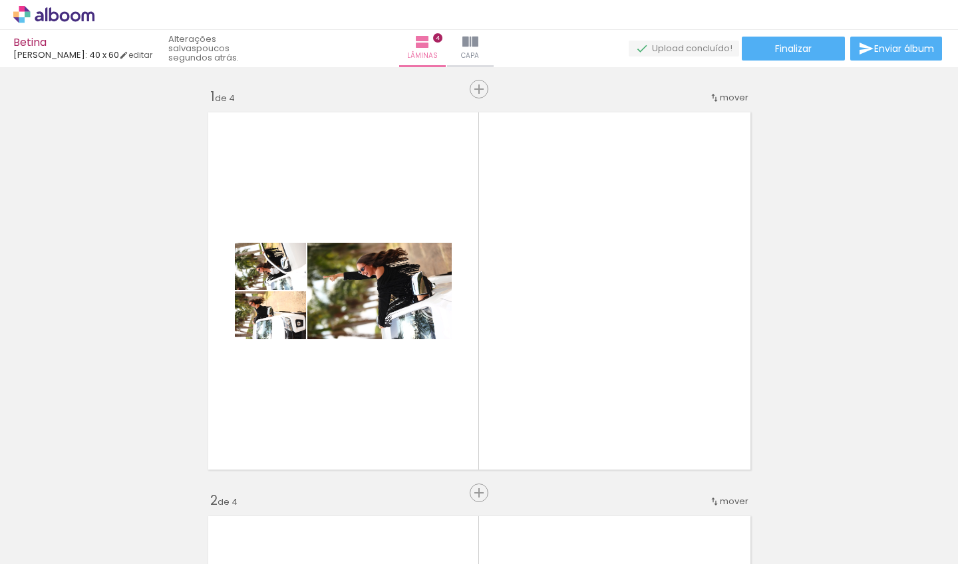
click at [408, 493] on iron-icon at bounding box center [402, 492] width 14 height 14
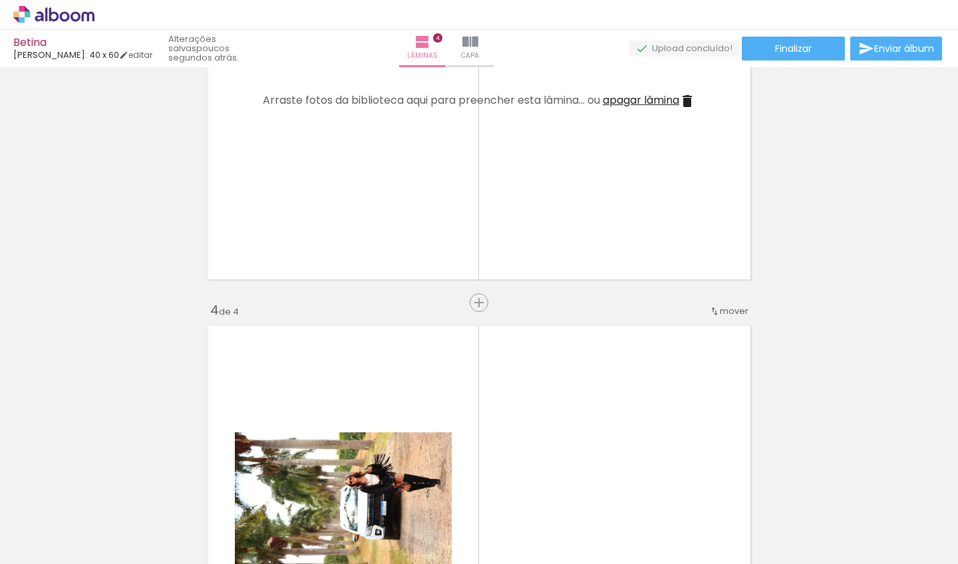
scroll to position [1228, 0]
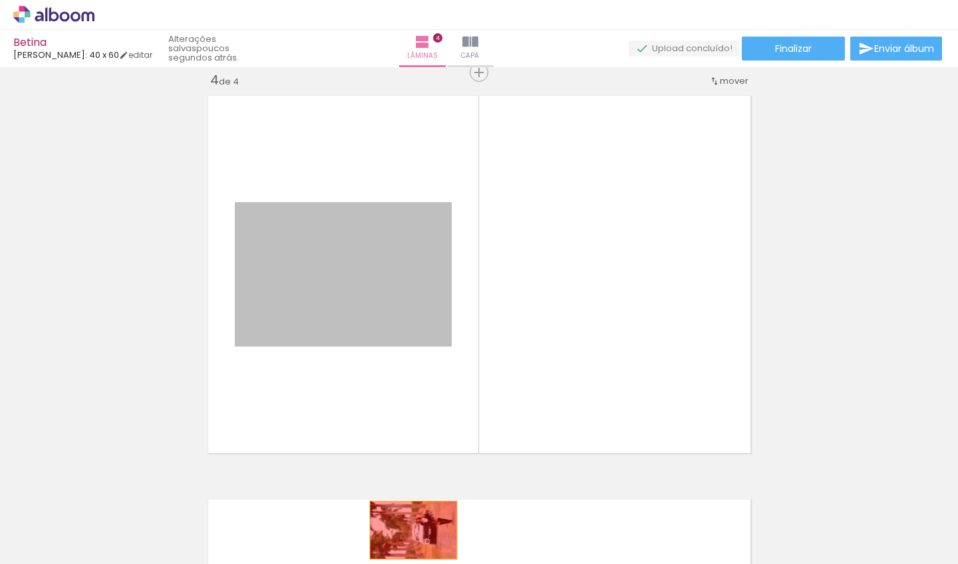
drag, startPoint x: 385, startPoint y: 285, endPoint x: 413, endPoint y: 530, distance: 247.0
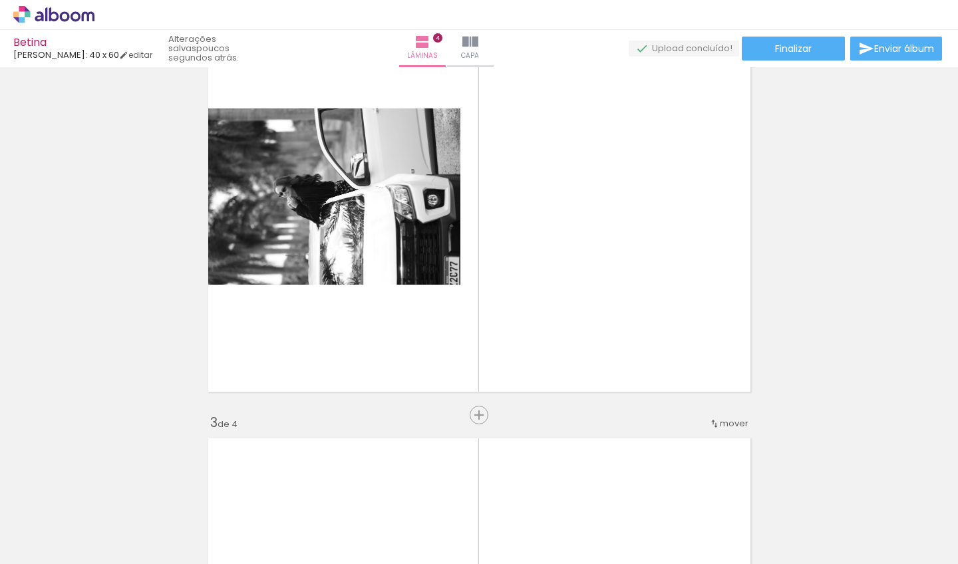
scroll to position [460, 0]
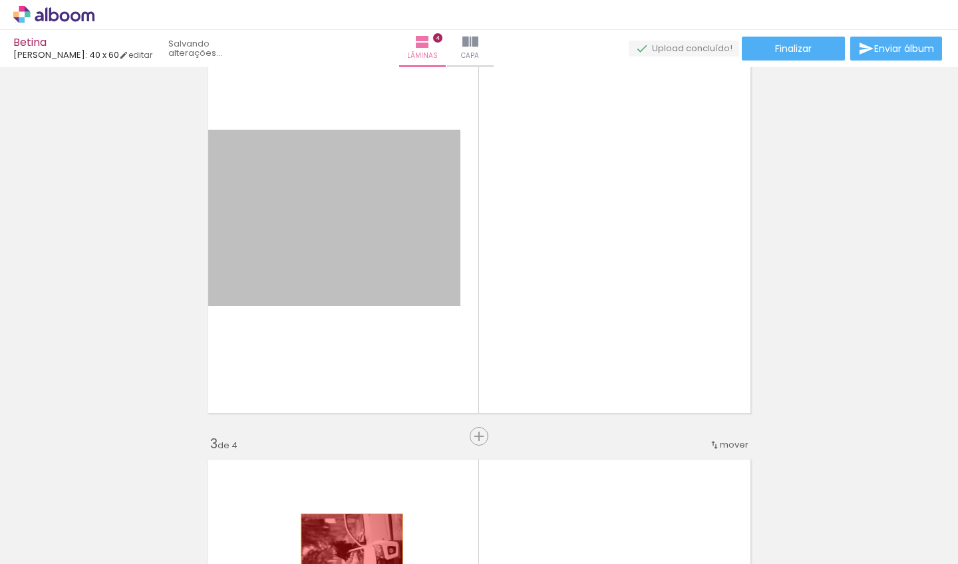
drag, startPoint x: 408, startPoint y: 259, endPoint x: 352, endPoint y: 549, distance: 295.4
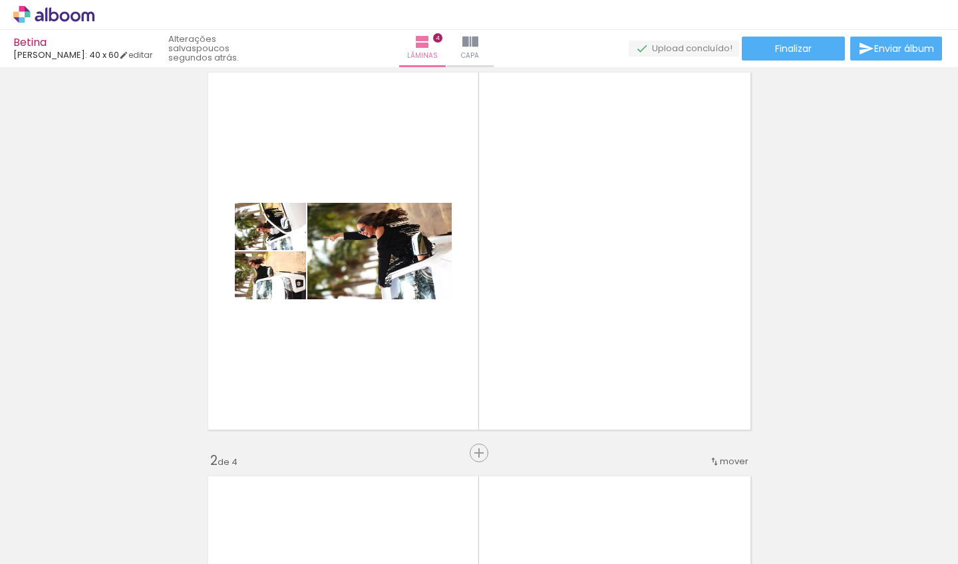
scroll to position [0, 0]
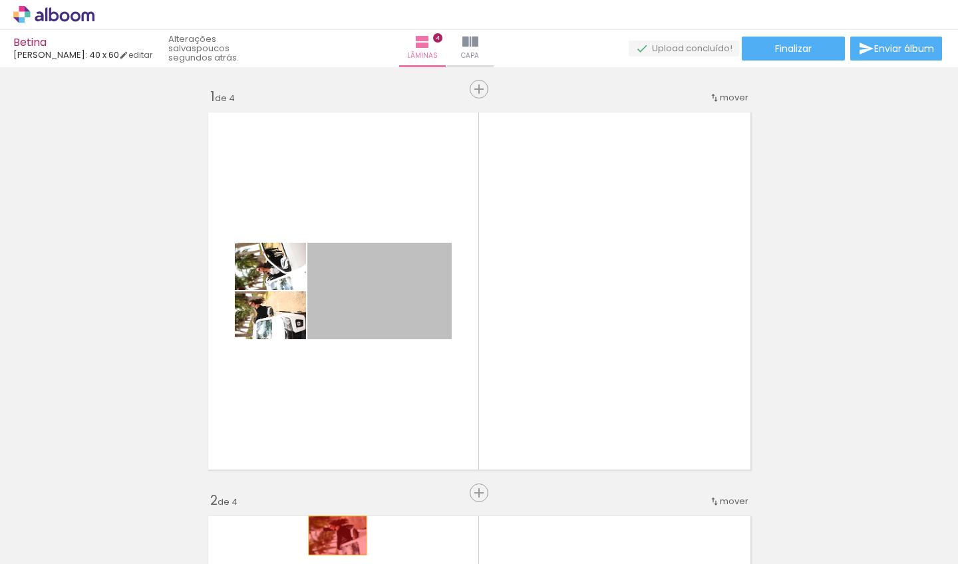
drag, startPoint x: 404, startPoint y: 320, endPoint x: 337, endPoint y: 535, distance: 225.5
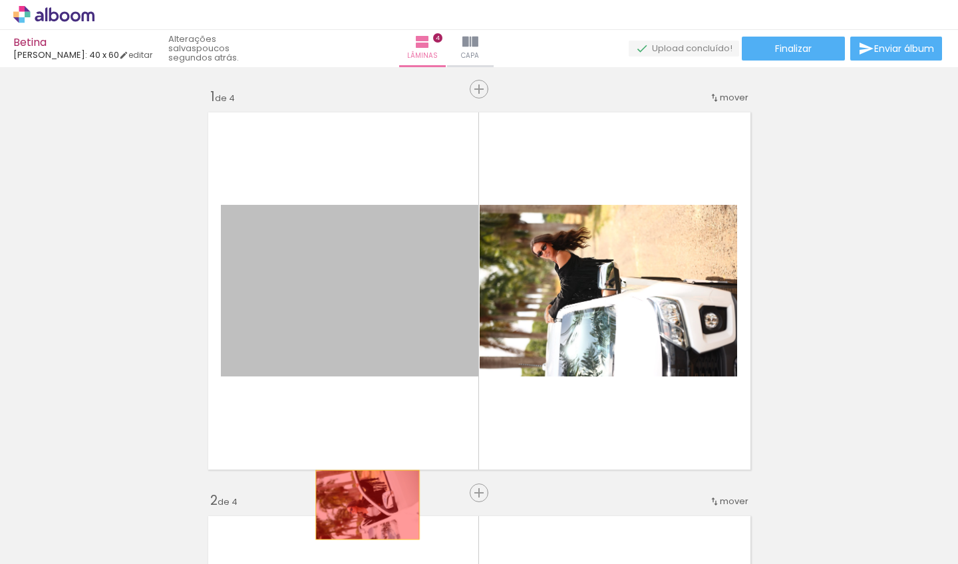
drag, startPoint x: 402, startPoint y: 342, endPoint x: 366, endPoint y: 505, distance: 167.5
click at [366, 505] on quentale-workspace at bounding box center [479, 282] width 958 height 564
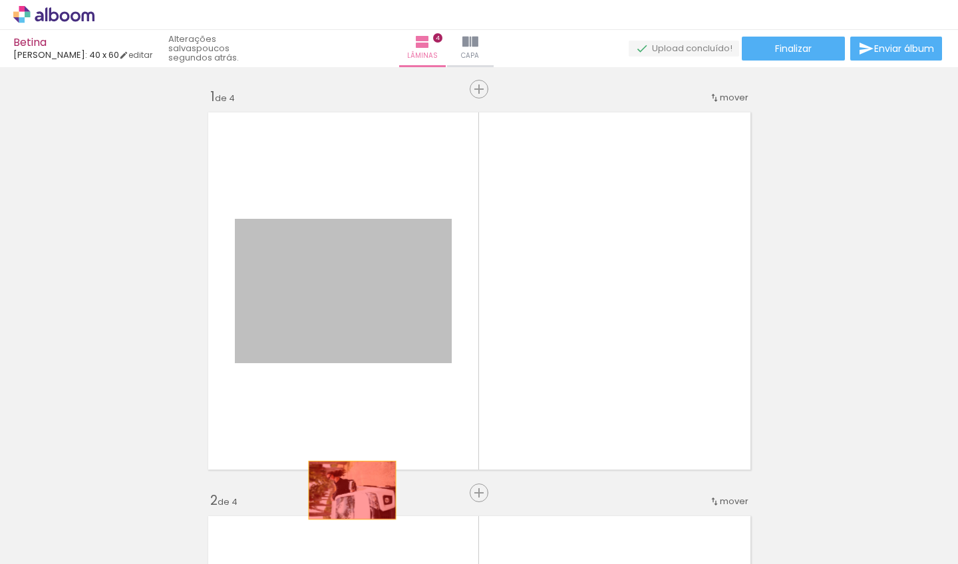
drag, startPoint x: 410, startPoint y: 321, endPoint x: 346, endPoint y: 500, distance: 190.3
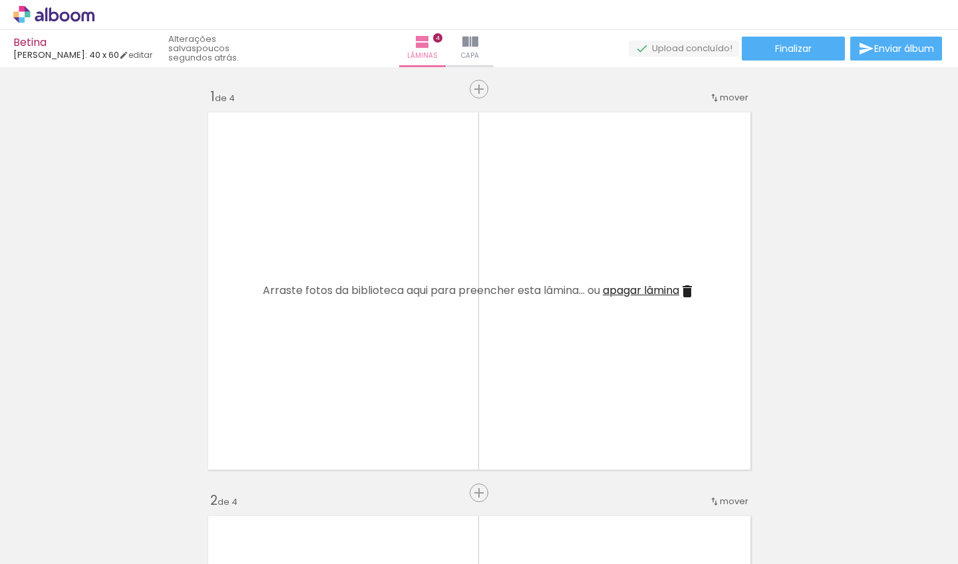
click at [621, 293] on span "apagar lâmina" at bounding box center [640, 290] width 76 height 15
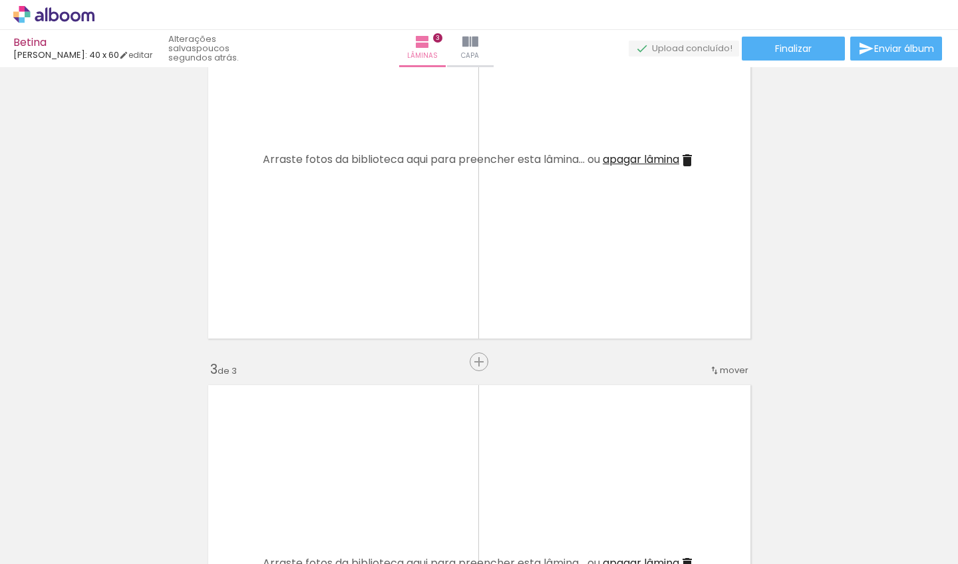
scroll to position [549, 0]
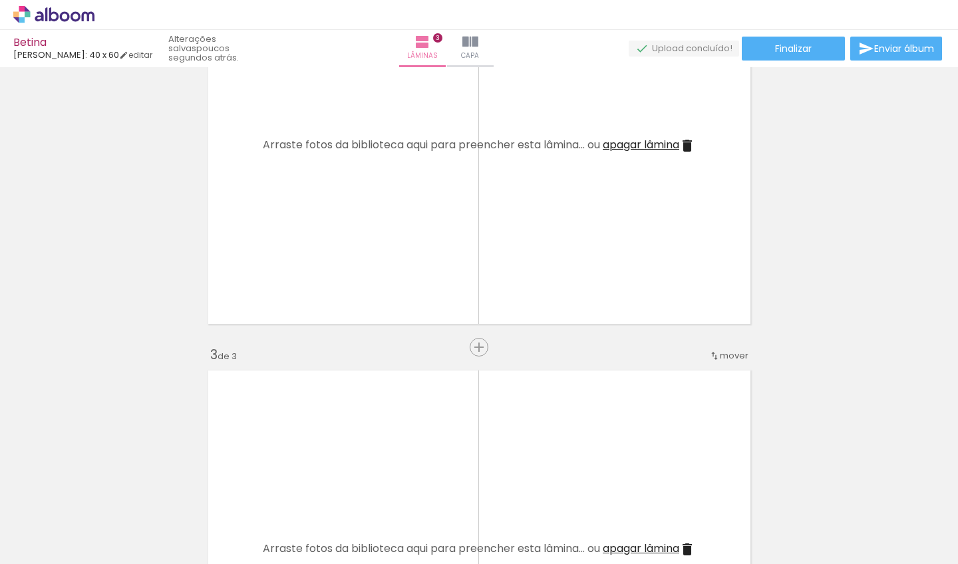
click at [691, 140] on iron-icon at bounding box center [687, 146] width 16 height 16
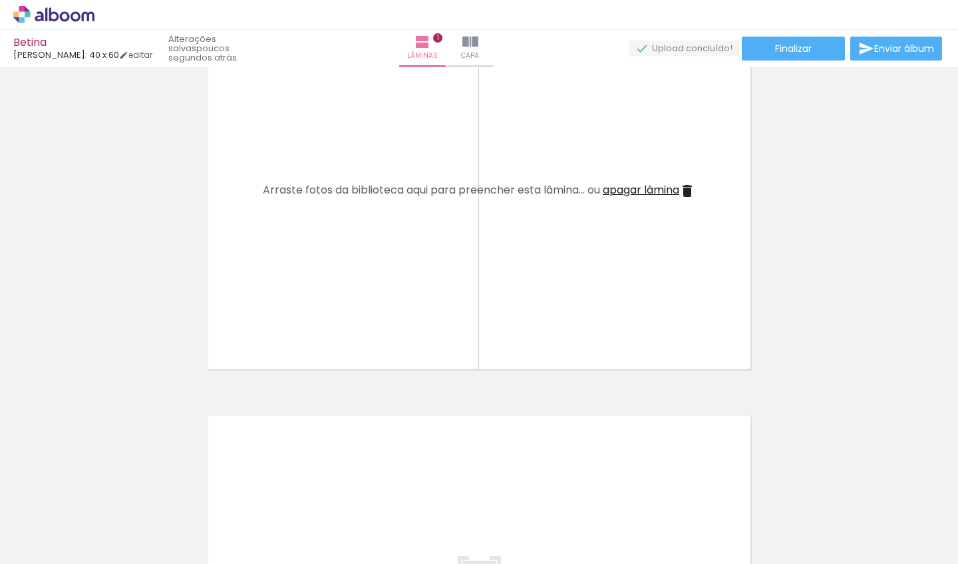
click at [692, 189] on iron-icon at bounding box center [687, 191] width 16 height 16
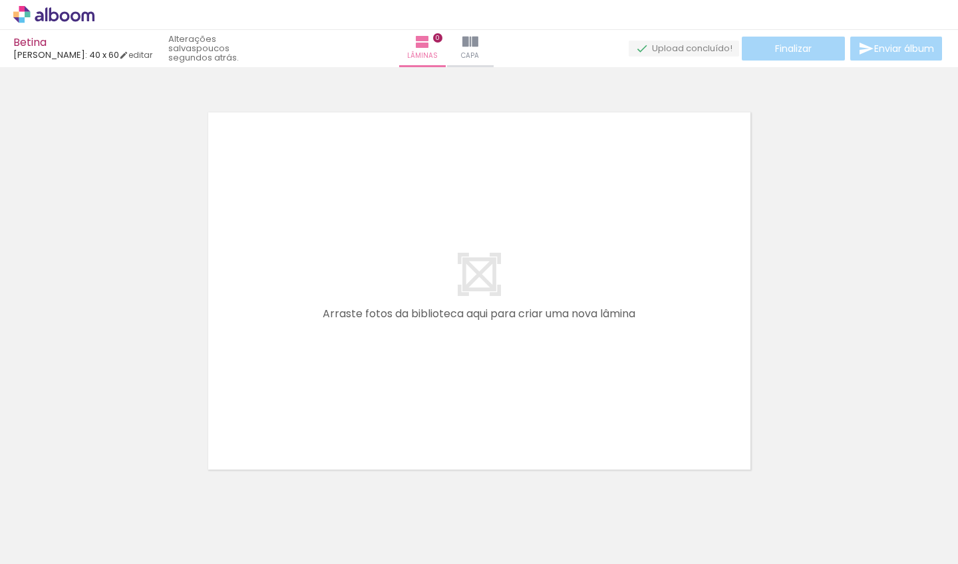
scroll to position [0, 0]
click at [493, 53] on paper-button "Capa" at bounding box center [470, 48] width 47 height 37
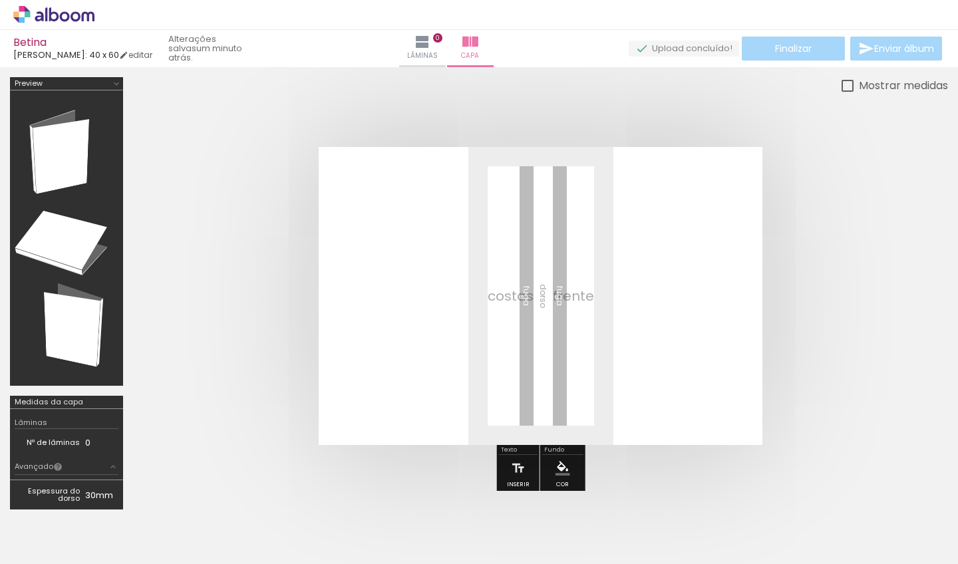
click at [67, 444] on td "Nº de lâminas" at bounding box center [50, 443] width 70 height 14
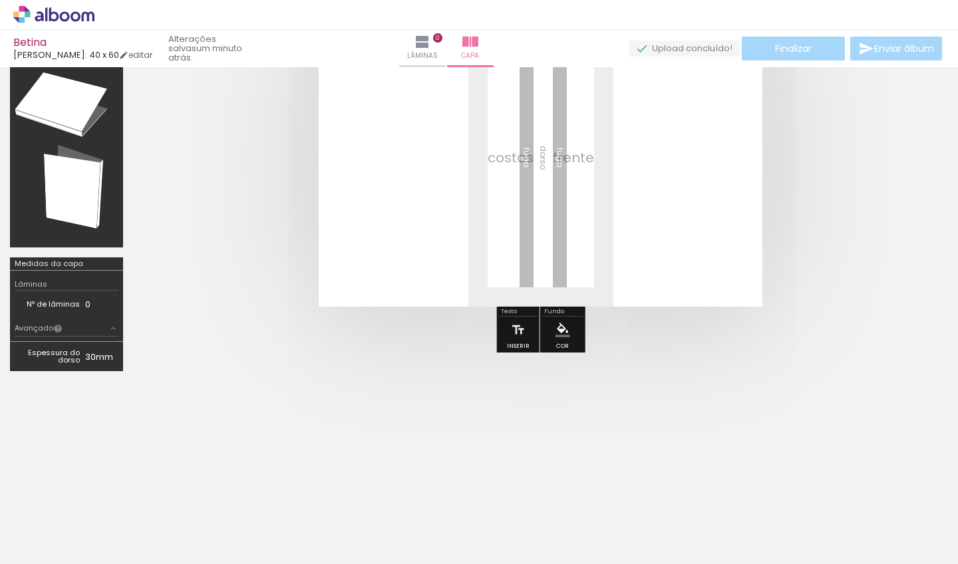
scroll to position [138, 0]
click at [85, 350] on td "30mm" at bounding box center [101, 356] width 33 height 20
click at [86, 352] on td "30mm" at bounding box center [101, 356] width 33 height 20
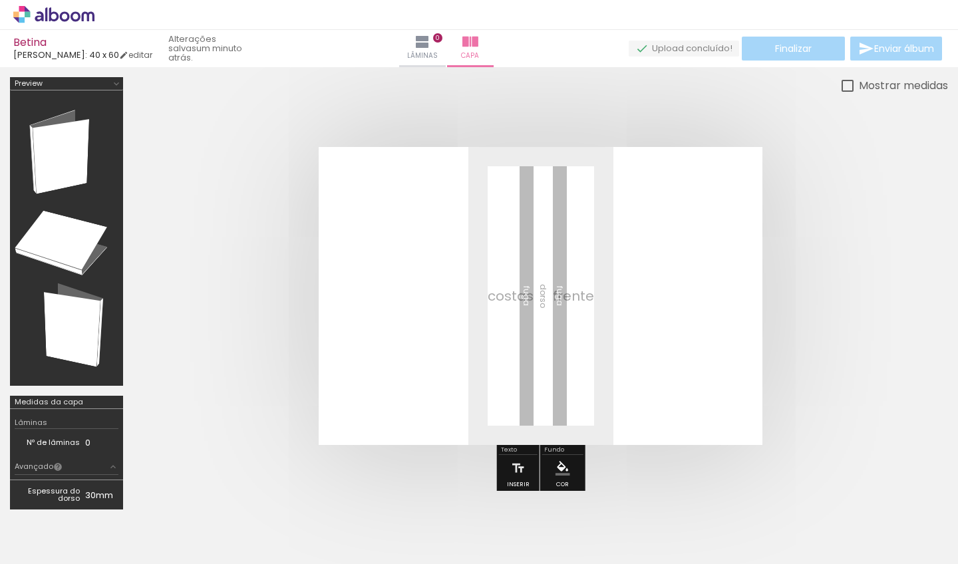
scroll to position [0, 0]
click at [853, 82] on div "Mostrar medidas" at bounding box center [900, 85] width 94 height 17
type paper-checkbox "on"
